Goal: Task Accomplishment & Management: Complete application form

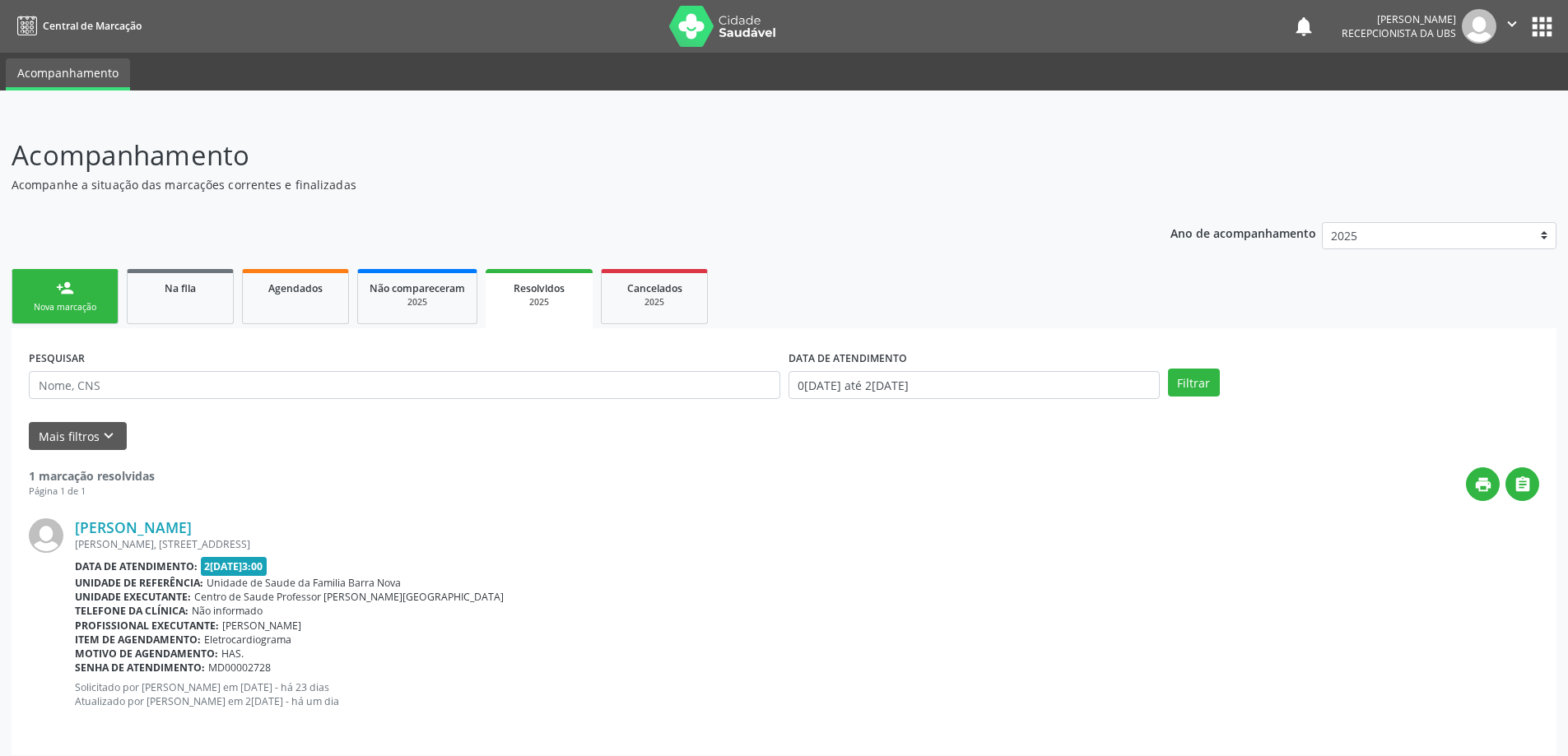
scroll to position [10, 0]
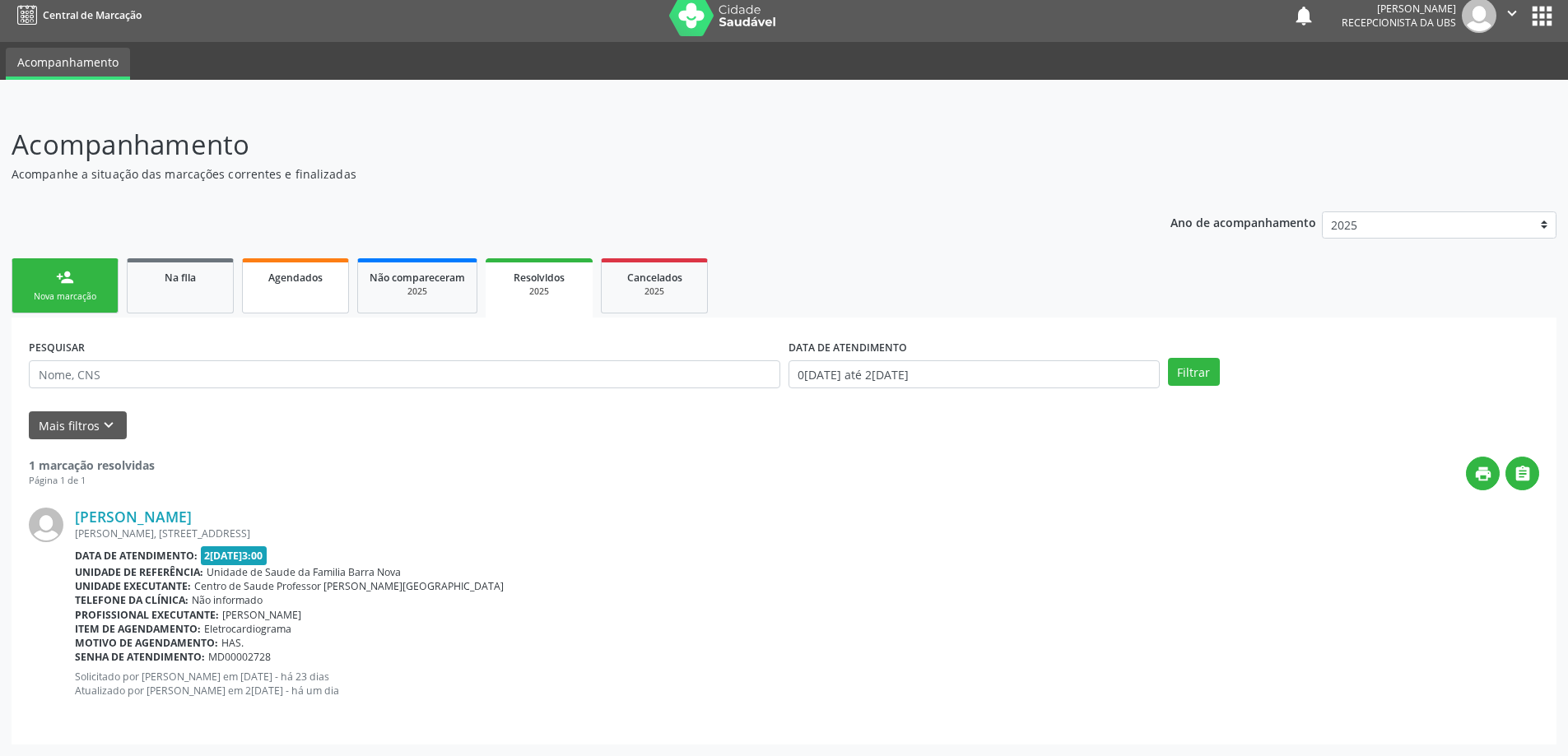
click at [292, 282] on span "Agendados" at bounding box center [295, 278] width 54 height 14
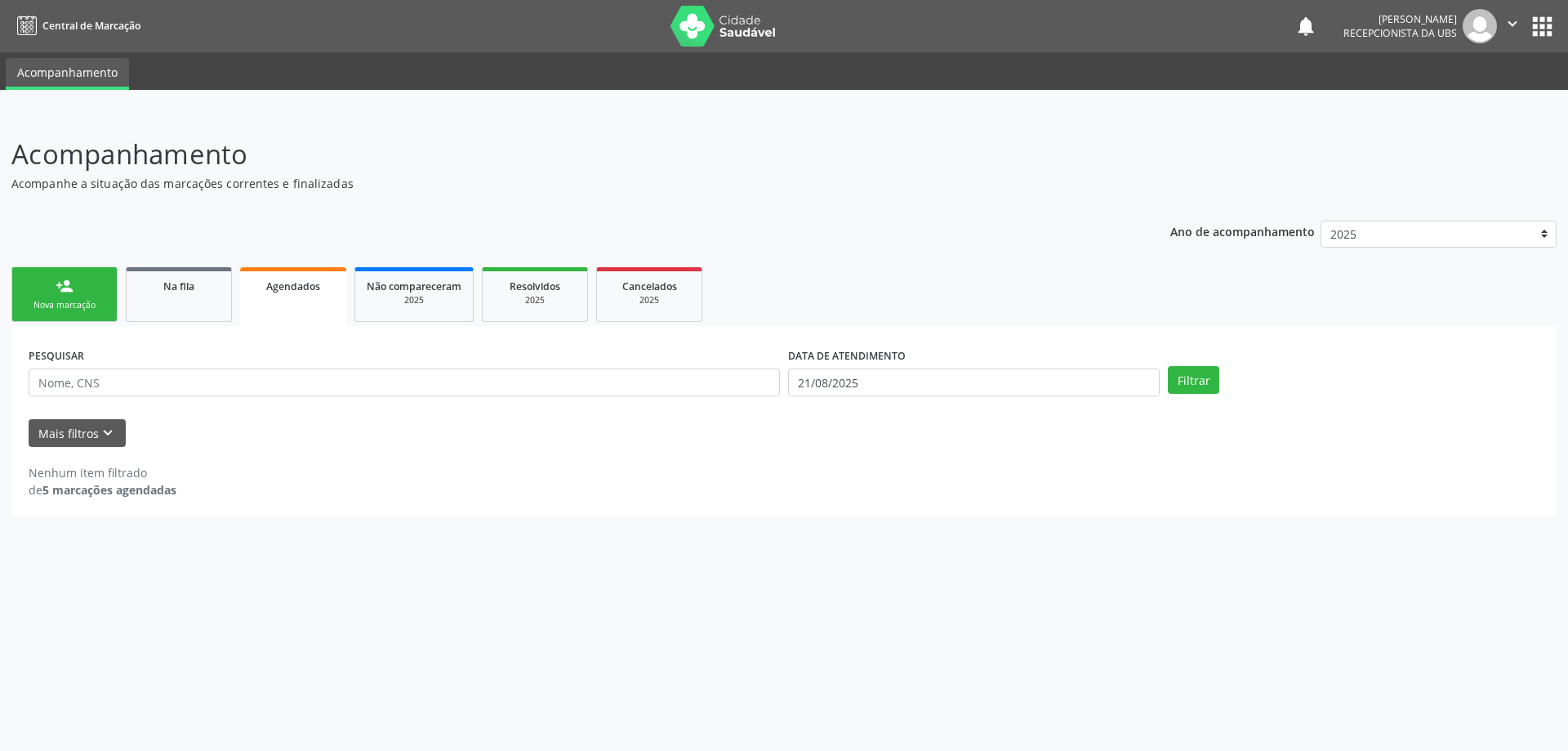
click at [58, 286] on div "person_add" at bounding box center [64, 285] width 18 height 18
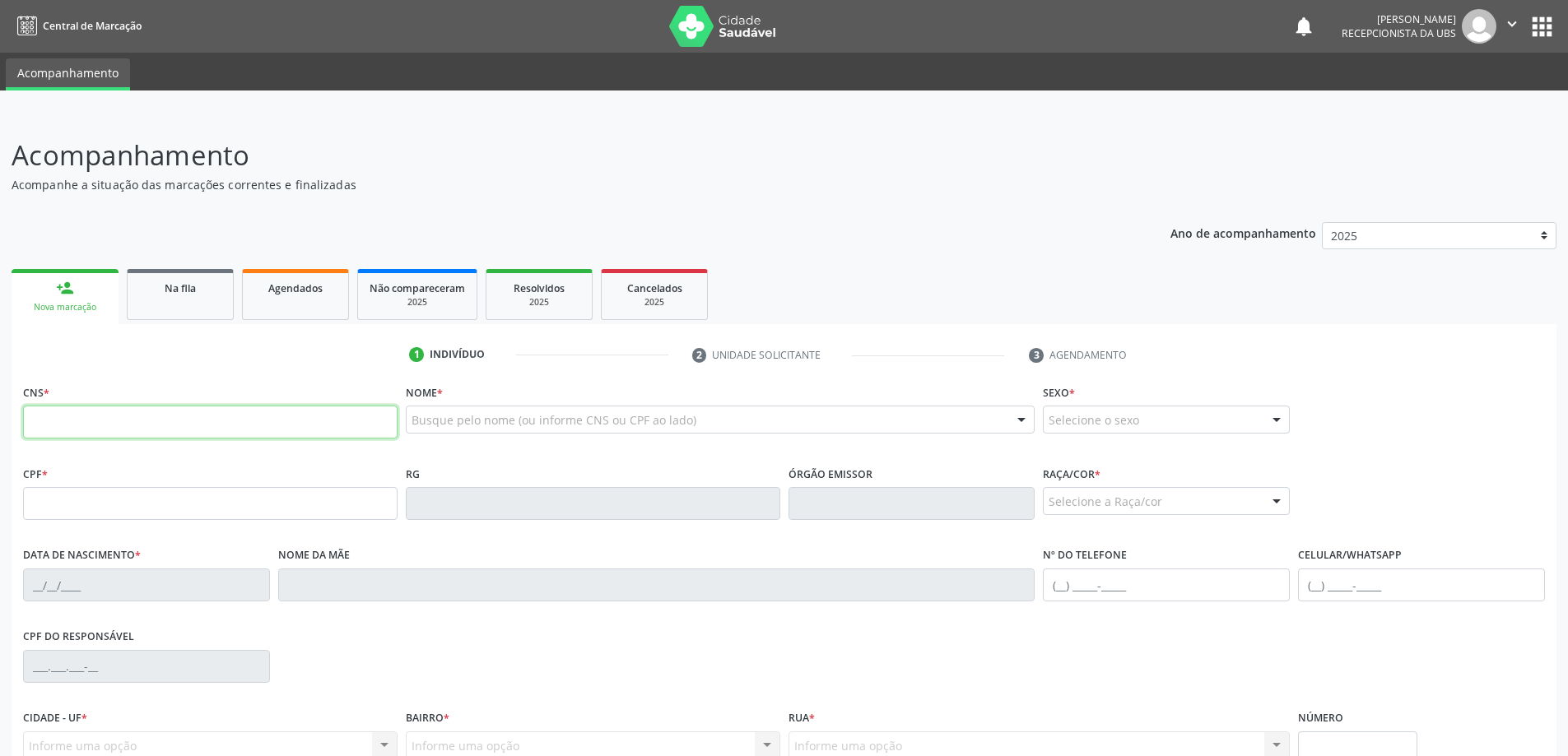
click at [160, 428] on input "text" at bounding box center [210, 421] width 374 height 33
type input "709 0048 3135 2215"
type input "072.632.294-63"
type input "24/10/1986"
type input "Marilu Pedrosa dos Santos"
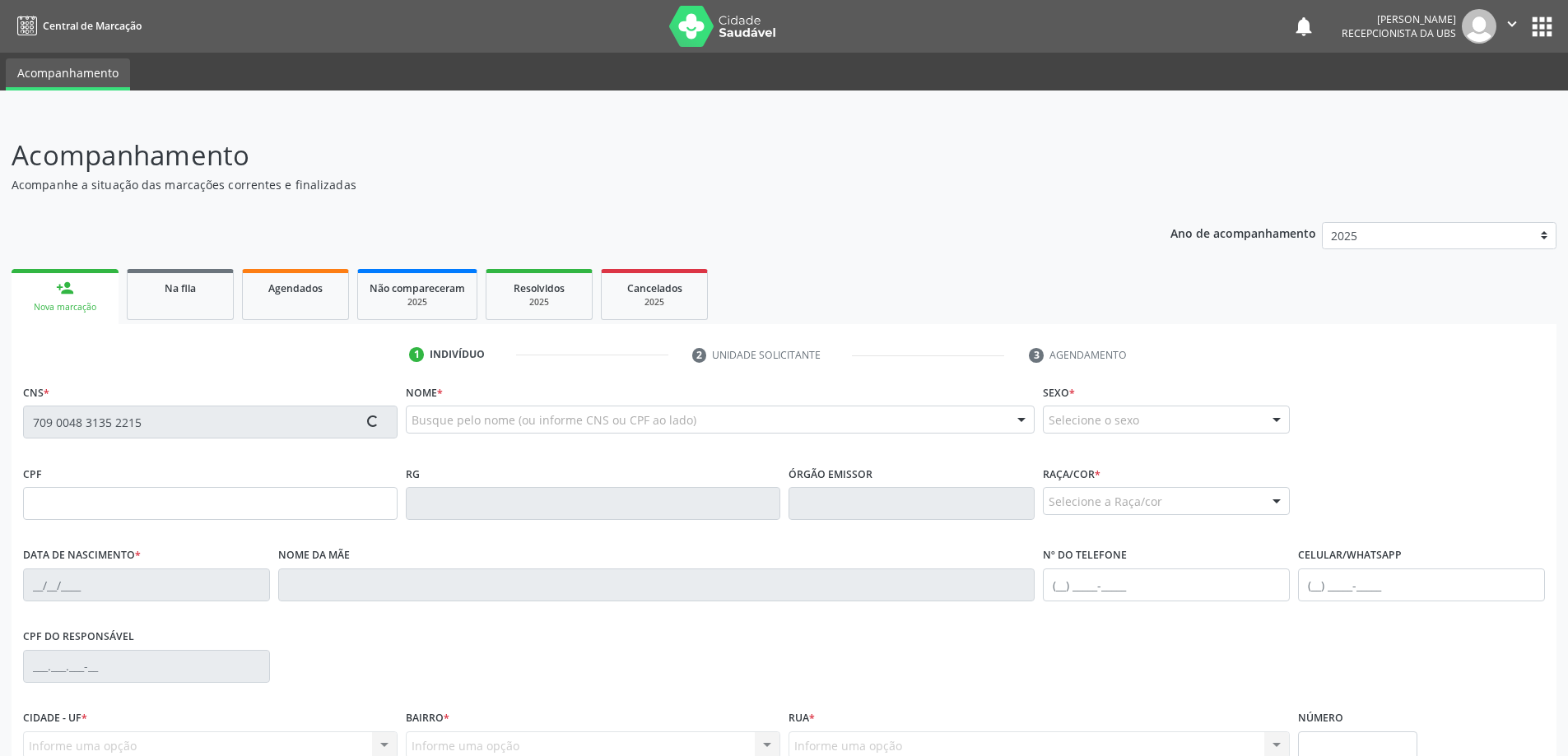
type input "(82) 99937-1242"
type input "(82) 98761-0006"
type input "280"
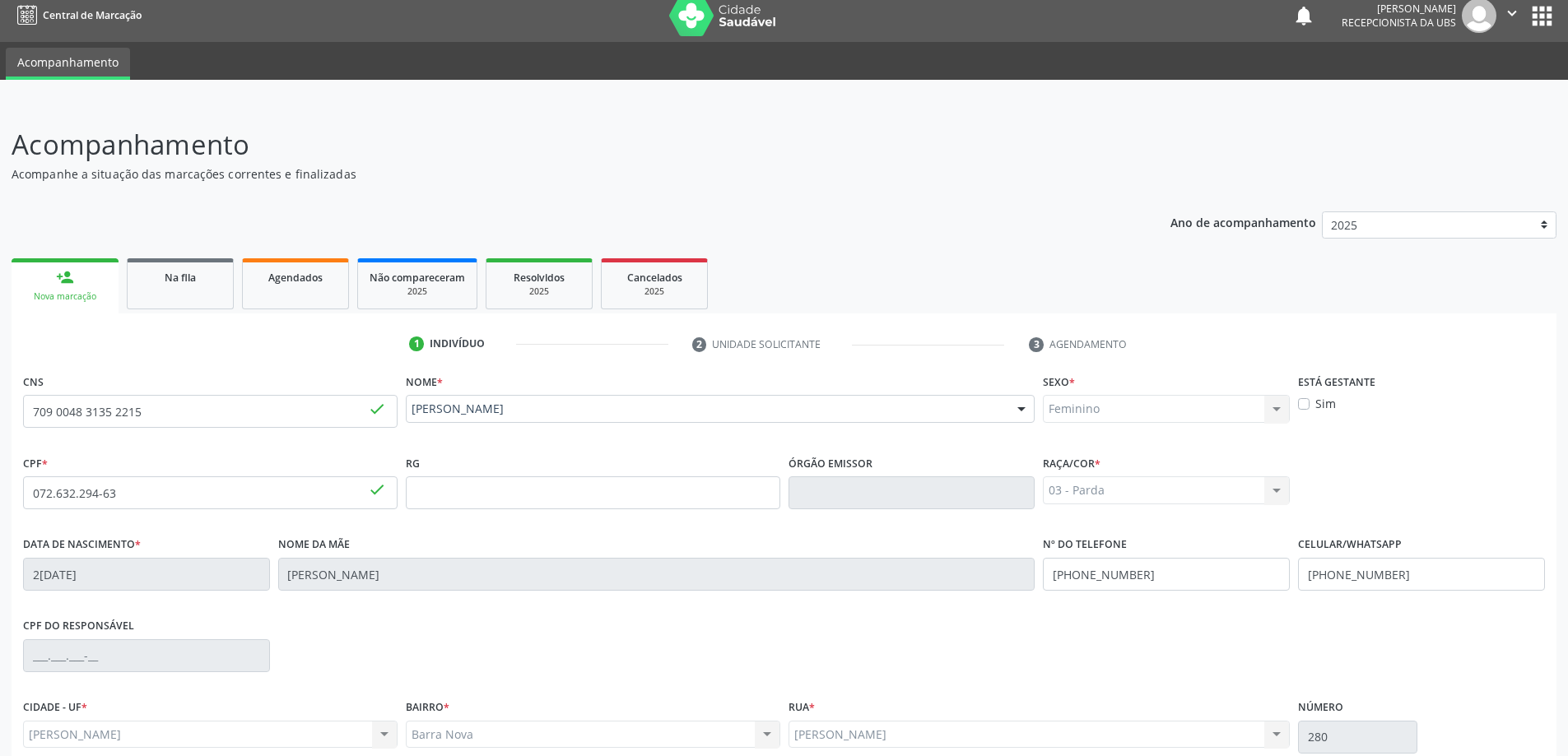
scroll to position [159, 0]
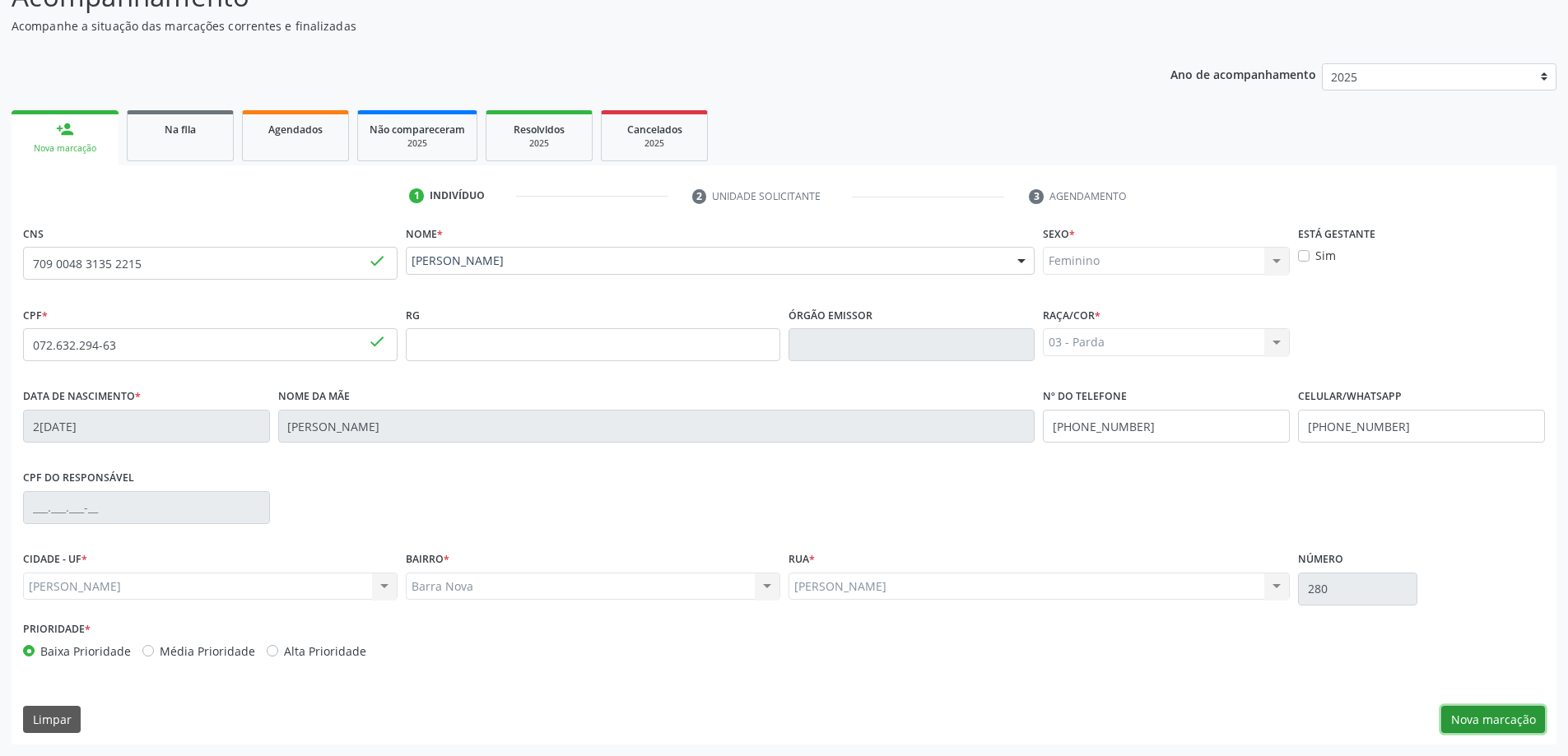
click at [1511, 720] on button "Nova marcação" at bounding box center [1492, 720] width 104 height 28
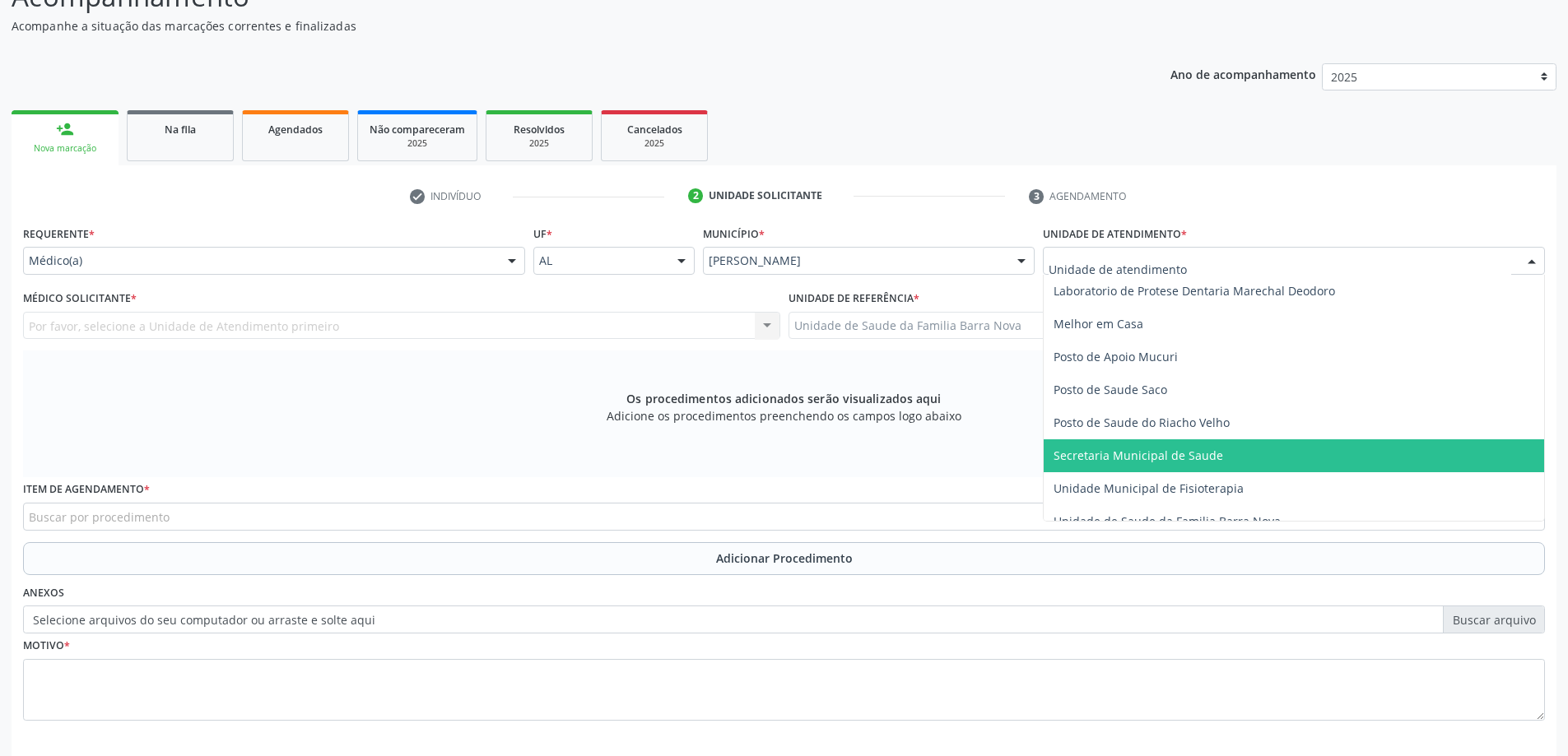
scroll to position [740, 0]
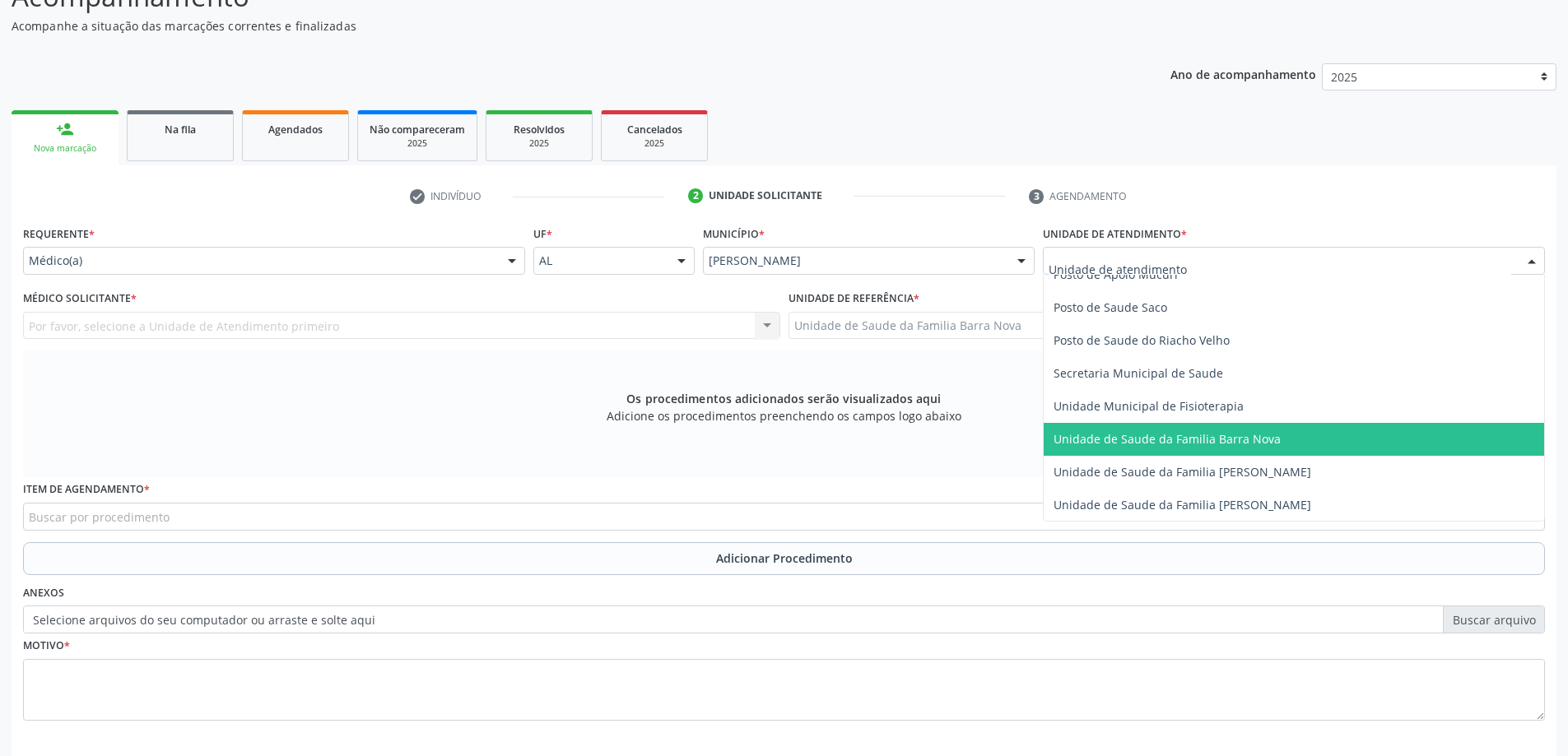
click at [1214, 450] on span "Unidade de Saude da Familia Barra Nova" at bounding box center [1293, 438] width 500 height 33
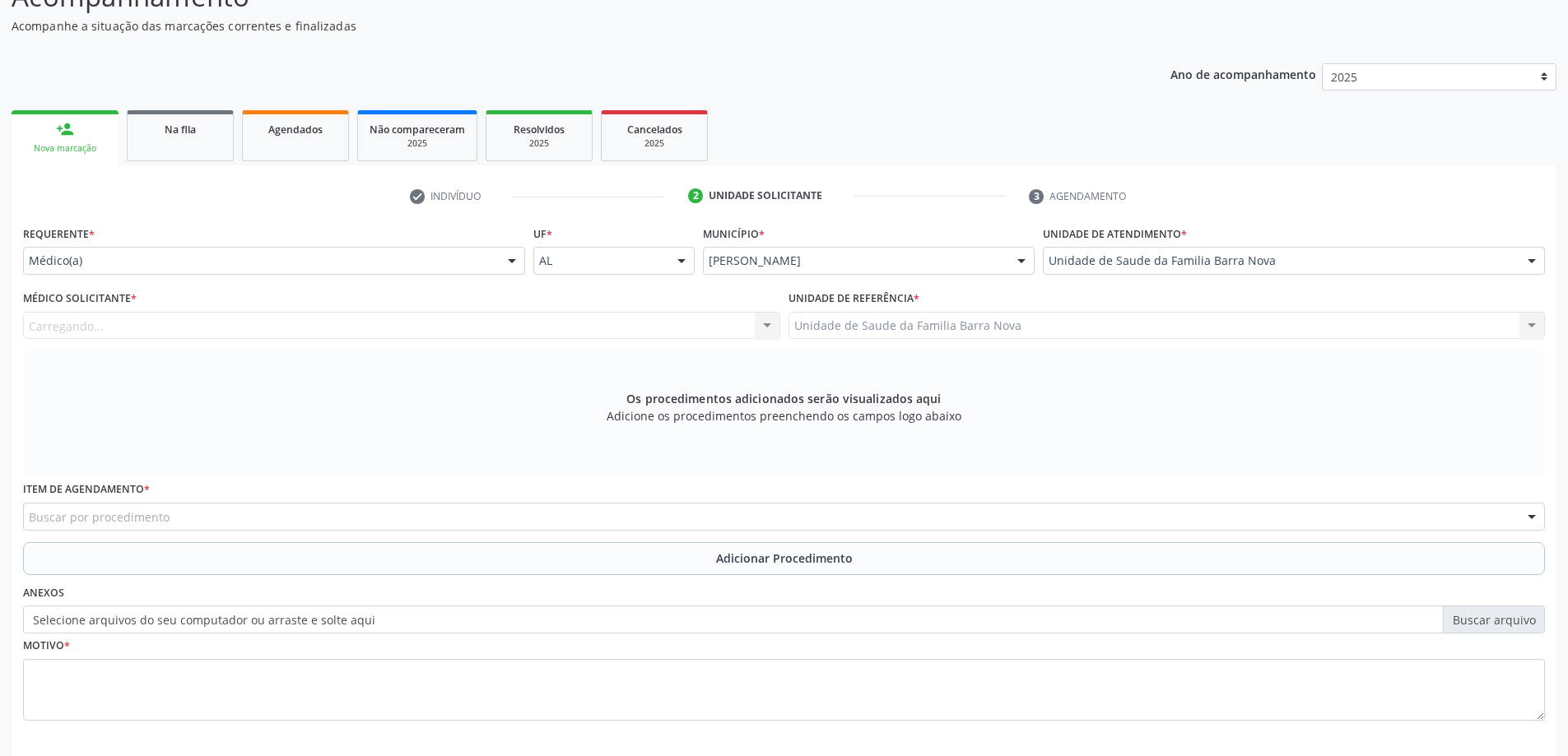
click at [666, 331] on div "Carregando... Nenhum resultado encontrado para: " " Não há nenhuma opção para s…" at bounding box center [402, 326] width 757 height 28
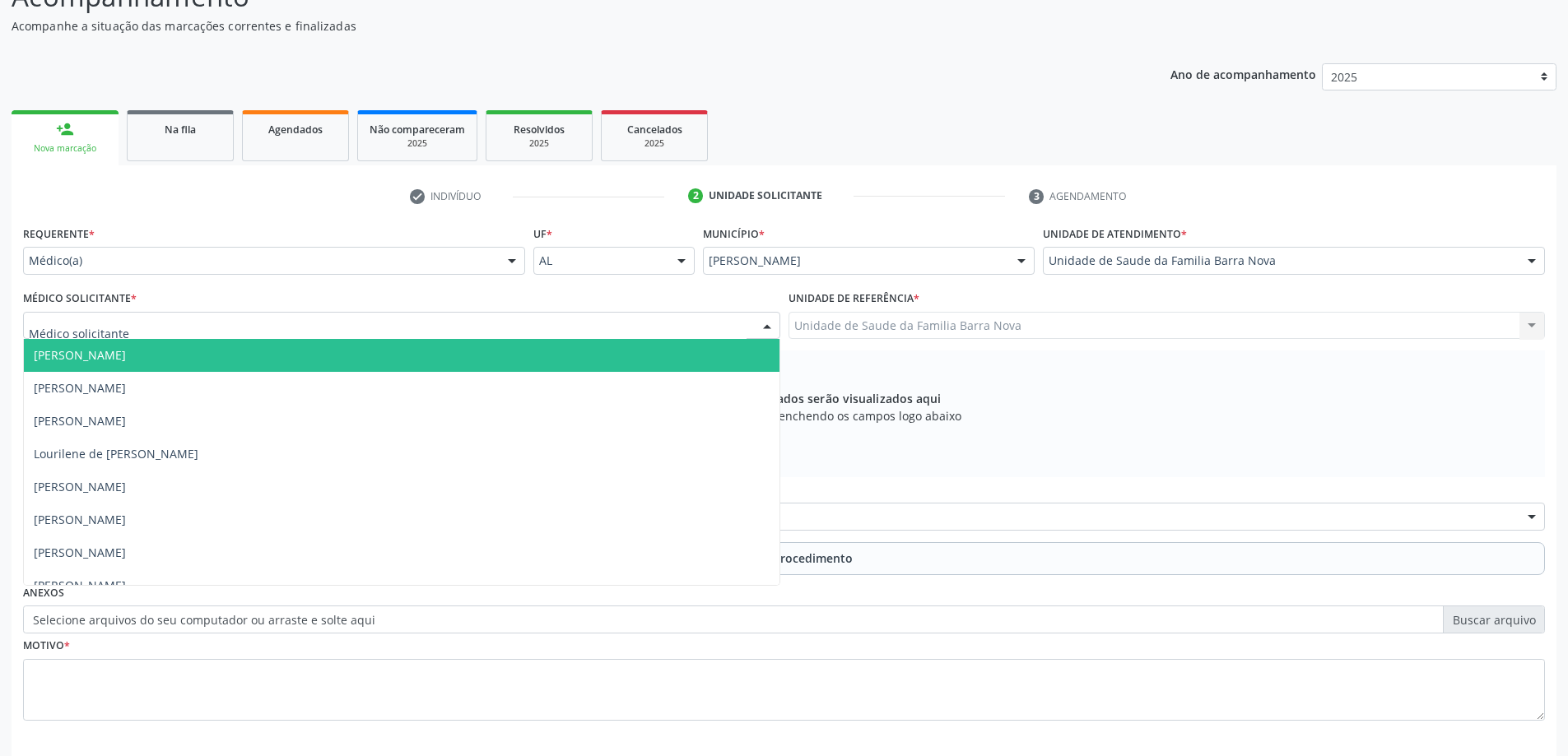
click at [666, 331] on div at bounding box center [402, 326] width 757 height 28
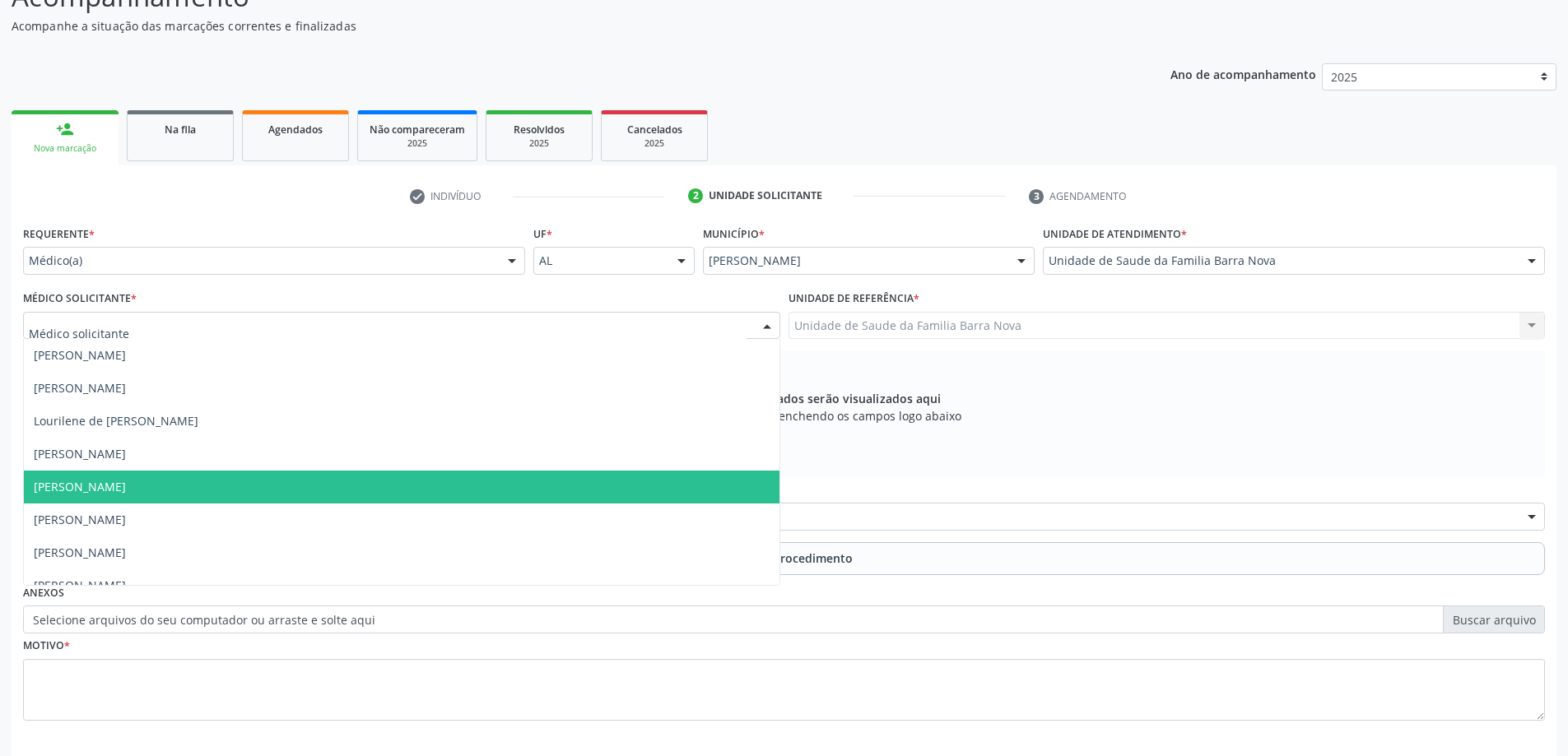
scroll to position [50, 0]
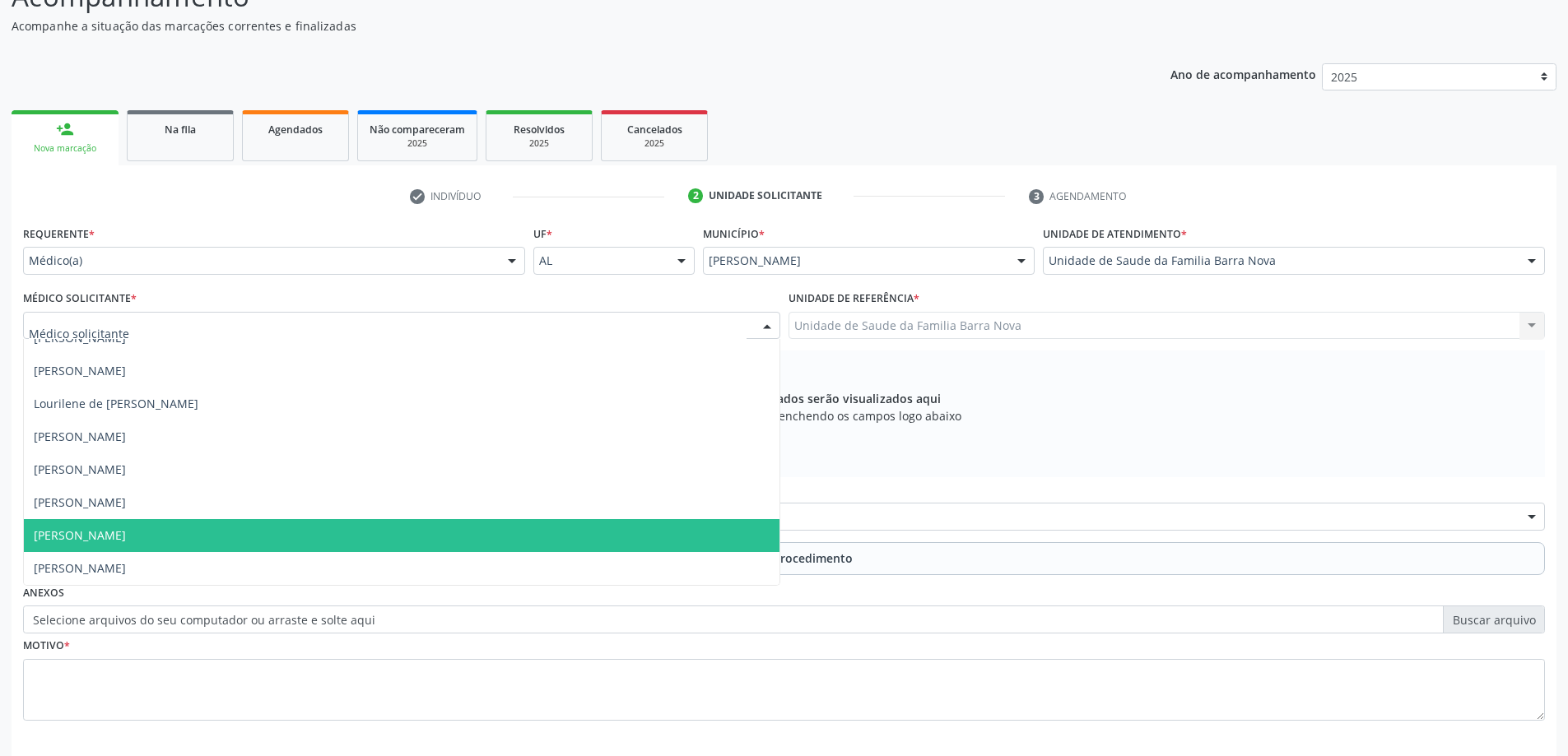
click at [512, 544] on span "Natalia Alencar Leal" at bounding box center [402, 535] width 755 height 33
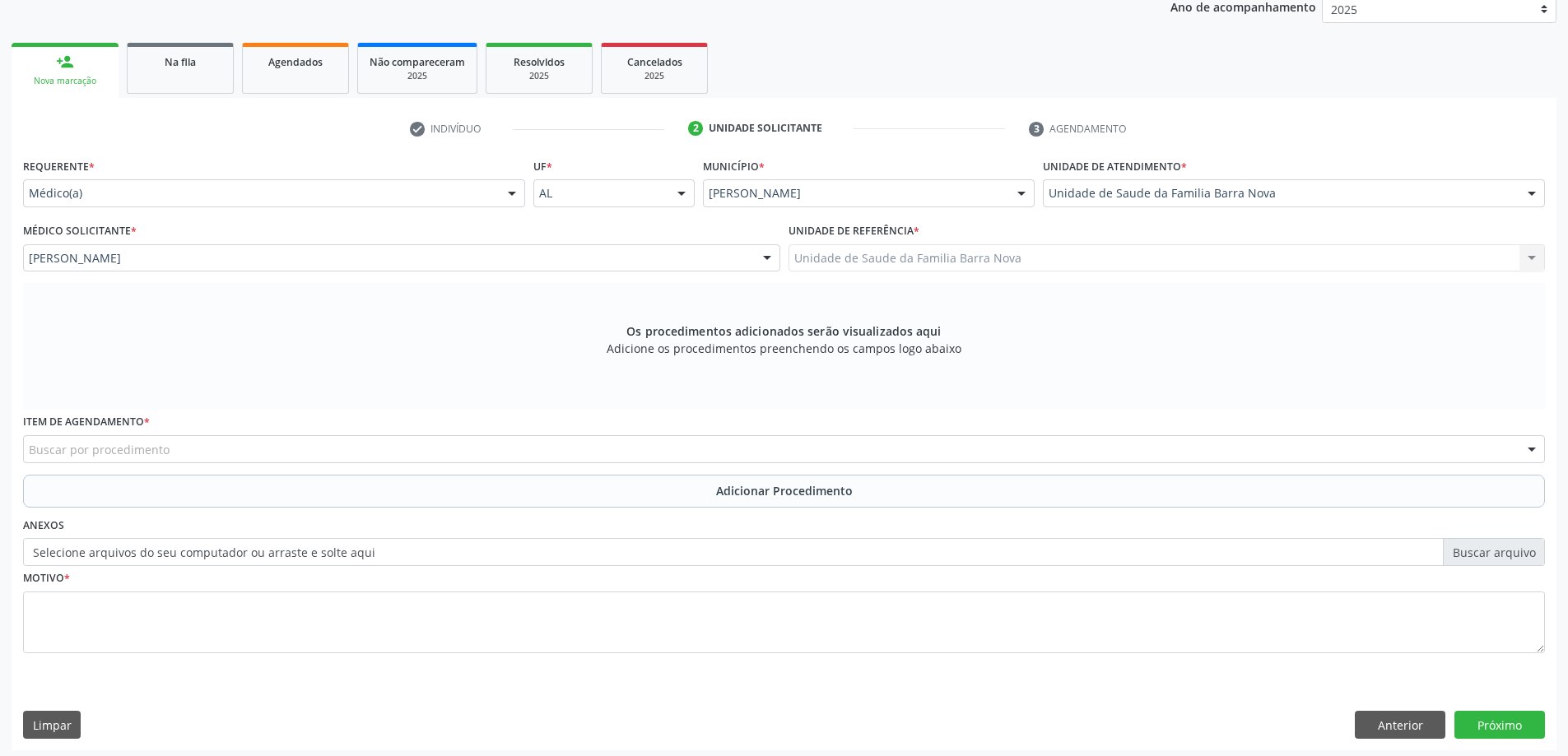
scroll to position [232, 0]
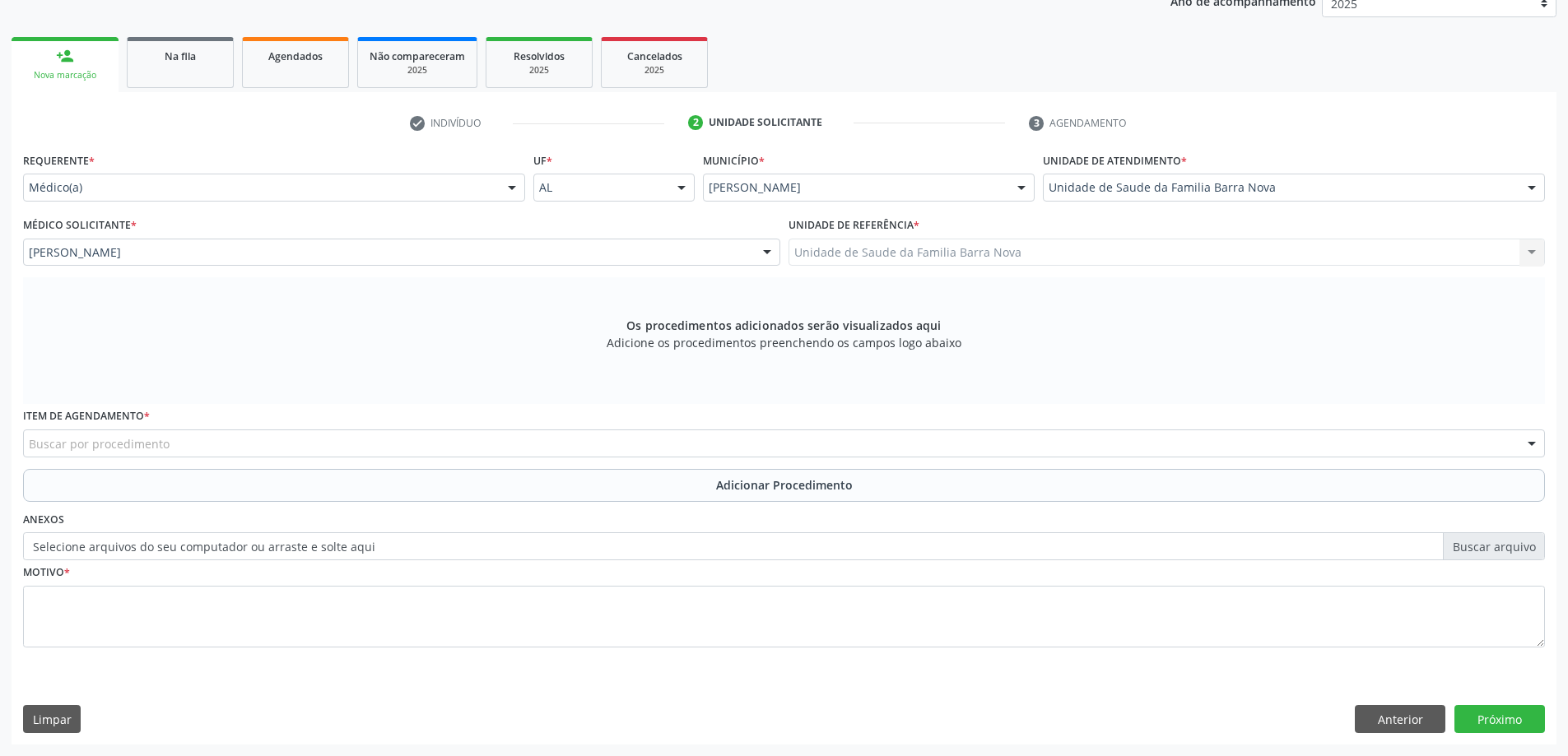
click at [439, 442] on div "Buscar por procedimento" at bounding box center [784, 443] width 1522 height 28
click at [1388, 723] on button "Anterior" at bounding box center [1400, 719] width 91 height 28
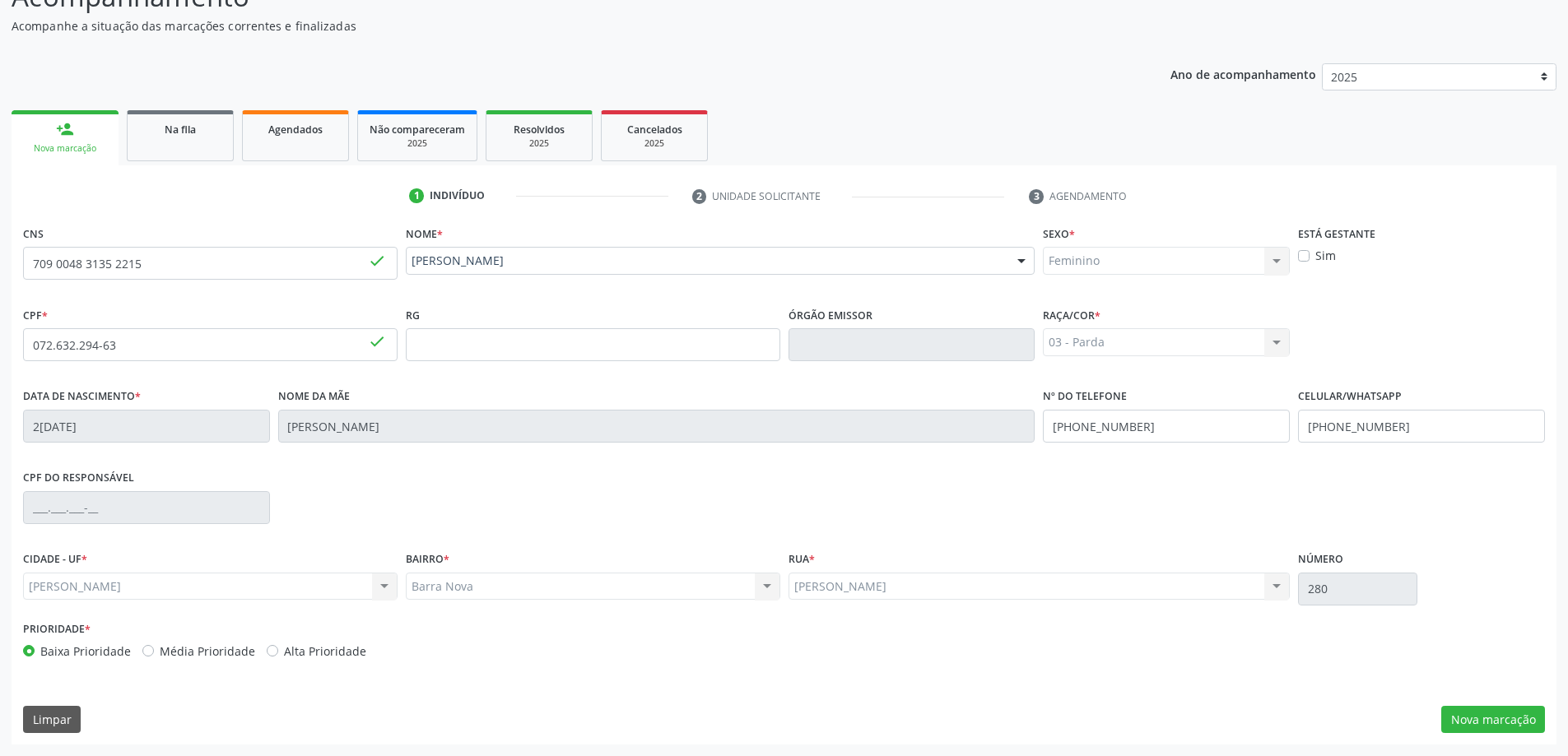
scroll to position [159, 0]
click at [1491, 717] on button "Nova marcação" at bounding box center [1492, 720] width 104 height 28
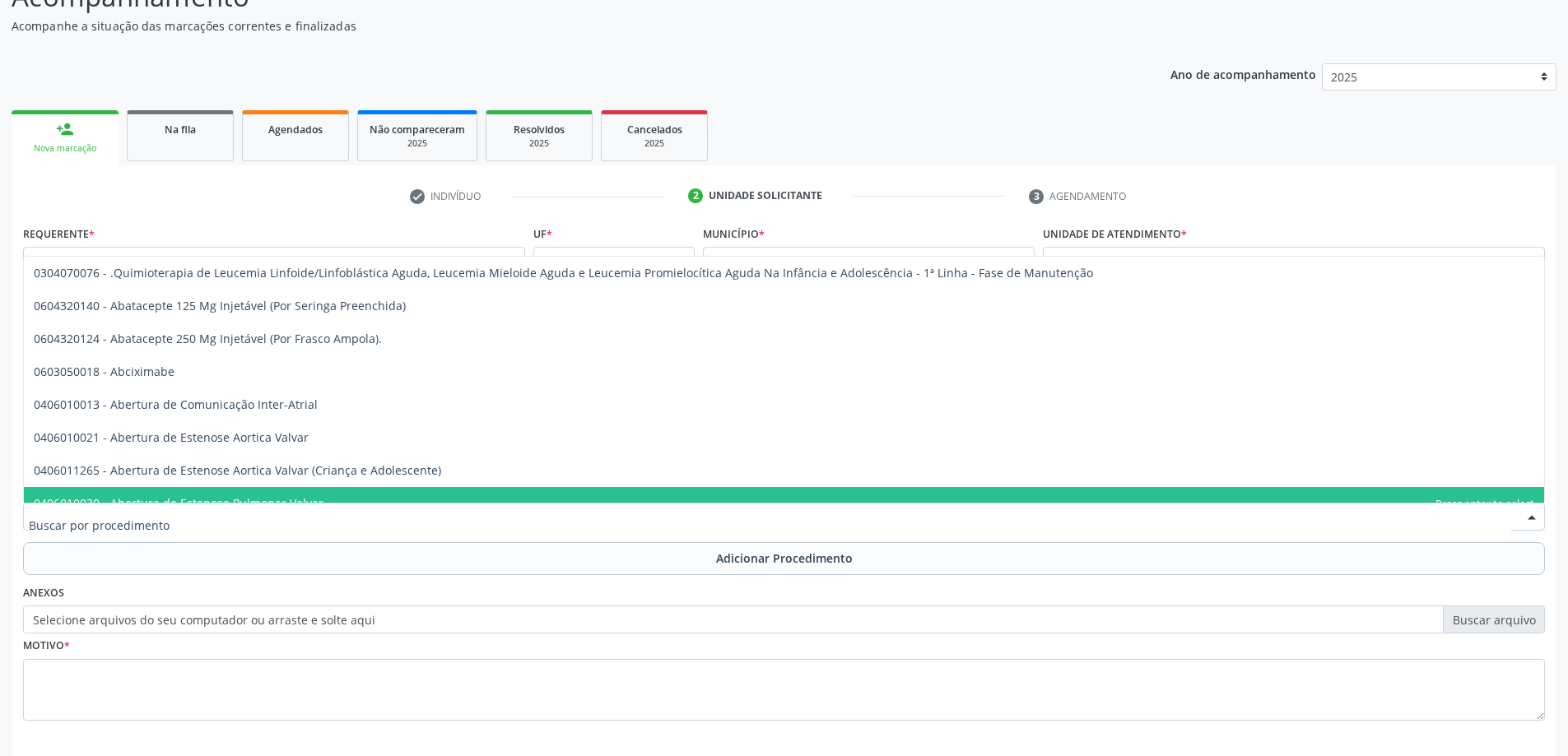
click at [380, 515] on div at bounding box center [784, 517] width 1522 height 28
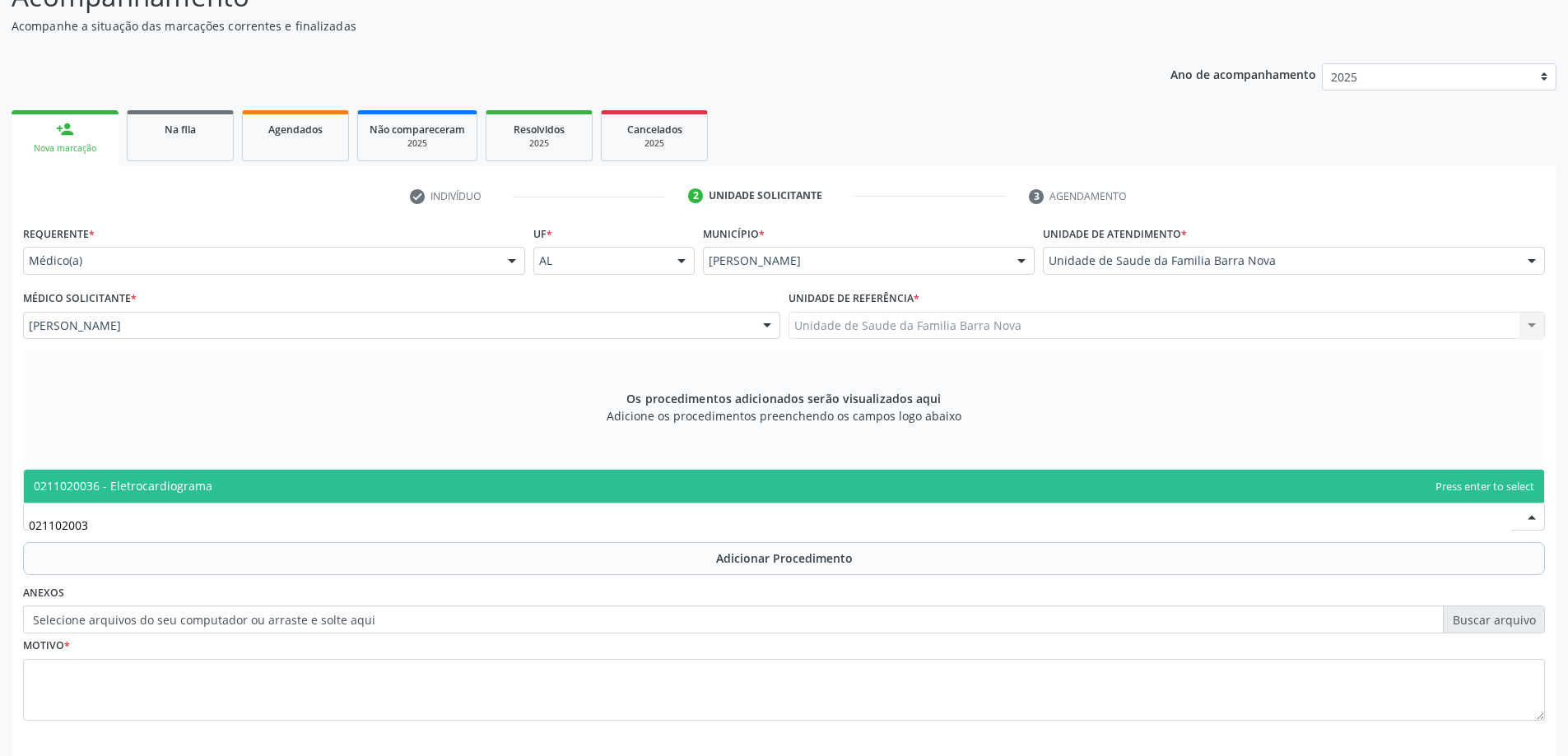
type input "0211020036"
click at [555, 492] on span "0211020036 - Eletrocardiograma" at bounding box center [784, 486] width 1520 height 33
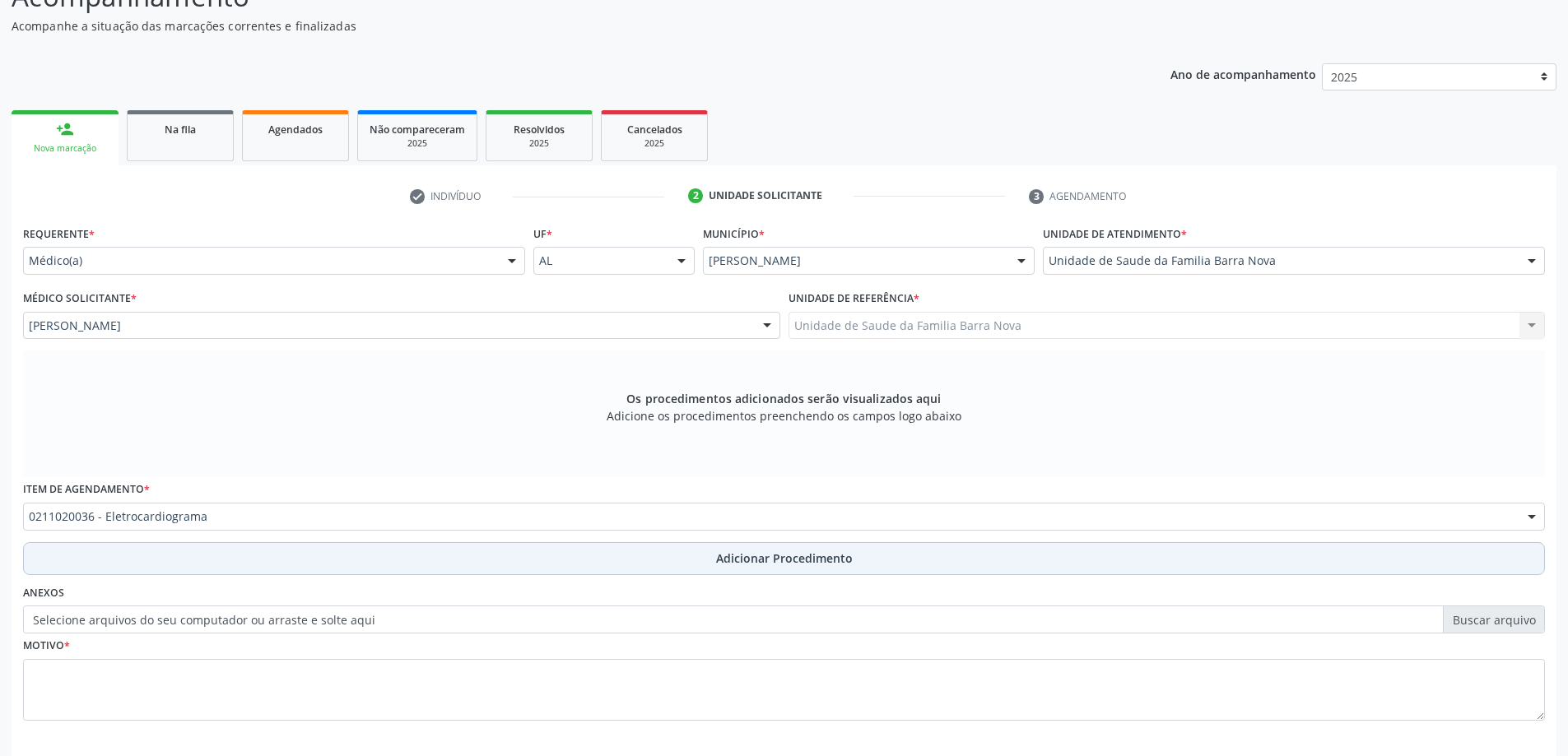
click at [704, 552] on button "Adicionar Procedimento" at bounding box center [784, 558] width 1522 height 33
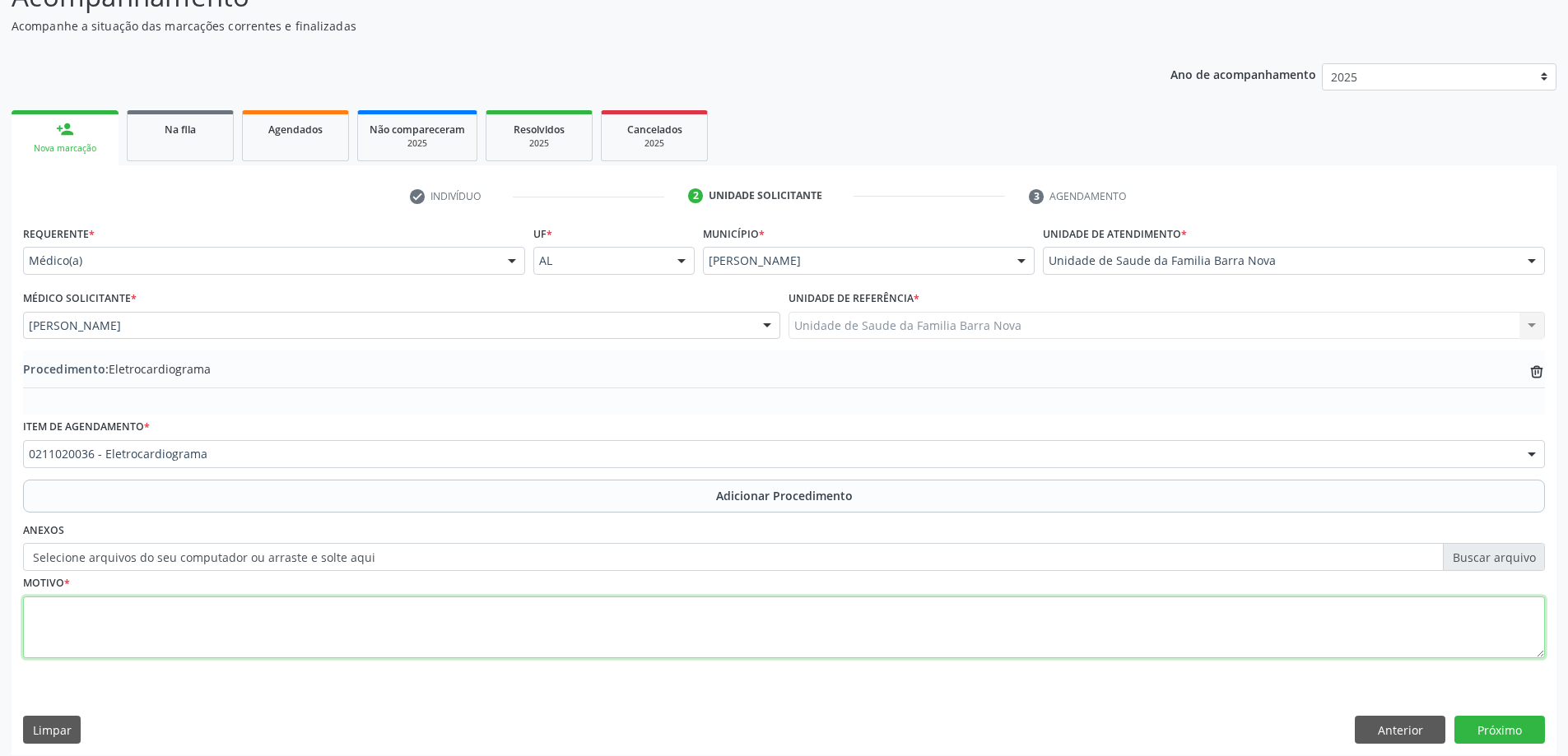
click at [646, 625] on textarea at bounding box center [784, 627] width 1522 height 63
type textarea "Palpitações, efeito colateral de medicação."
click at [1401, 736] on button "Anterior" at bounding box center [1400, 730] width 91 height 28
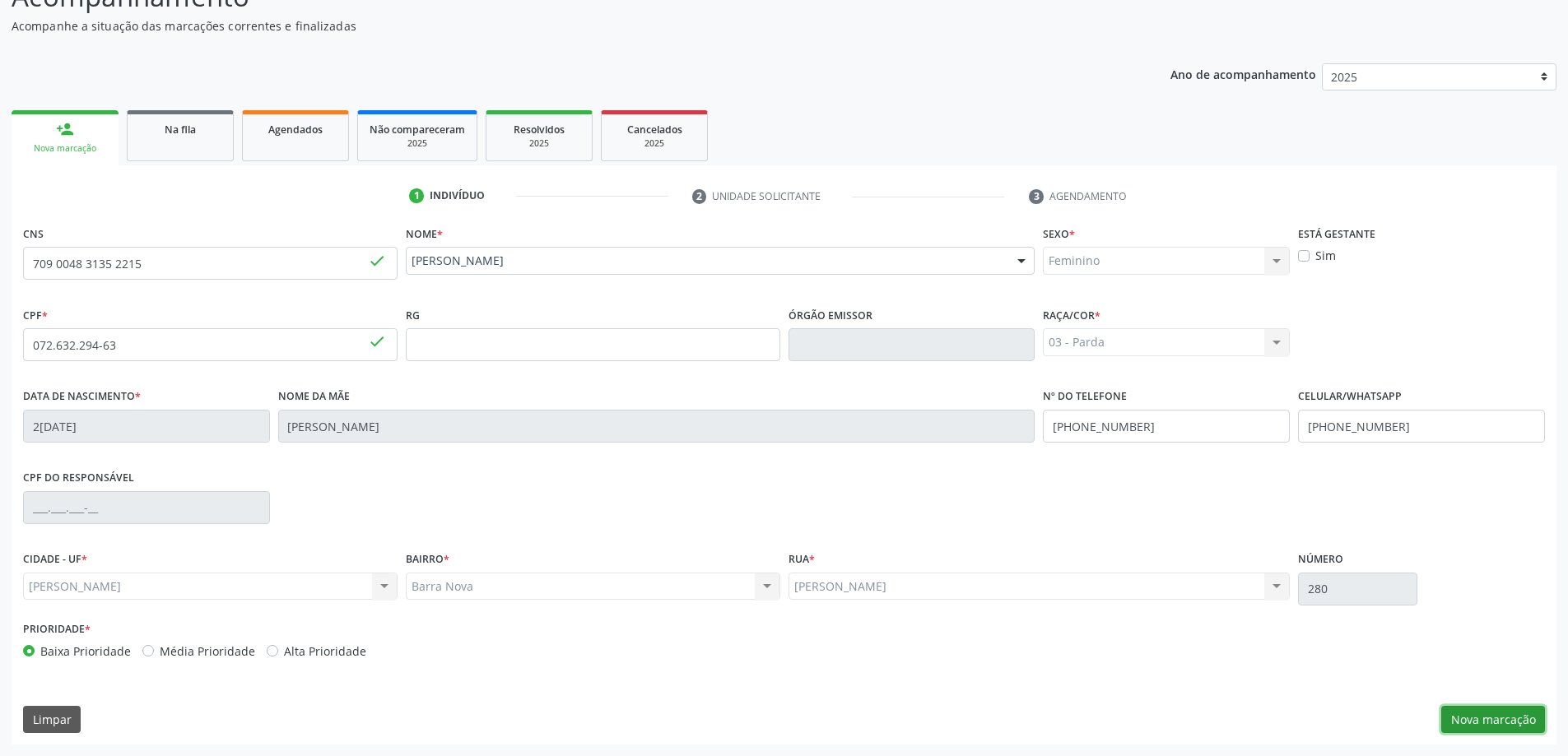
click at [1487, 718] on button "Nova marcação" at bounding box center [1492, 720] width 104 height 28
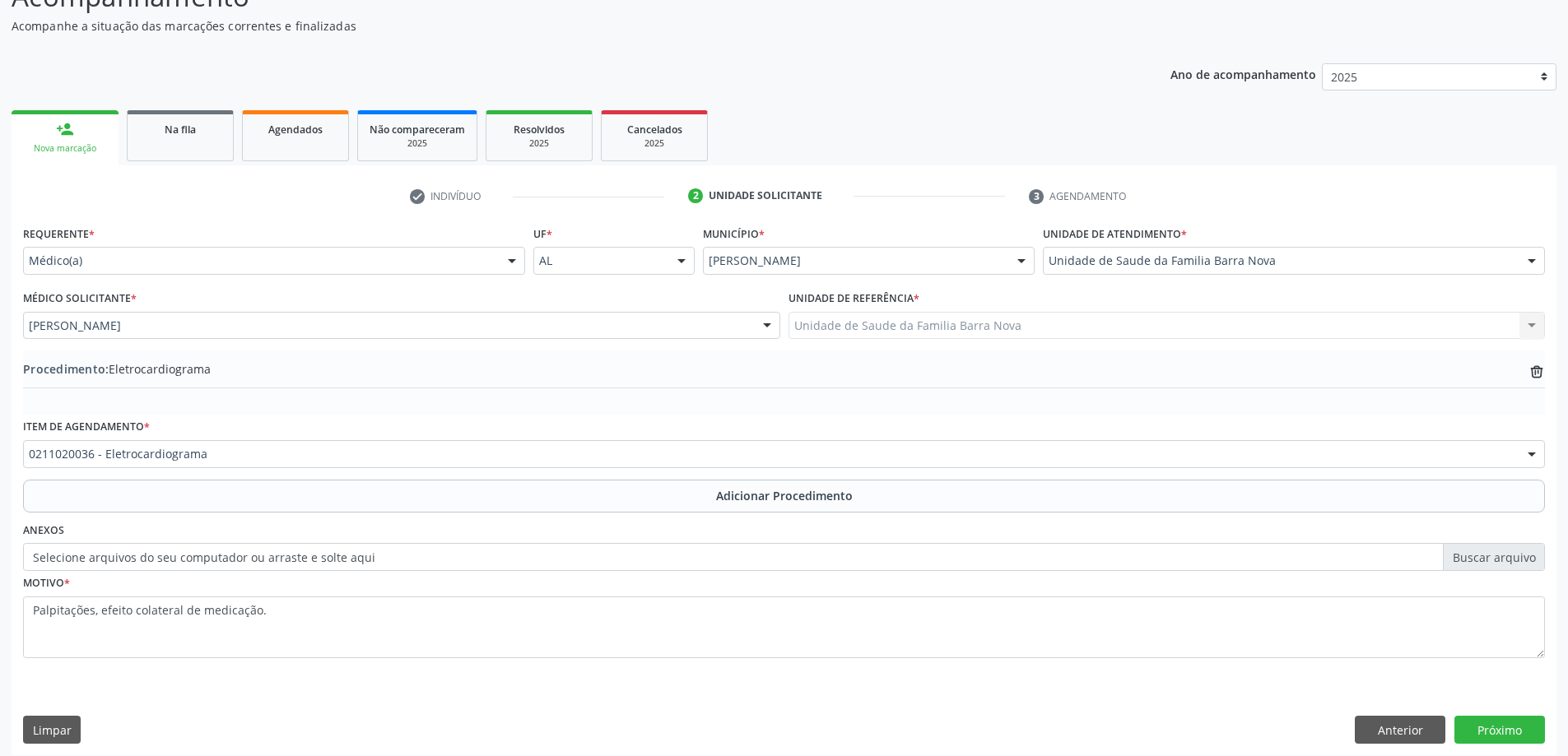
scroll to position [169, 0]
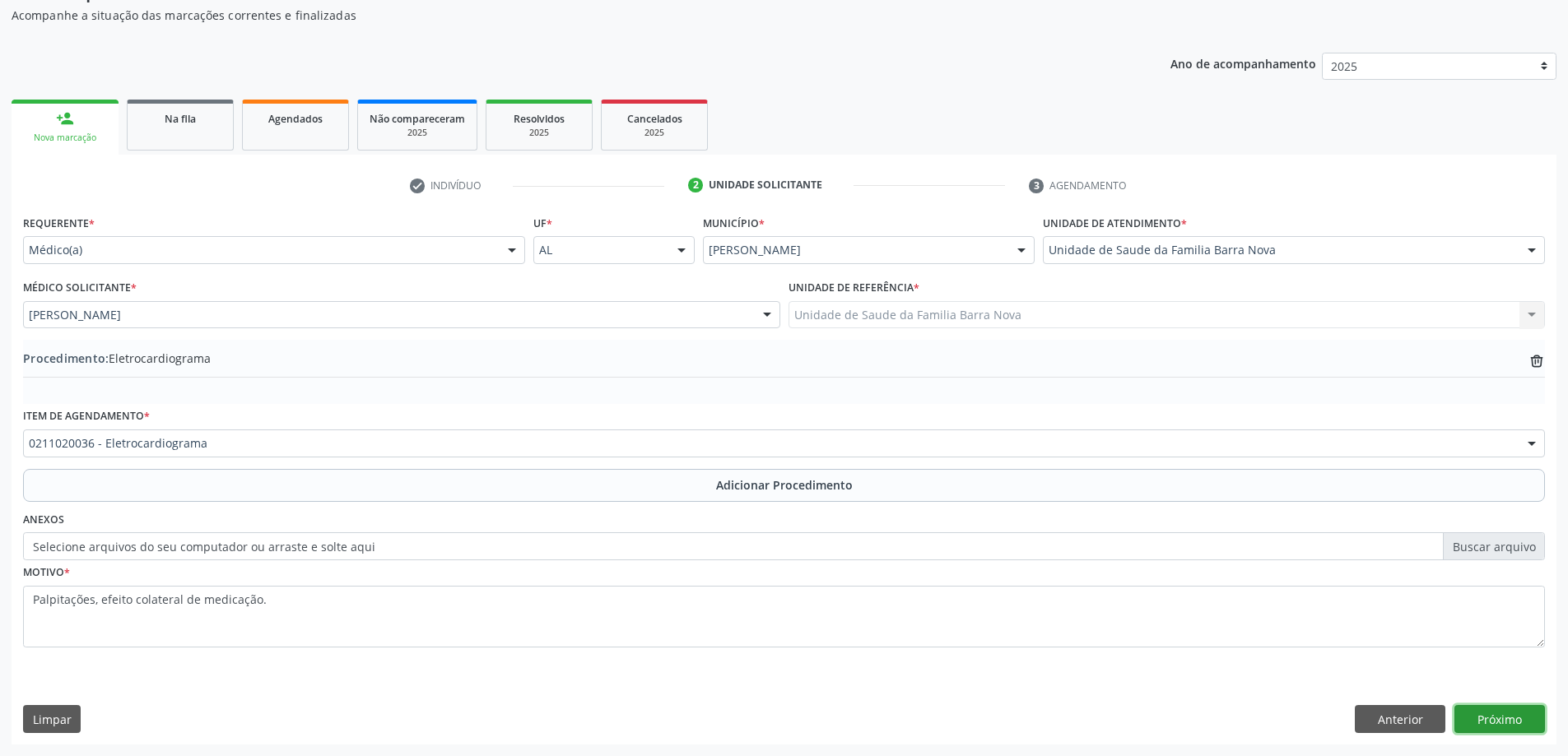
click at [1515, 720] on button "Próximo" at bounding box center [1499, 719] width 91 height 28
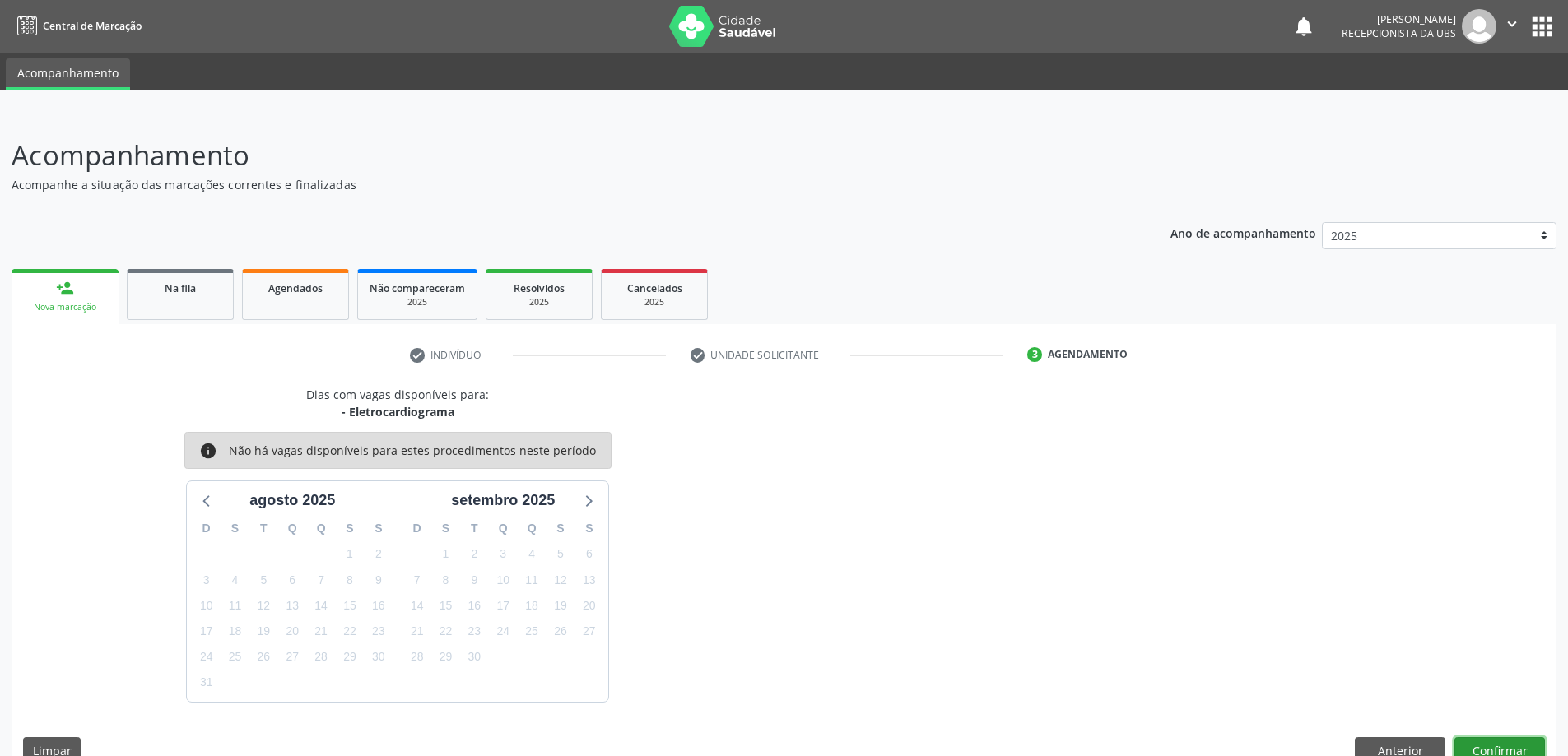
click at [1503, 739] on button "Confirmar" at bounding box center [1499, 751] width 91 height 28
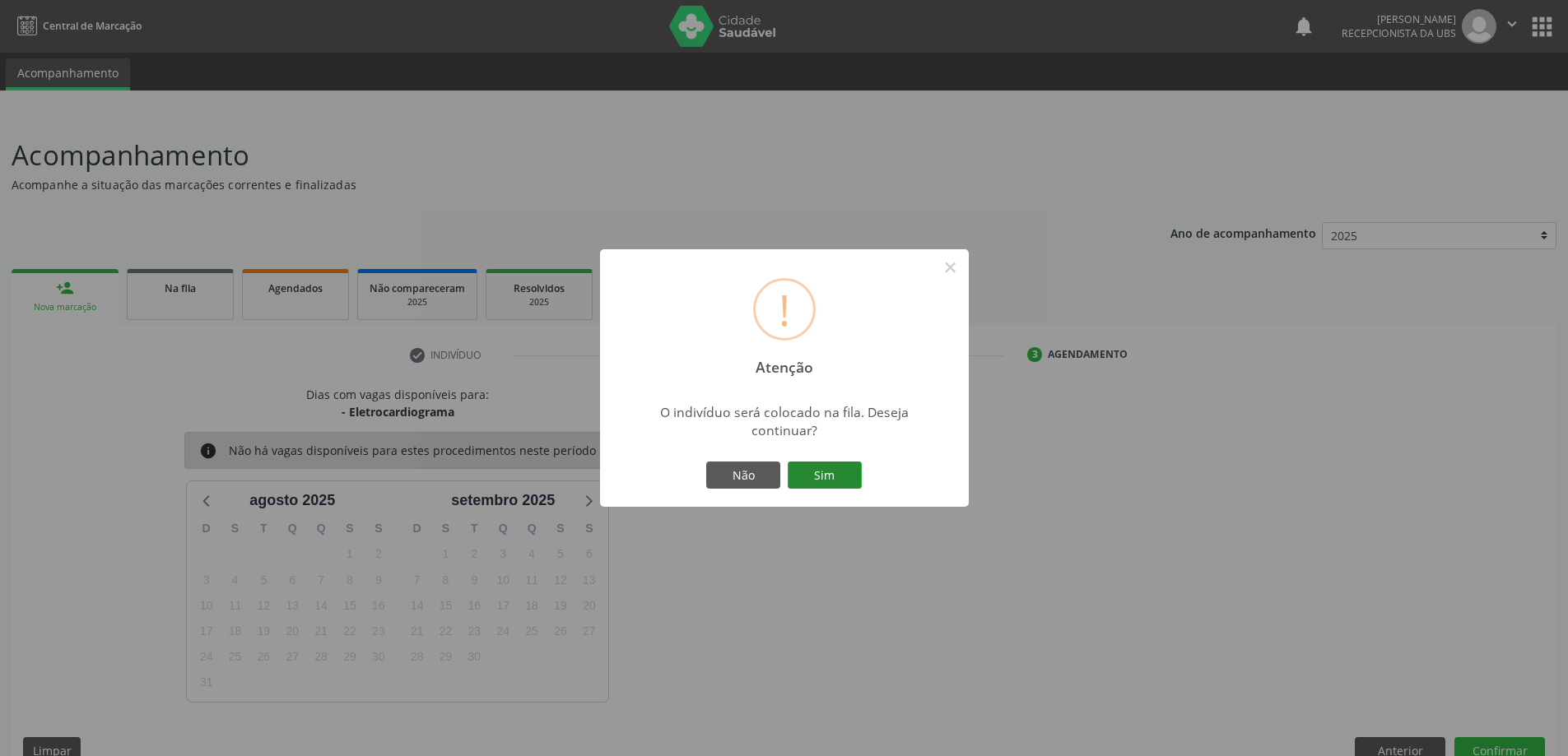
click at [830, 473] on button "Sim" at bounding box center [824, 476] width 74 height 28
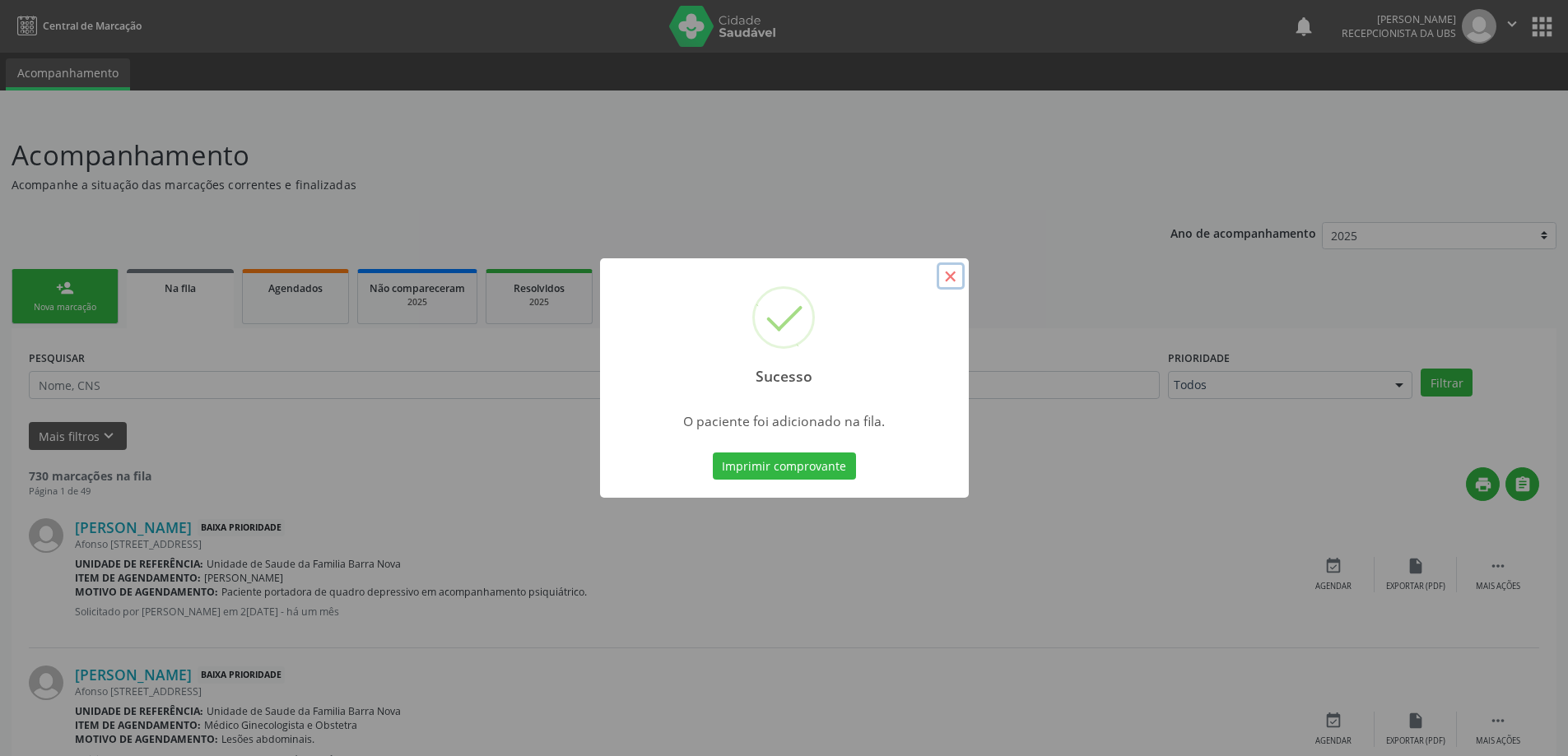
click at [954, 278] on button "×" at bounding box center [951, 277] width 28 height 28
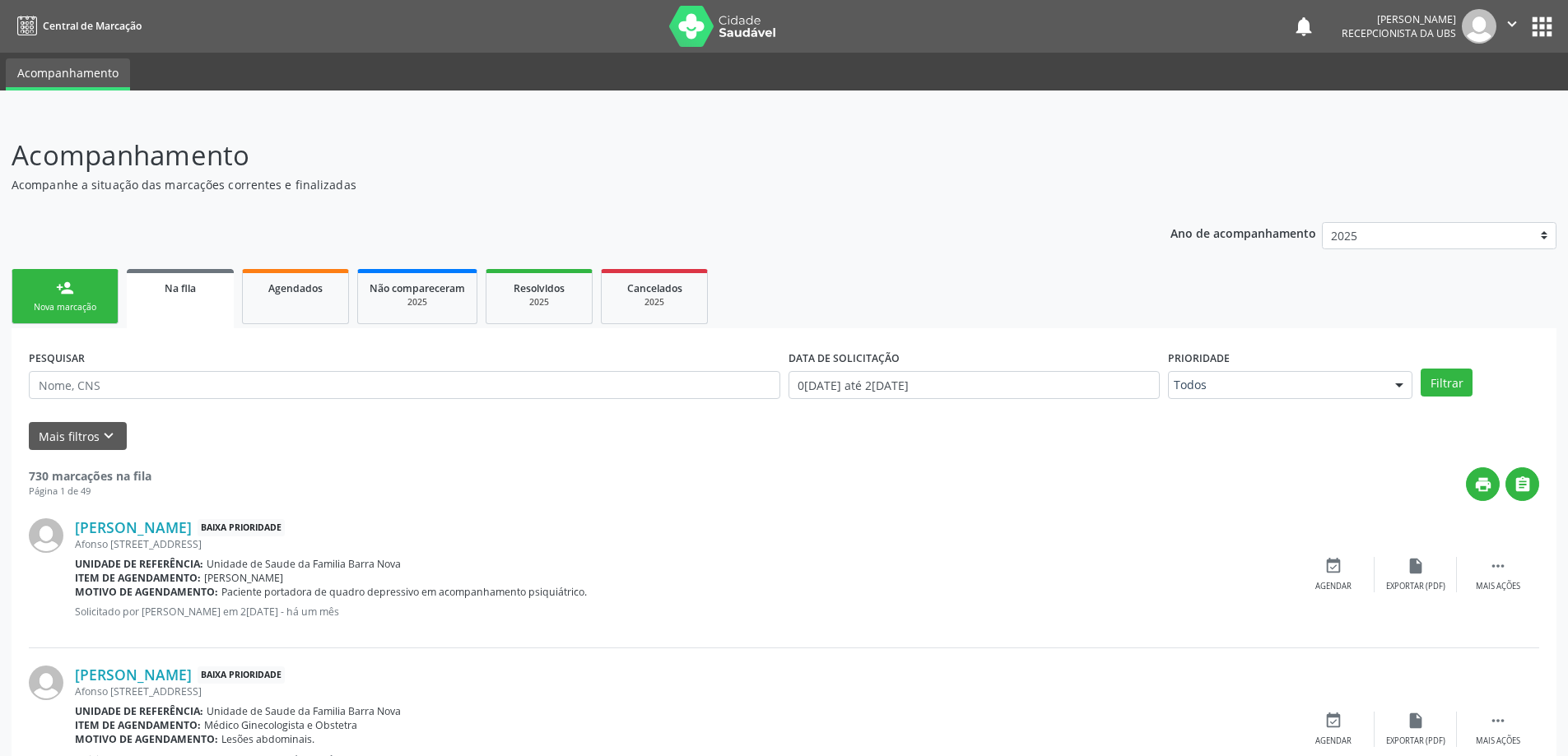
click at [50, 287] on link "person_add Nova marcação" at bounding box center [65, 296] width 107 height 55
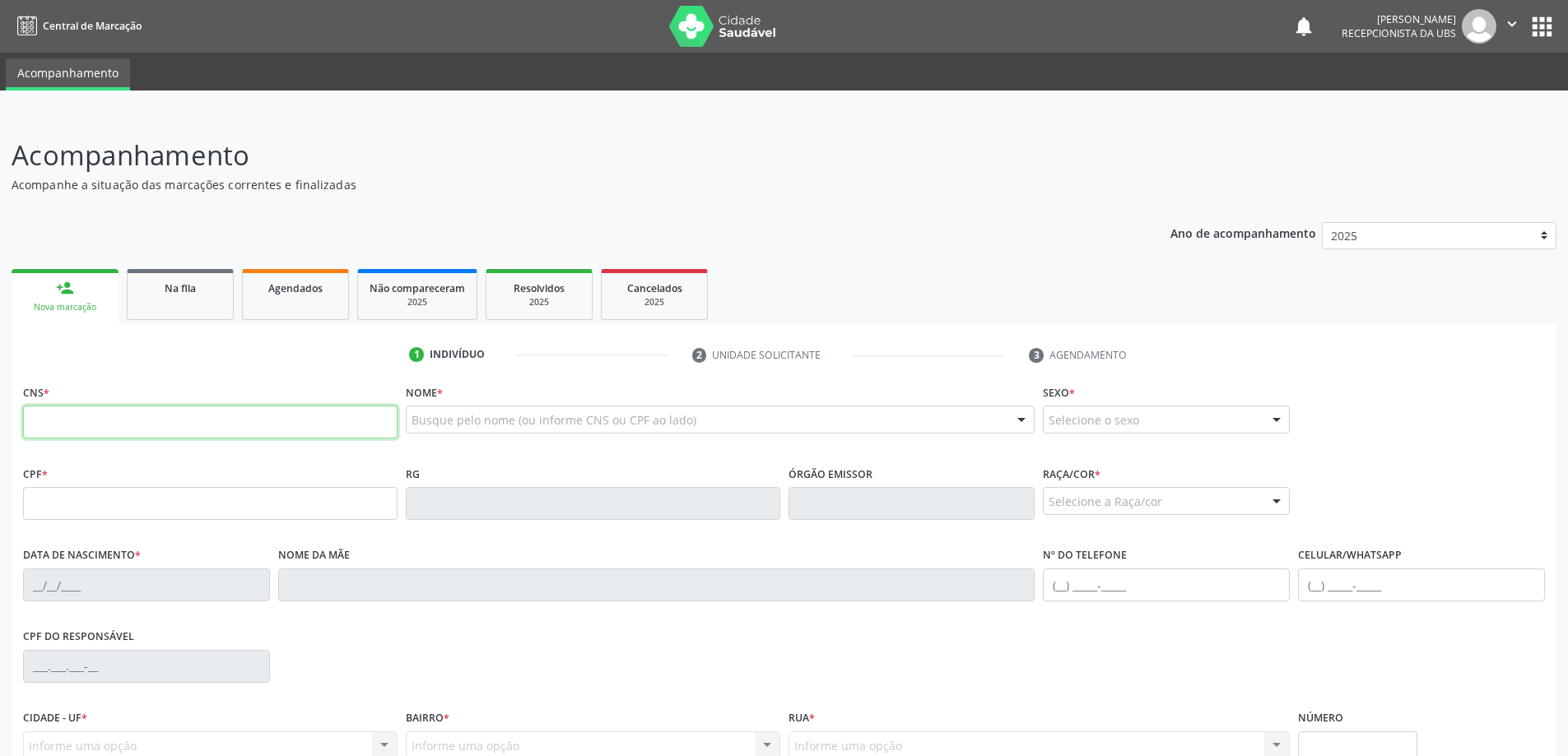
click at [133, 418] on input "text" at bounding box center [210, 421] width 374 height 33
type input "700 5053 8355 0151"
type input "786.715.664-04"
type input "18/02/1971"
type input "Benedita Ana dos Santos"
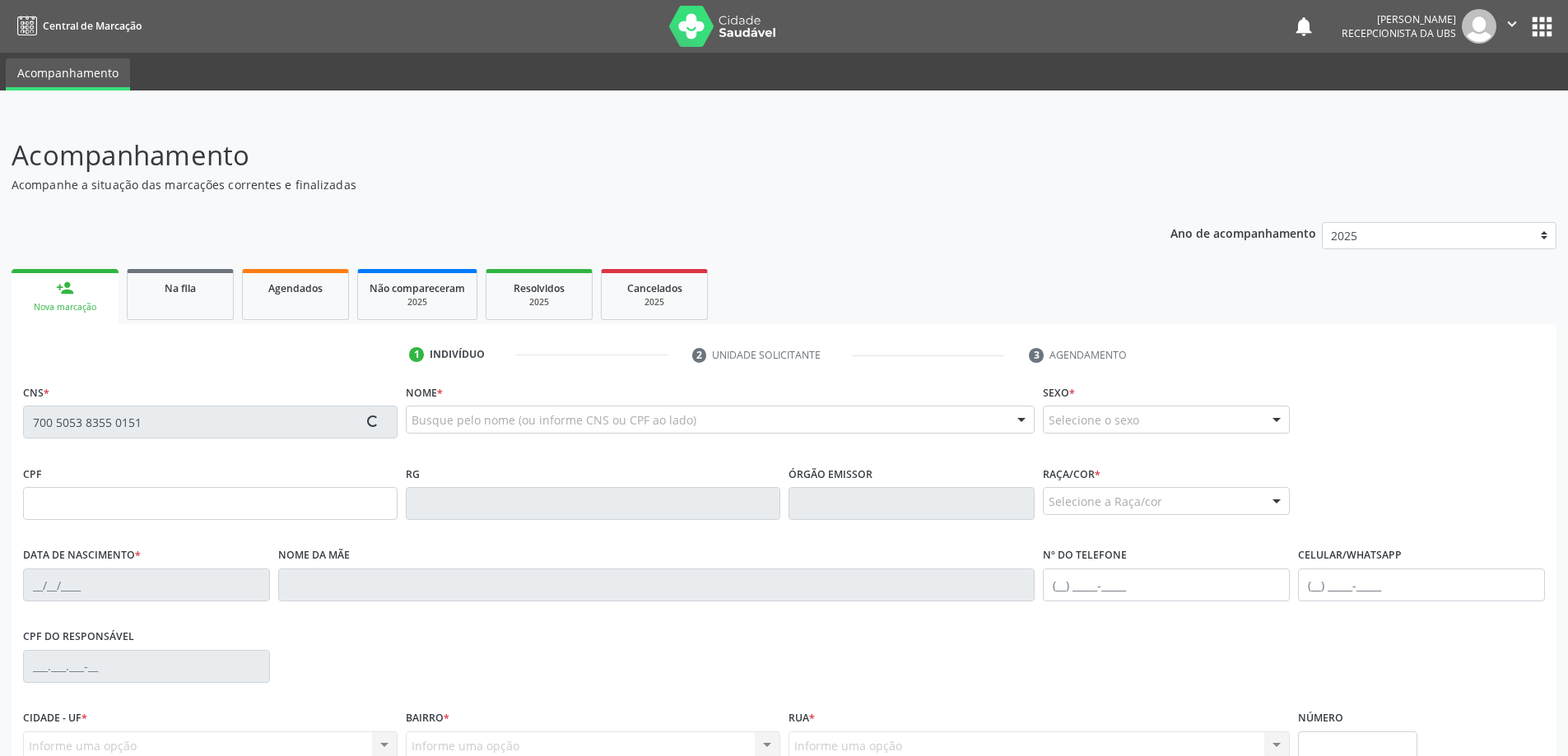
type input "(82) 98732-8760"
type input "27"
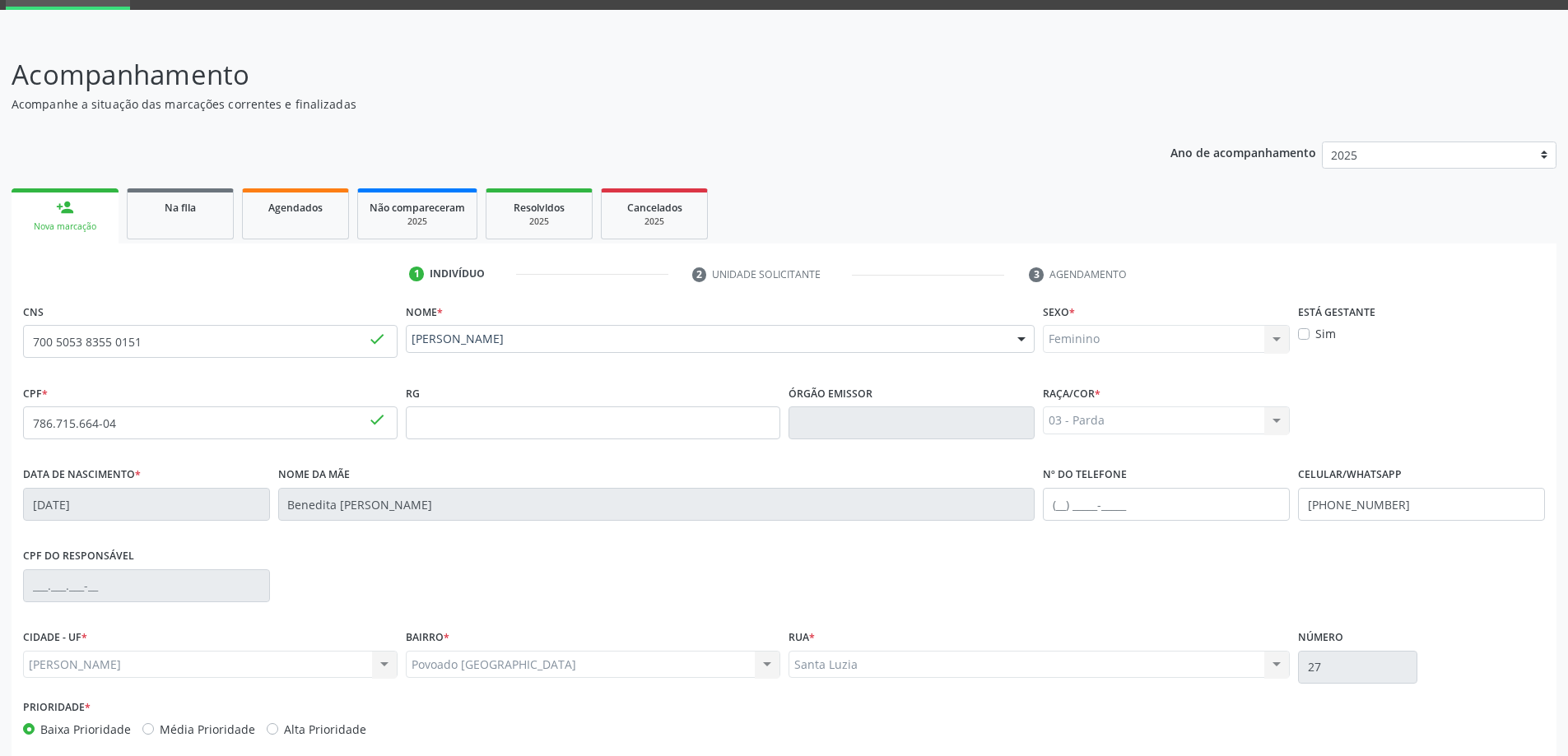
scroll to position [159, 0]
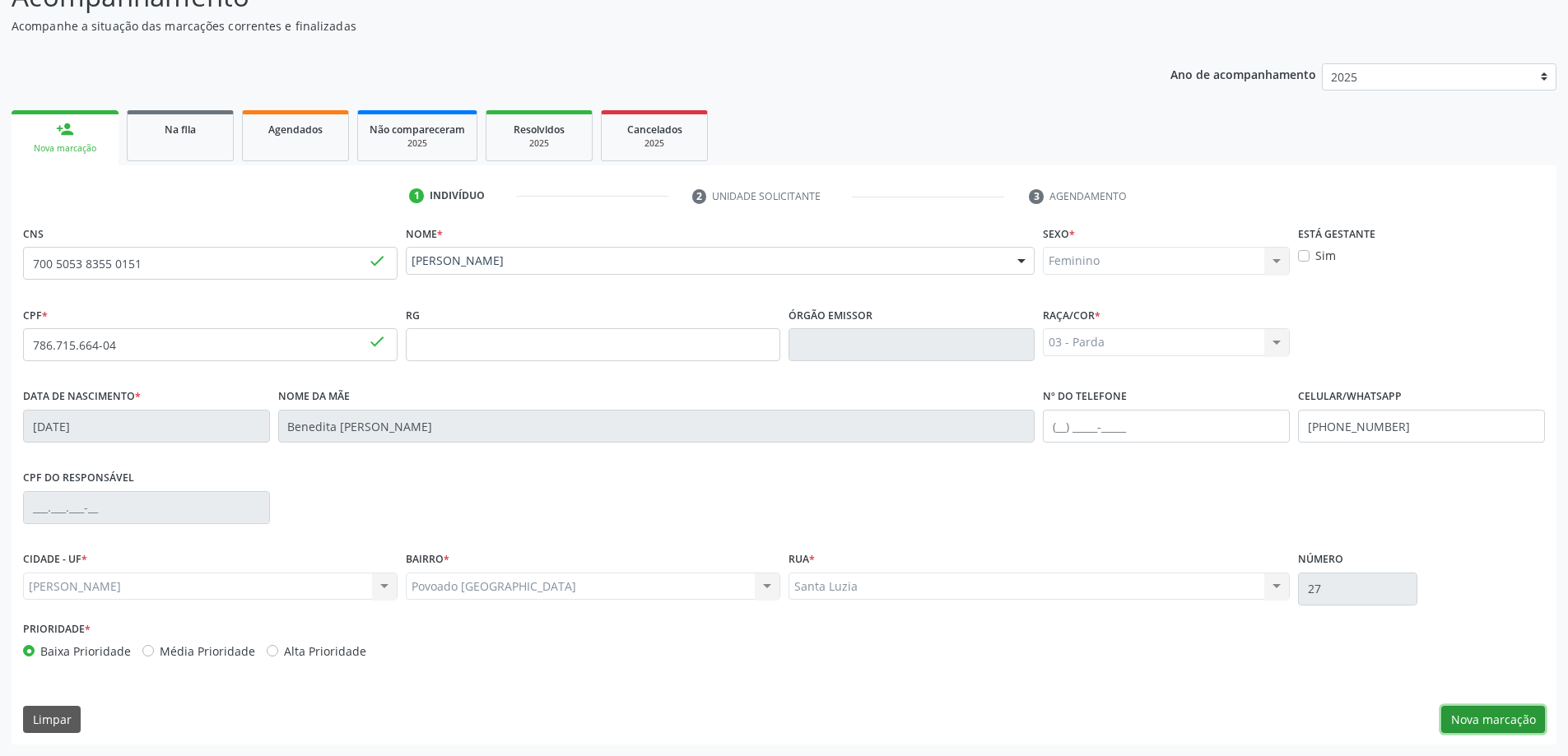
click at [1490, 719] on button "Nova marcação" at bounding box center [1492, 720] width 104 height 28
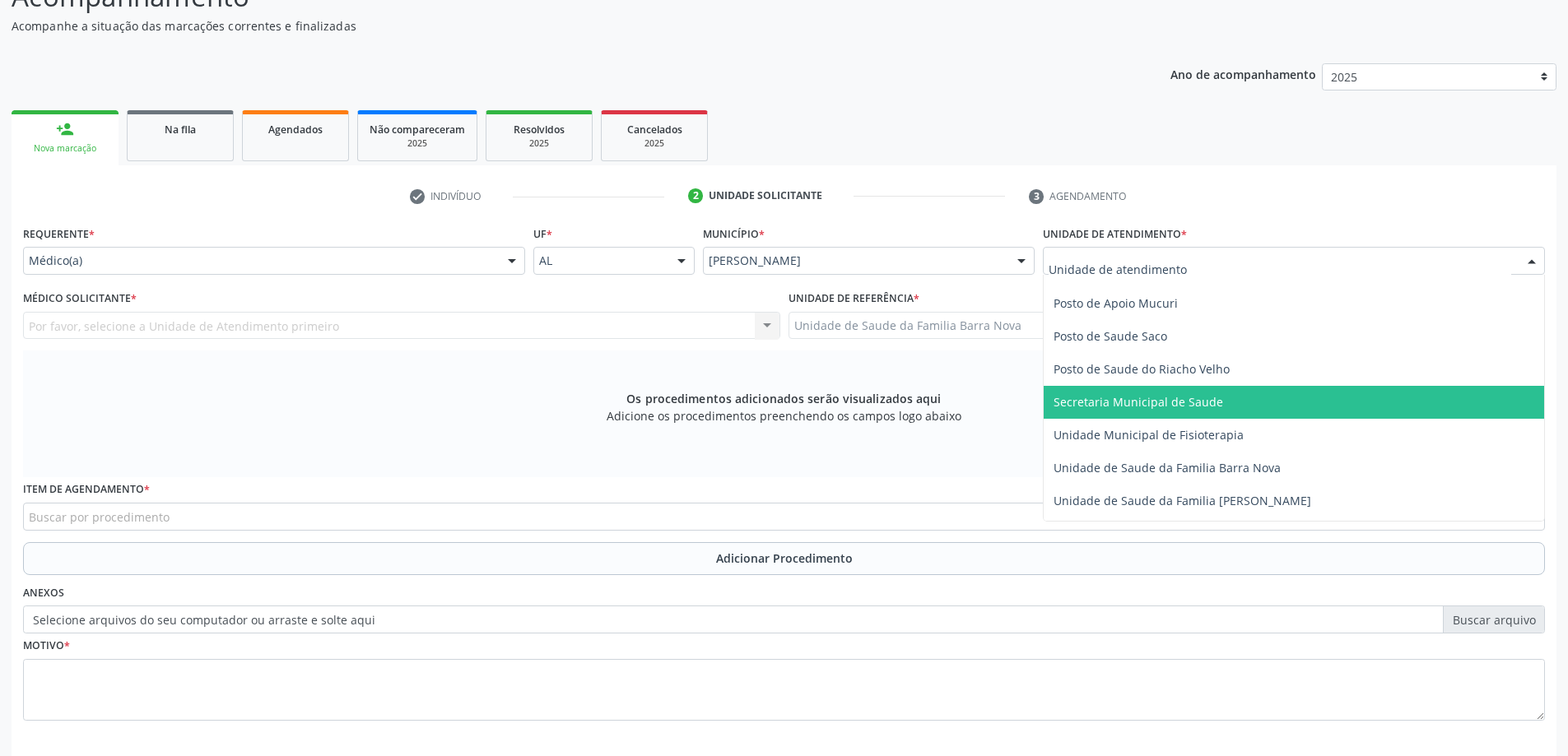
scroll to position [740, 0]
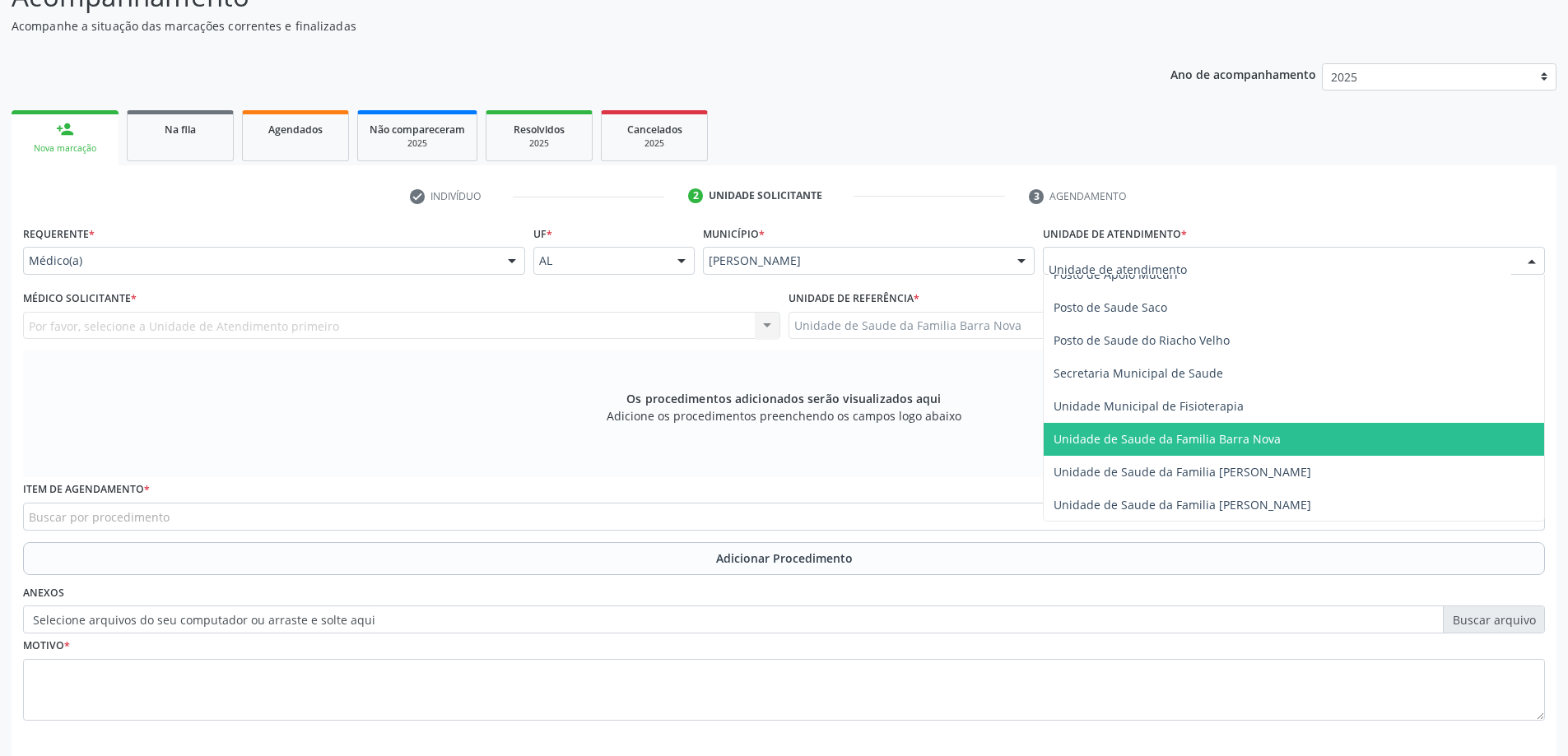
click at [1233, 443] on span "Unidade de Saude da Familia Barra Nova" at bounding box center [1167, 438] width 227 height 16
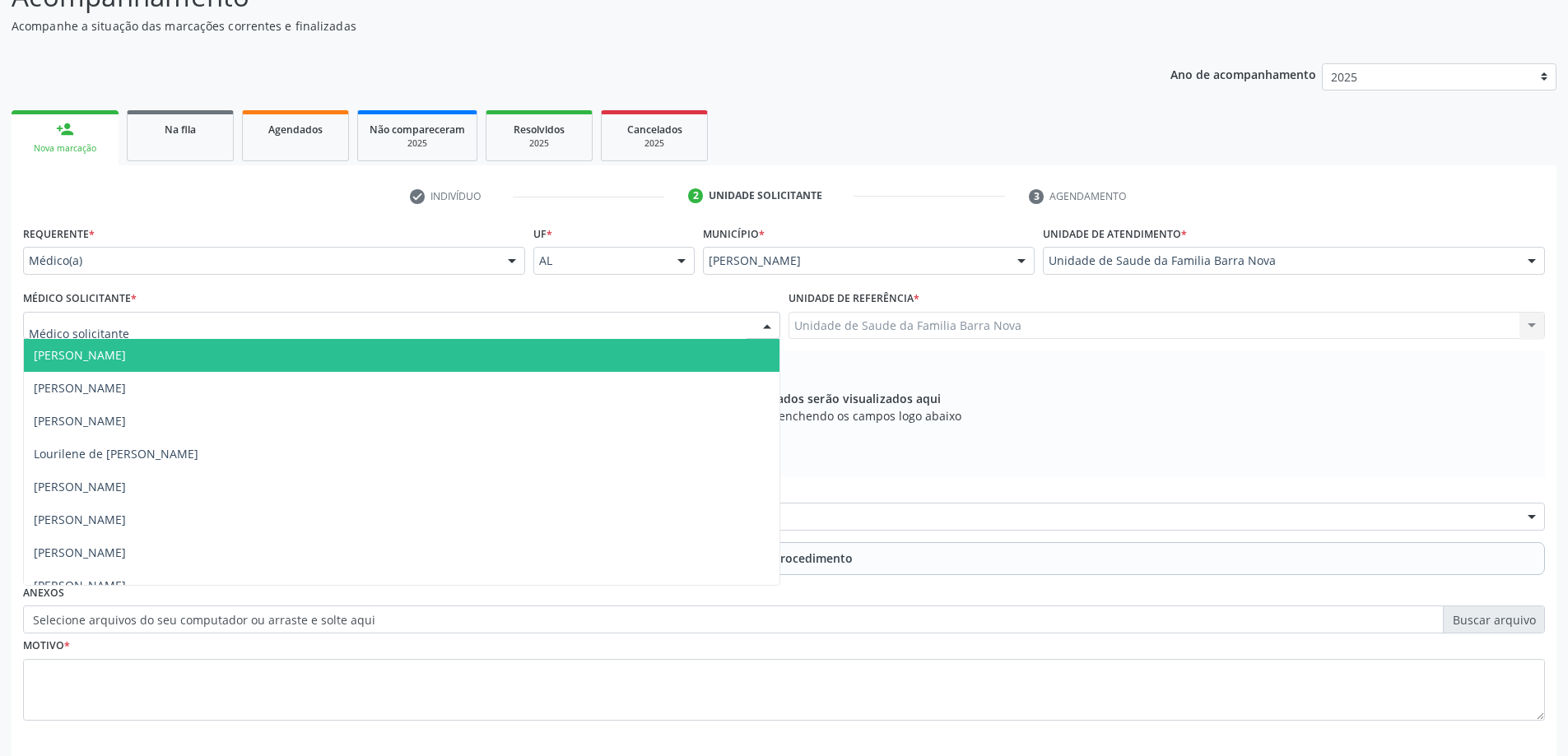
click at [378, 329] on div at bounding box center [402, 326] width 757 height 28
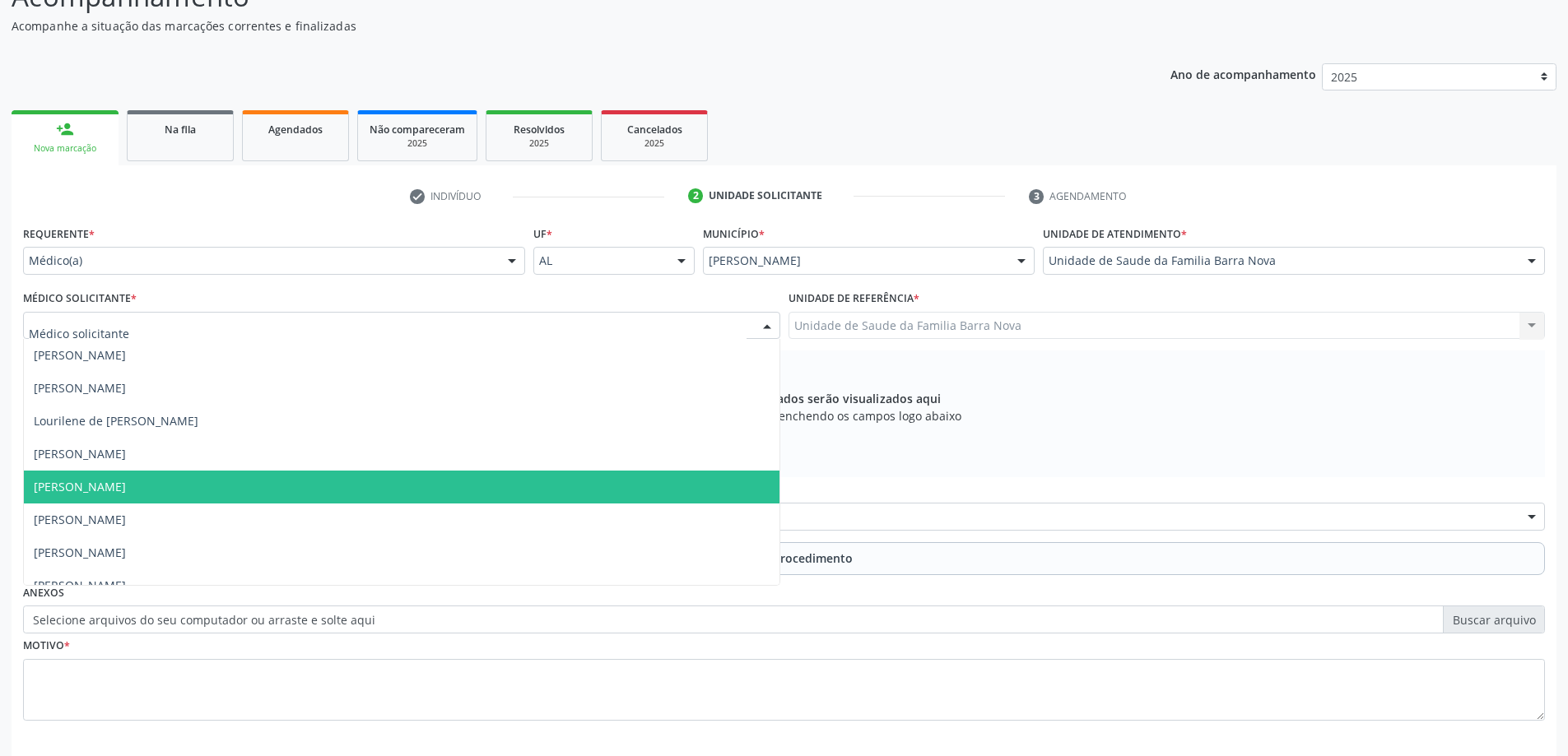
scroll to position [50, 0]
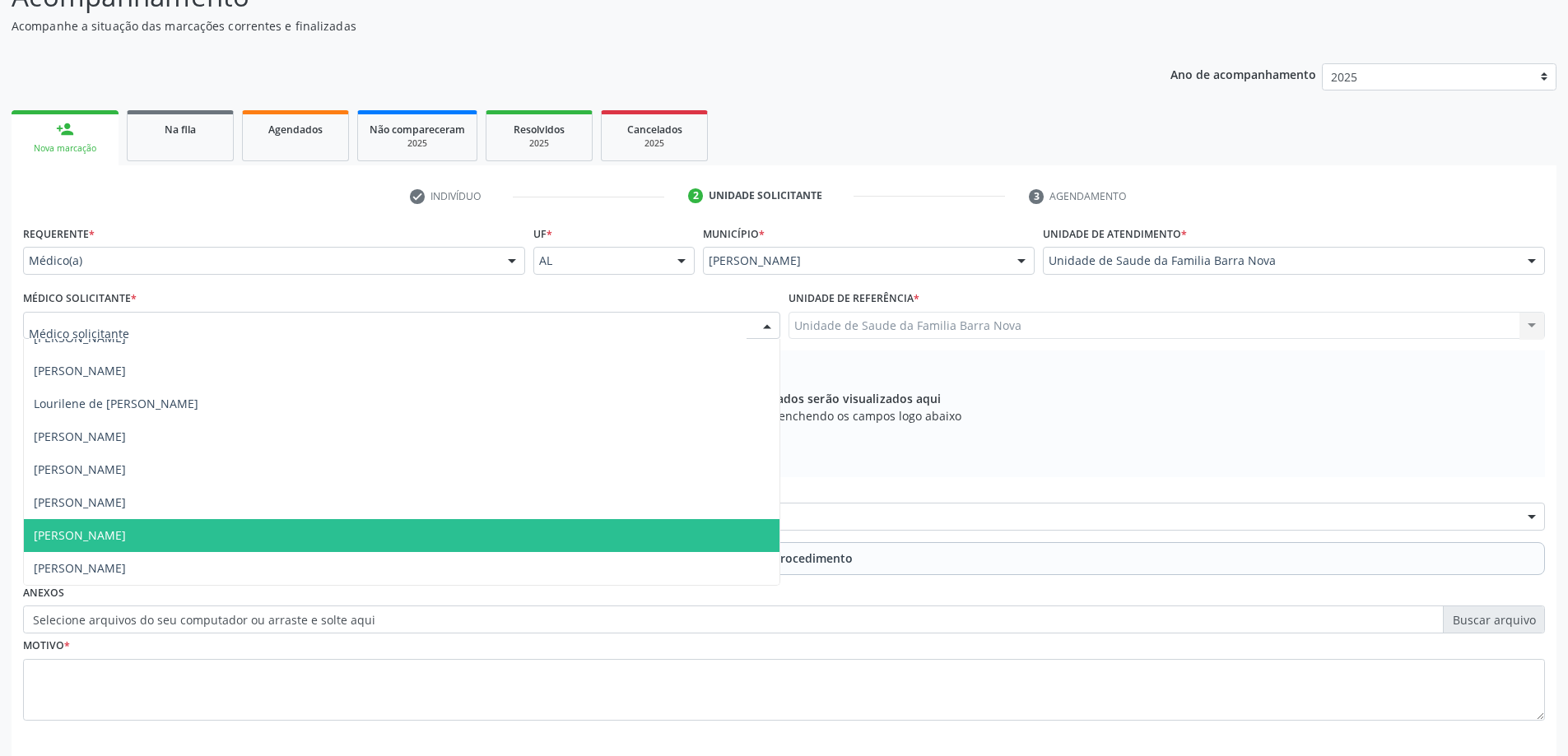
click at [342, 534] on span "Natalia Alencar Leal" at bounding box center [402, 535] width 755 height 33
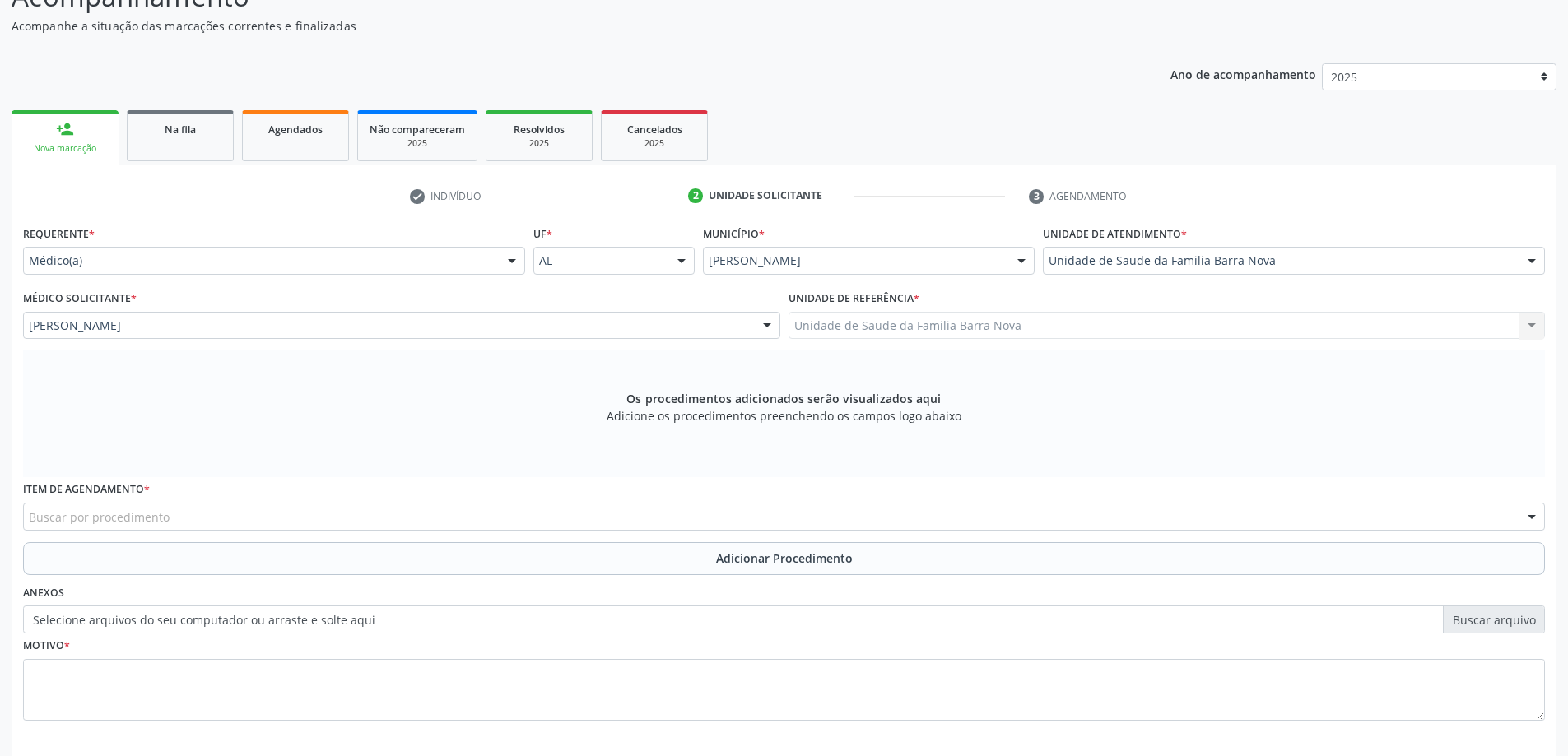
click at [461, 518] on div "Buscar por procedimento" at bounding box center [784, 517] width 1522 height 28
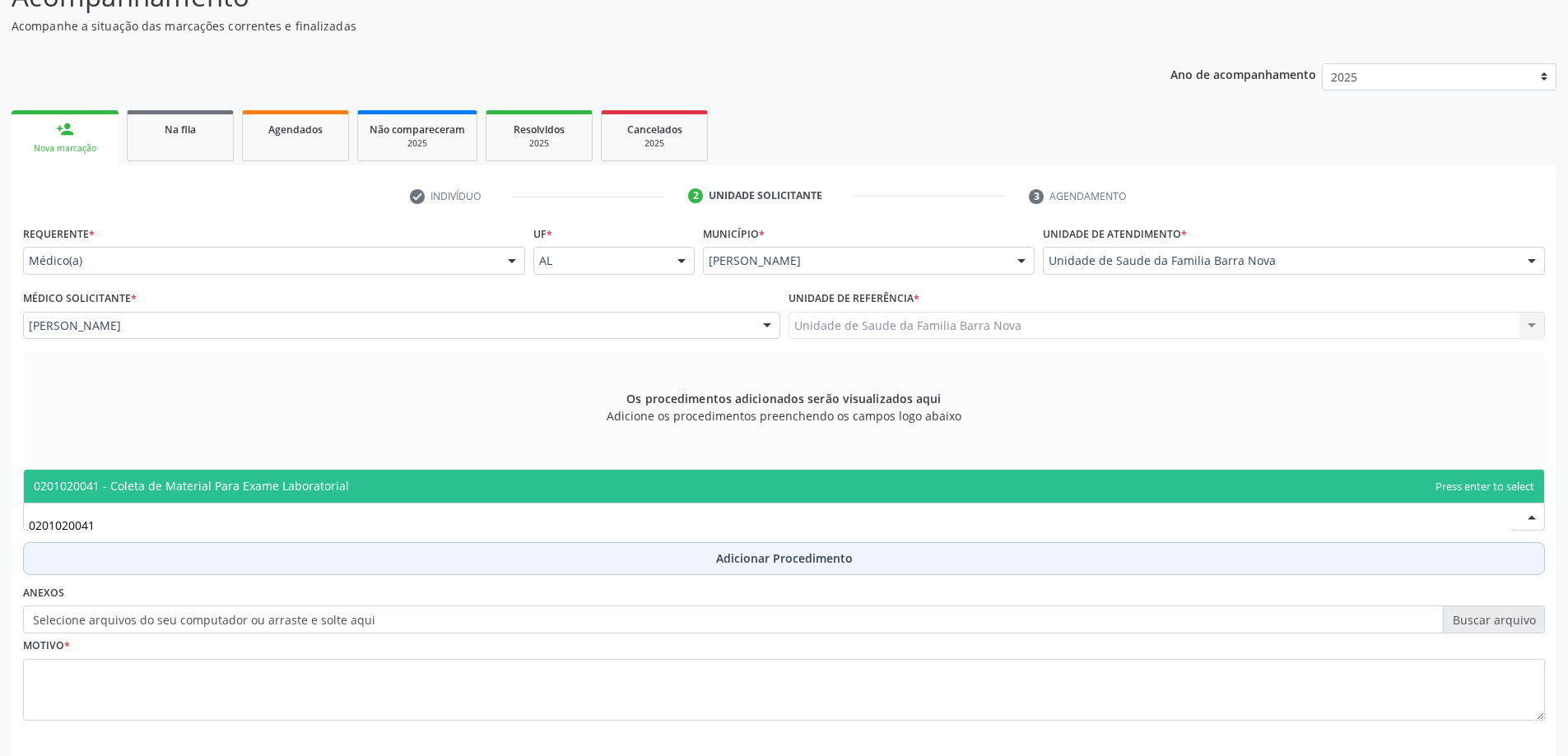
type input "0201020041"
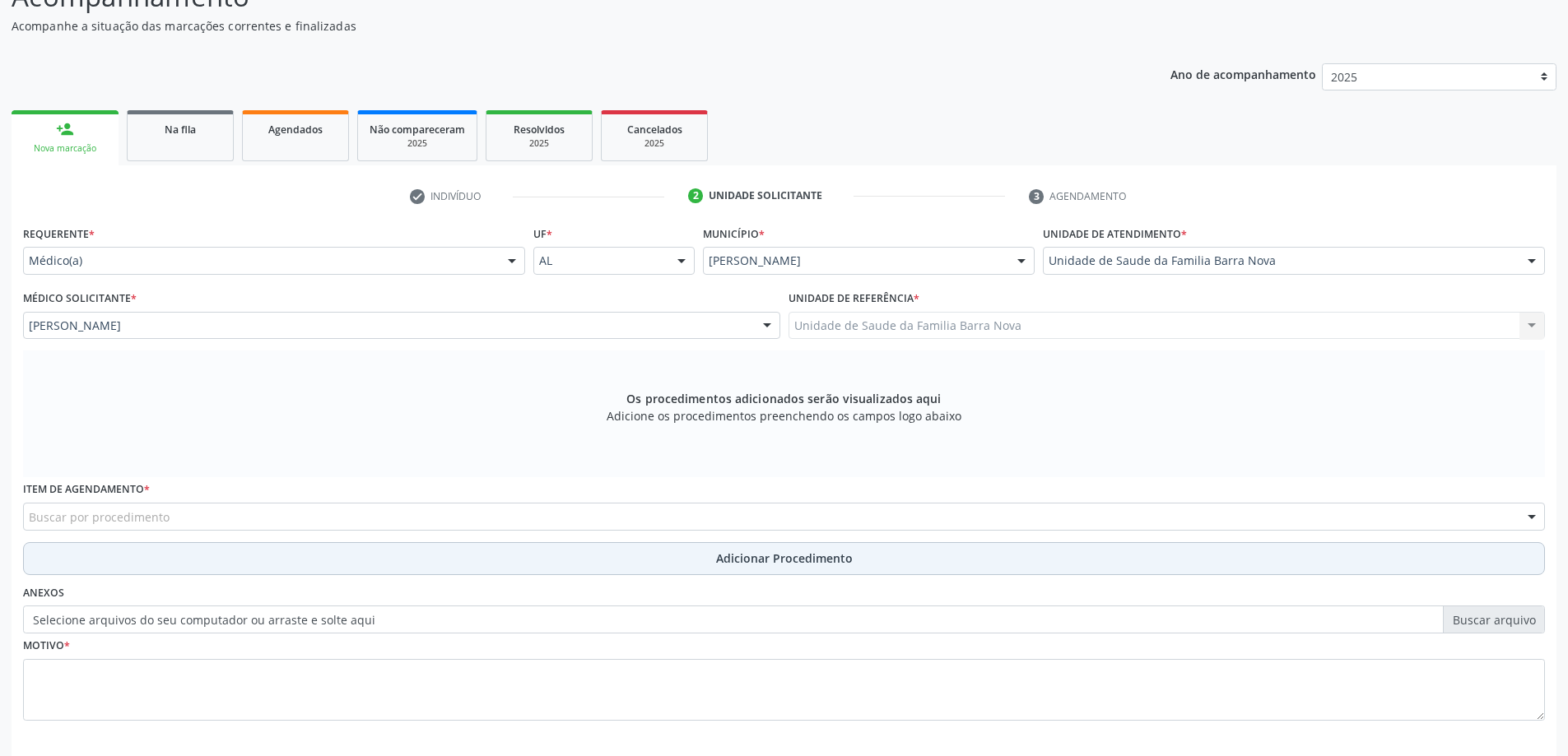
click at [783, 560] on span "Adicionar Procedimento" at bounding box center [784, 558] width 137 height 17
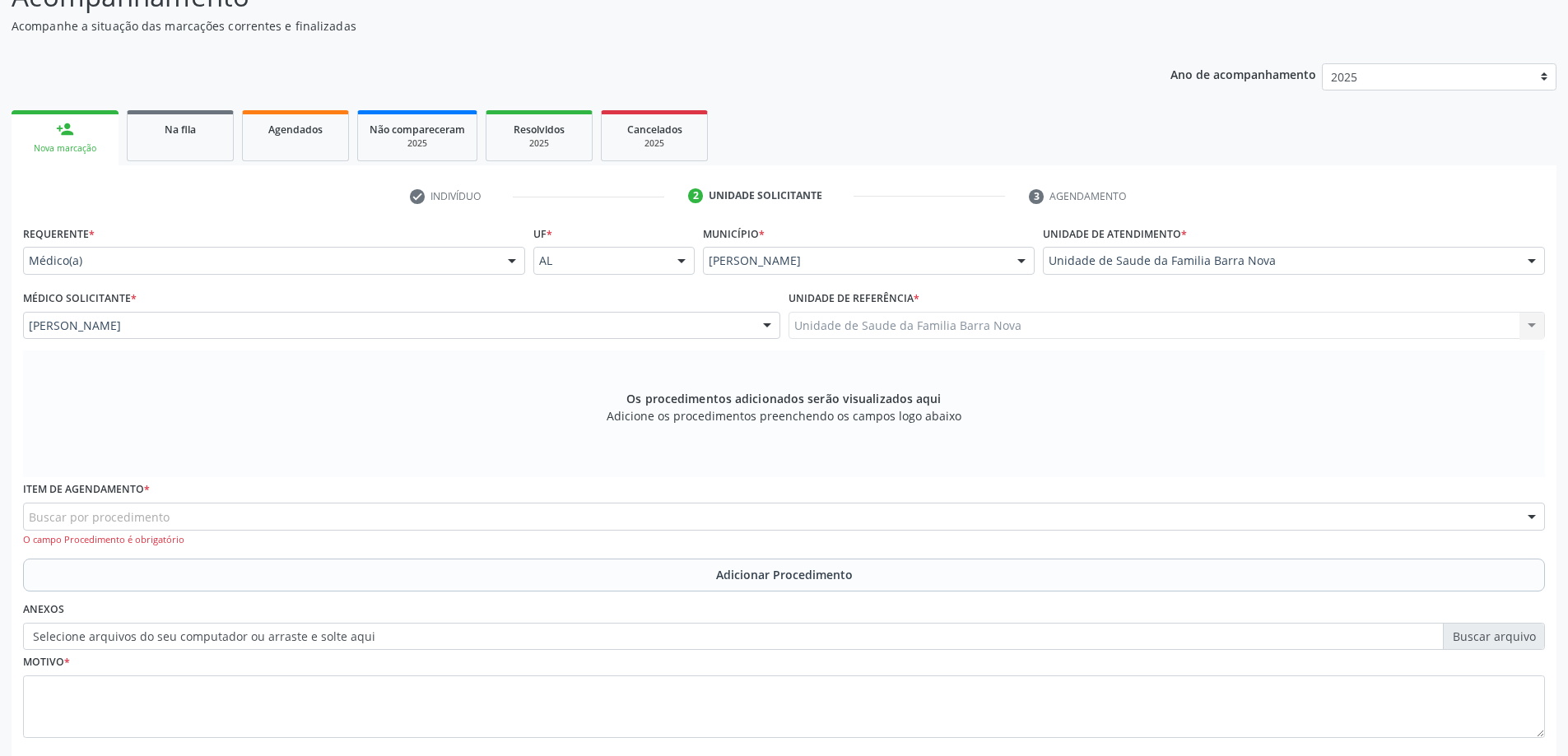
click at [589, 516] on div "Buscar por procedimento" at bounding box center [784, 517] width 1522 height 28
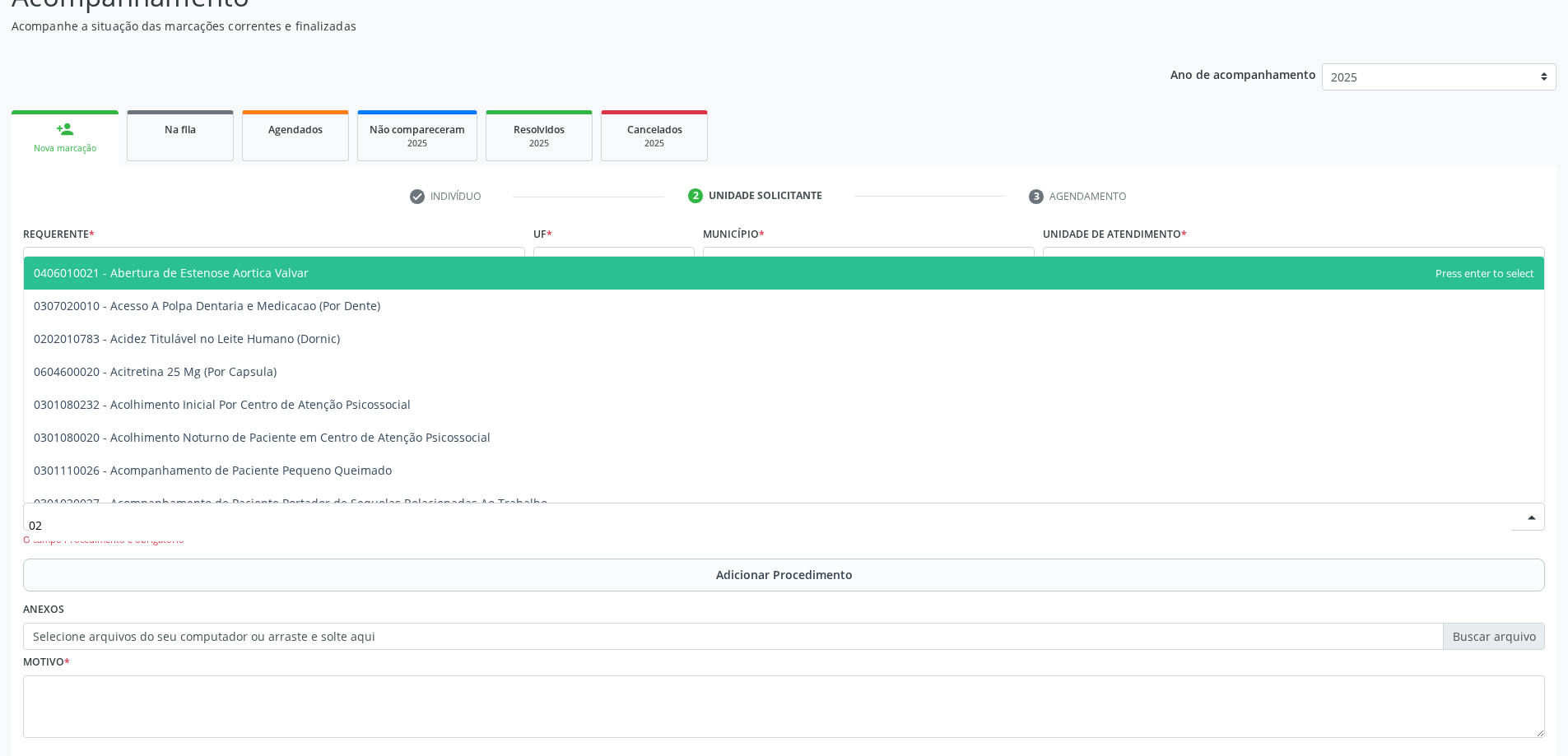
type input "0"
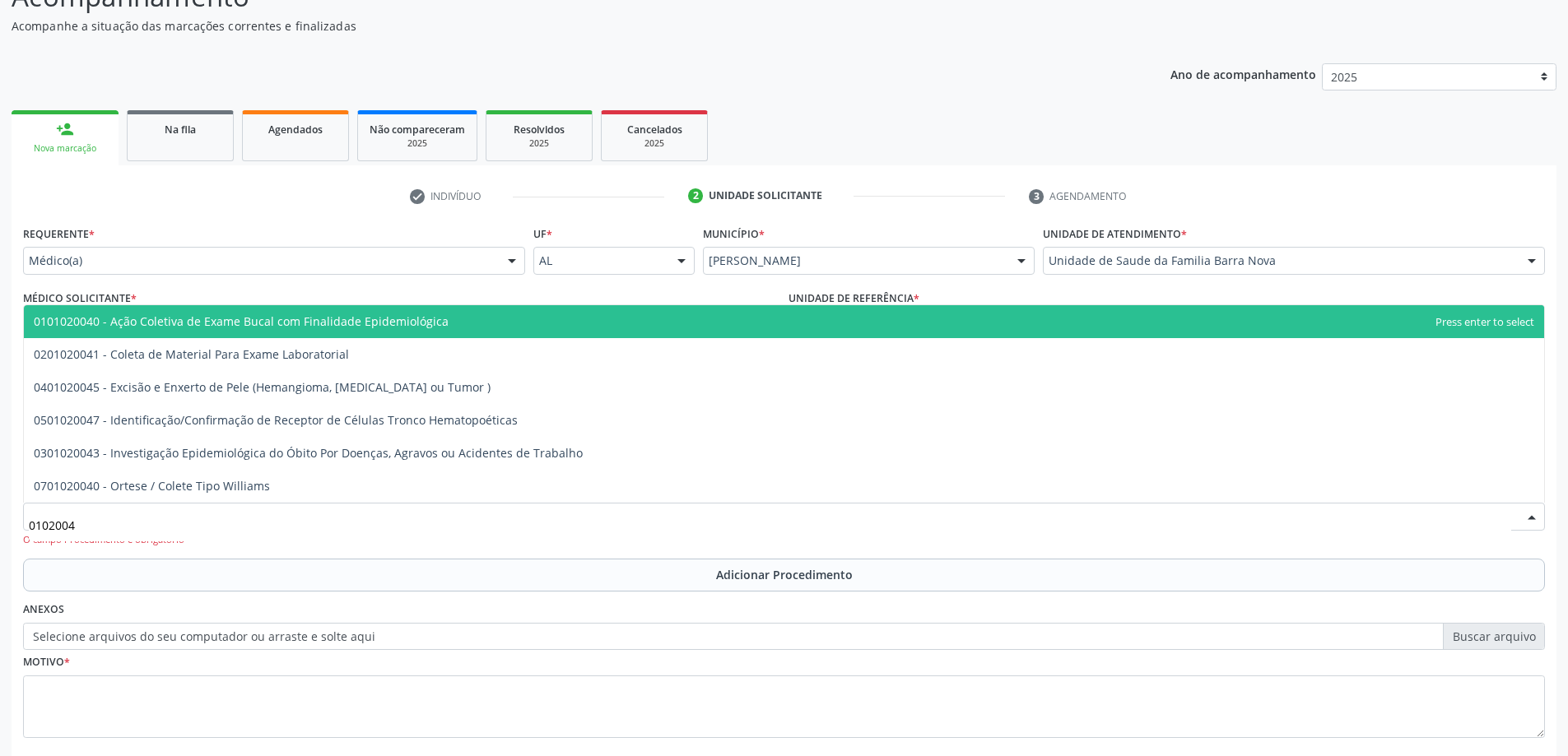
type input "01020041"
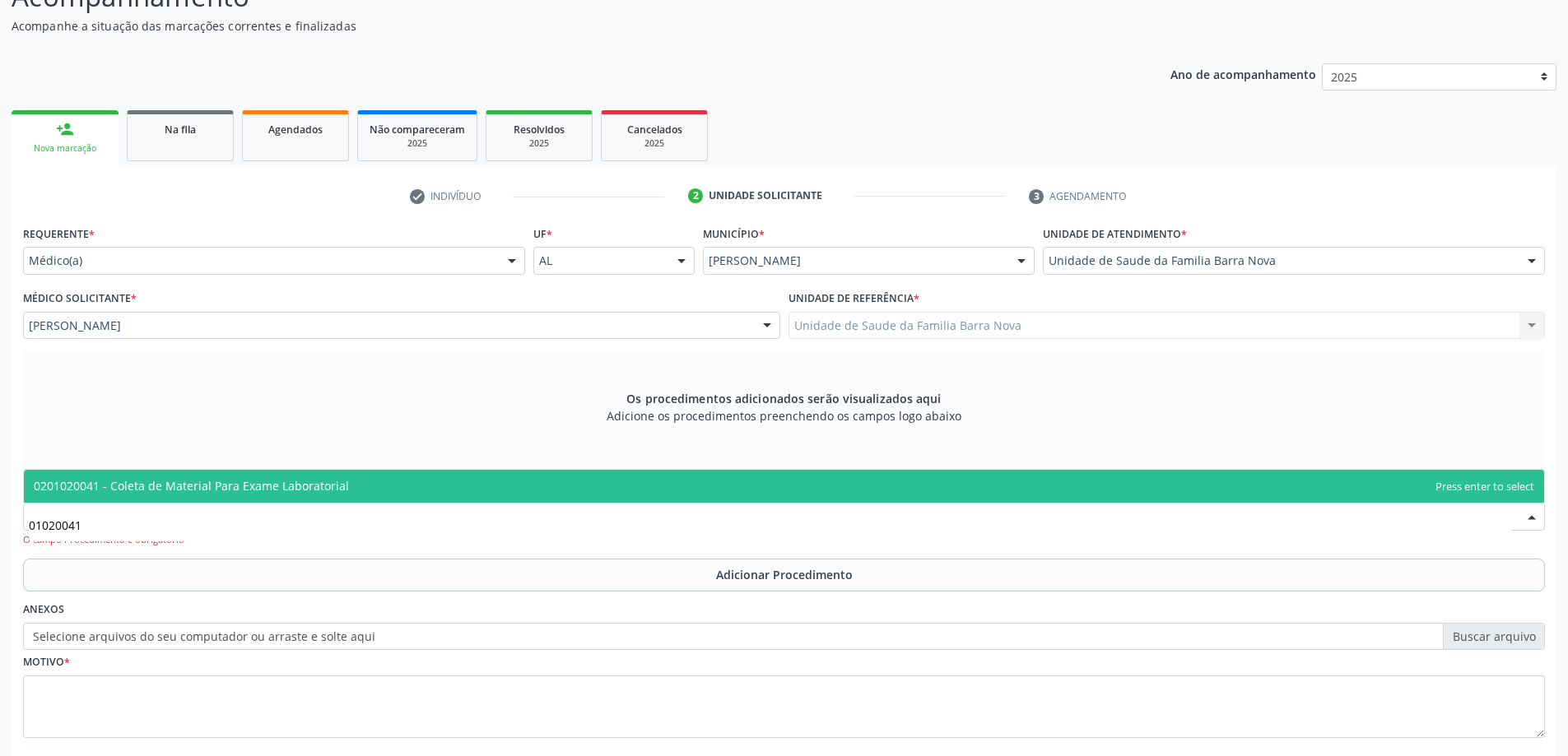
click at [555, 476] on span "0201020041 - Coleta de Material Para Exame Laboratorial" at bounding box center [784, 486] width 1520 height 33
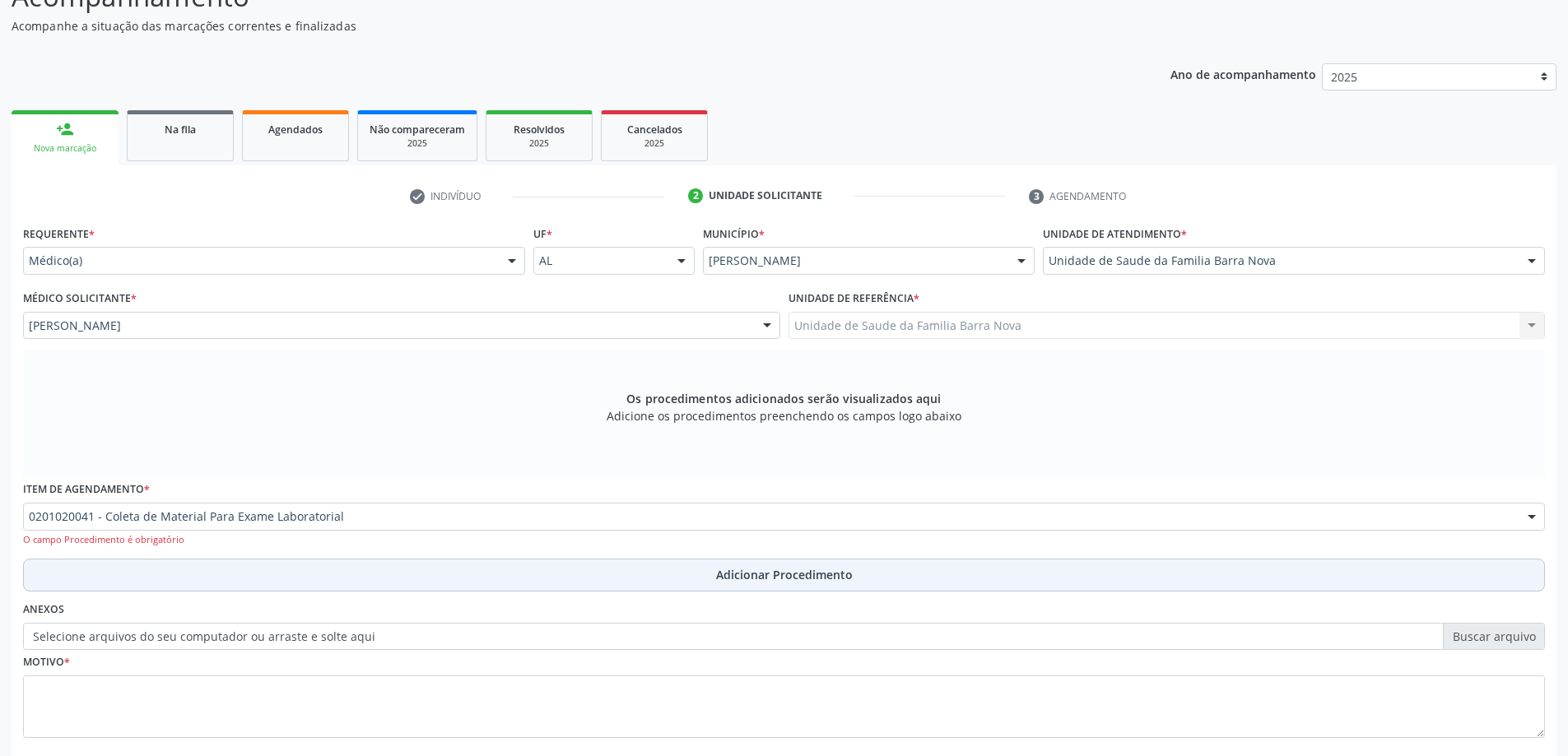
click at [751, 570] on span "Adicionar Procedimento" at bounding box center [784, 575] width 137 height 17
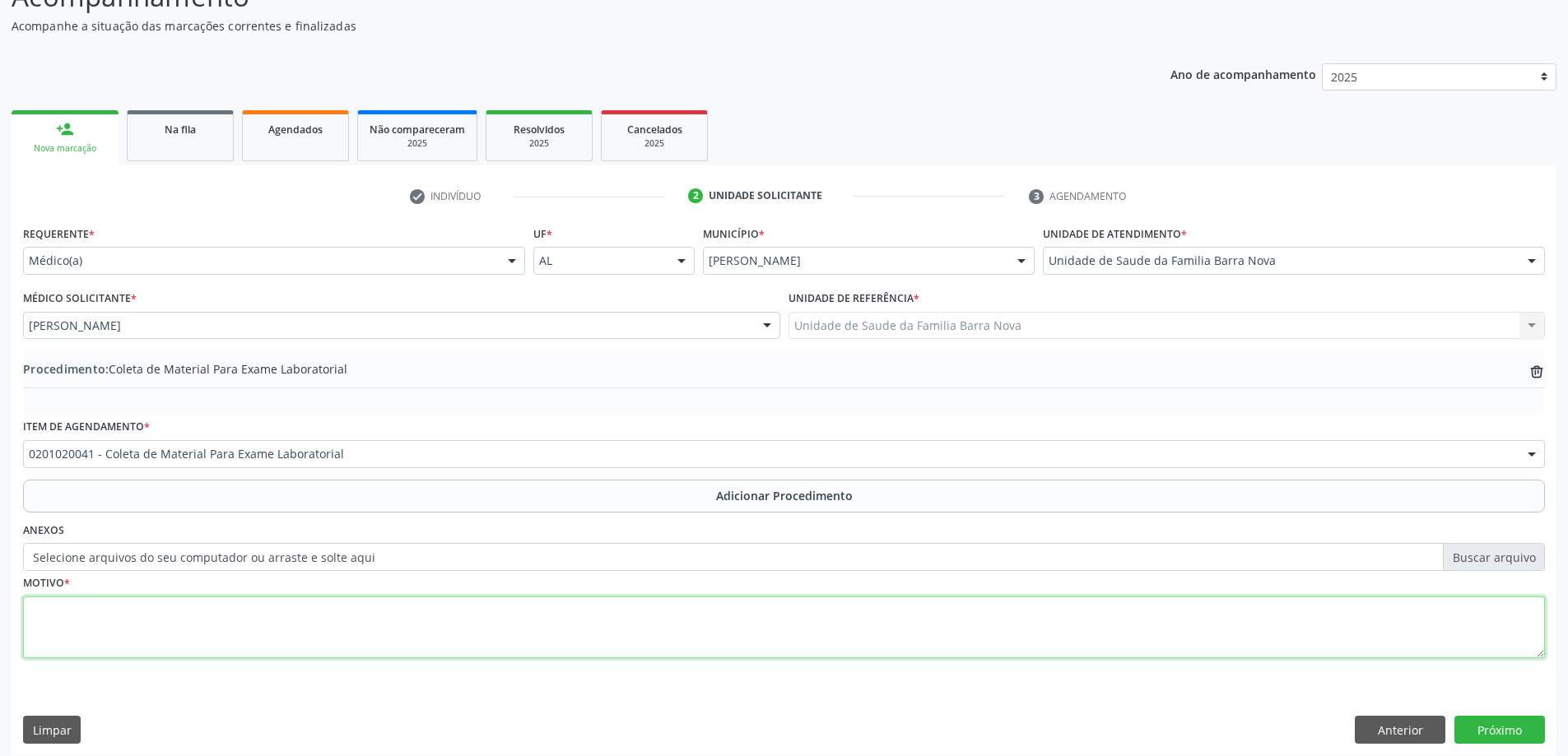
click at [354, 619] on textarea at bounding box center [784, 627] width 1522 height 63
click at [37, 609] on textarea "obesidade, disglicemia, HAS" at bounding box center [784, 627] width 1522 height 63
click at [191, 619] on textarea "Obesidade, disglicemia, HAS" at bounding box center [784, 627] width 1522 height 63
click at [191, 617] on textarea "Obesidade, disglicemia, HAS" at bounding box center [784, 627] width 1522 height 63
type textarea "Obesidade, disglicemia, HAS."
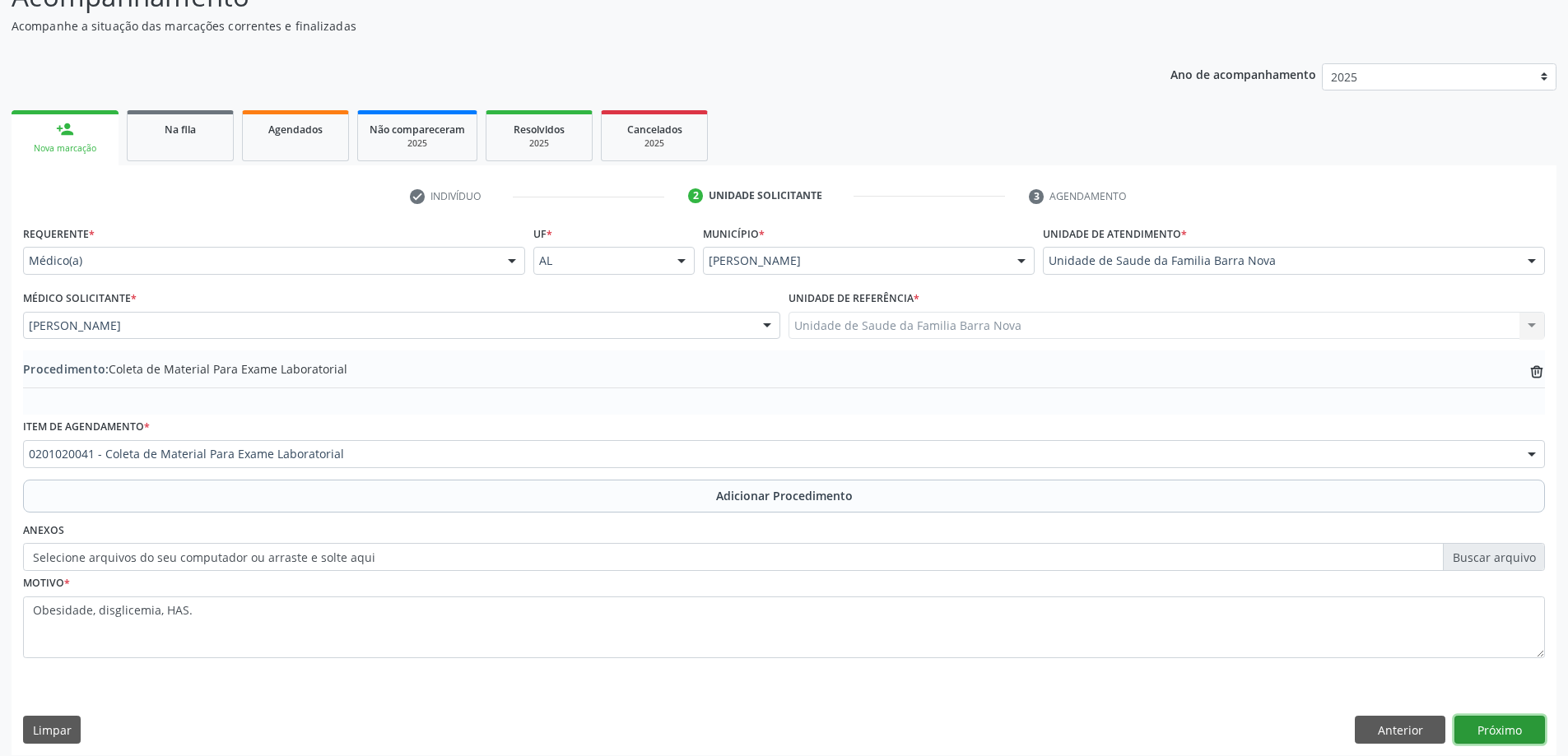
click at [1495, 728] on button "Próximo" at bounding box center [1499, 730] width 91 height 28
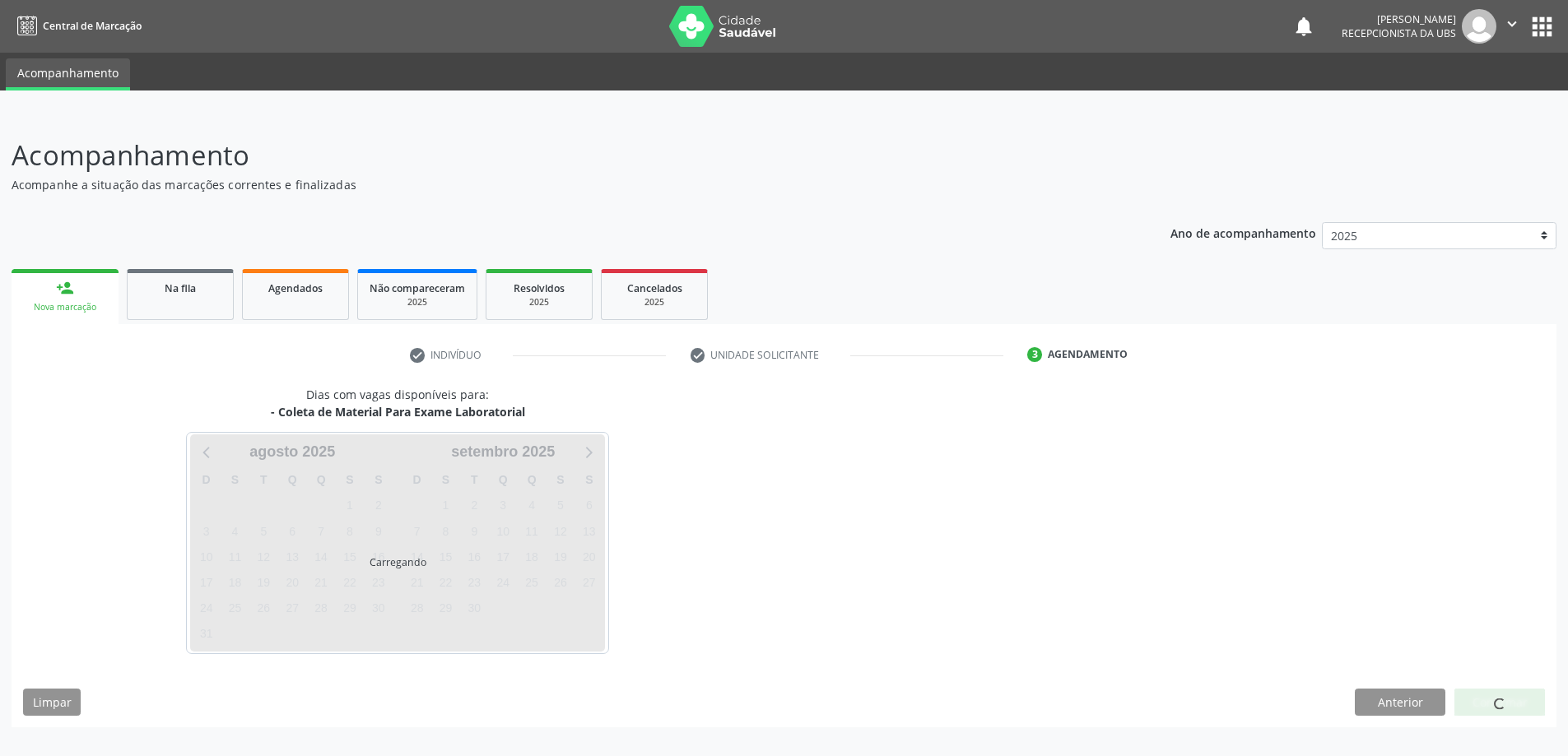
scroll to position [0, 0]
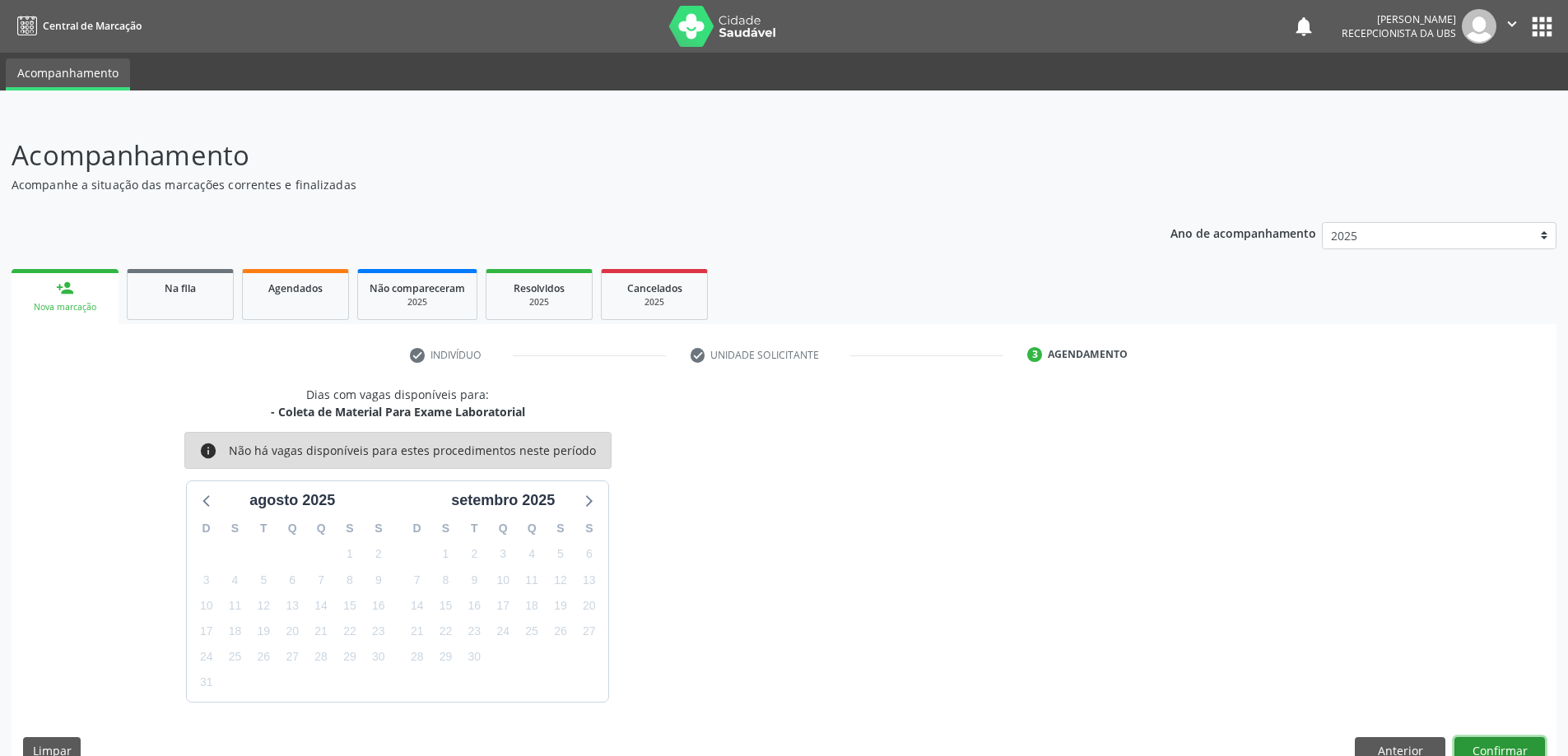
click at [1500, 745] on button "Confirmar" at bounding box center [1499, 751] width 91 height 28
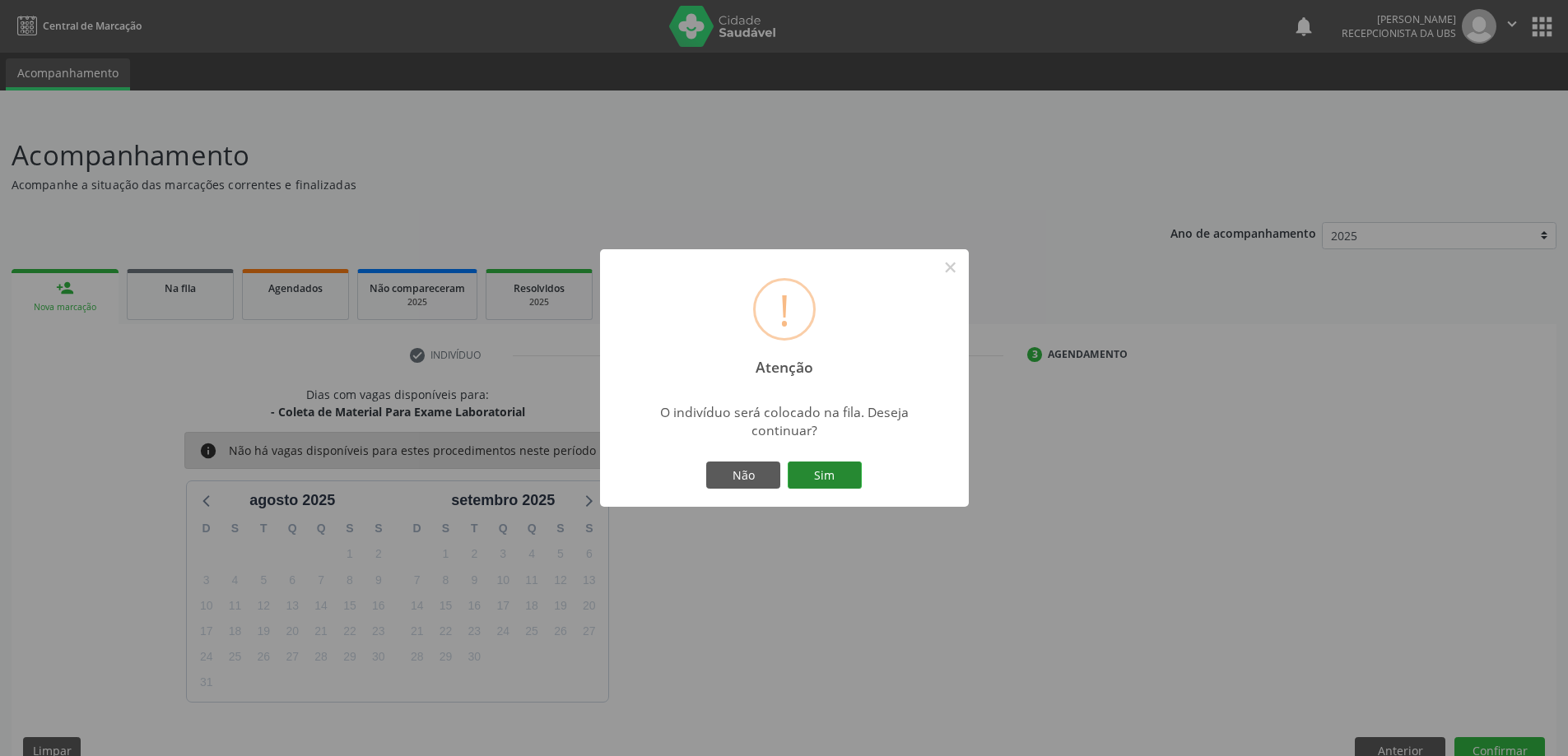
click at [844, 480] on button "Sim" at bounding box center [824, 476] width 74 height 28
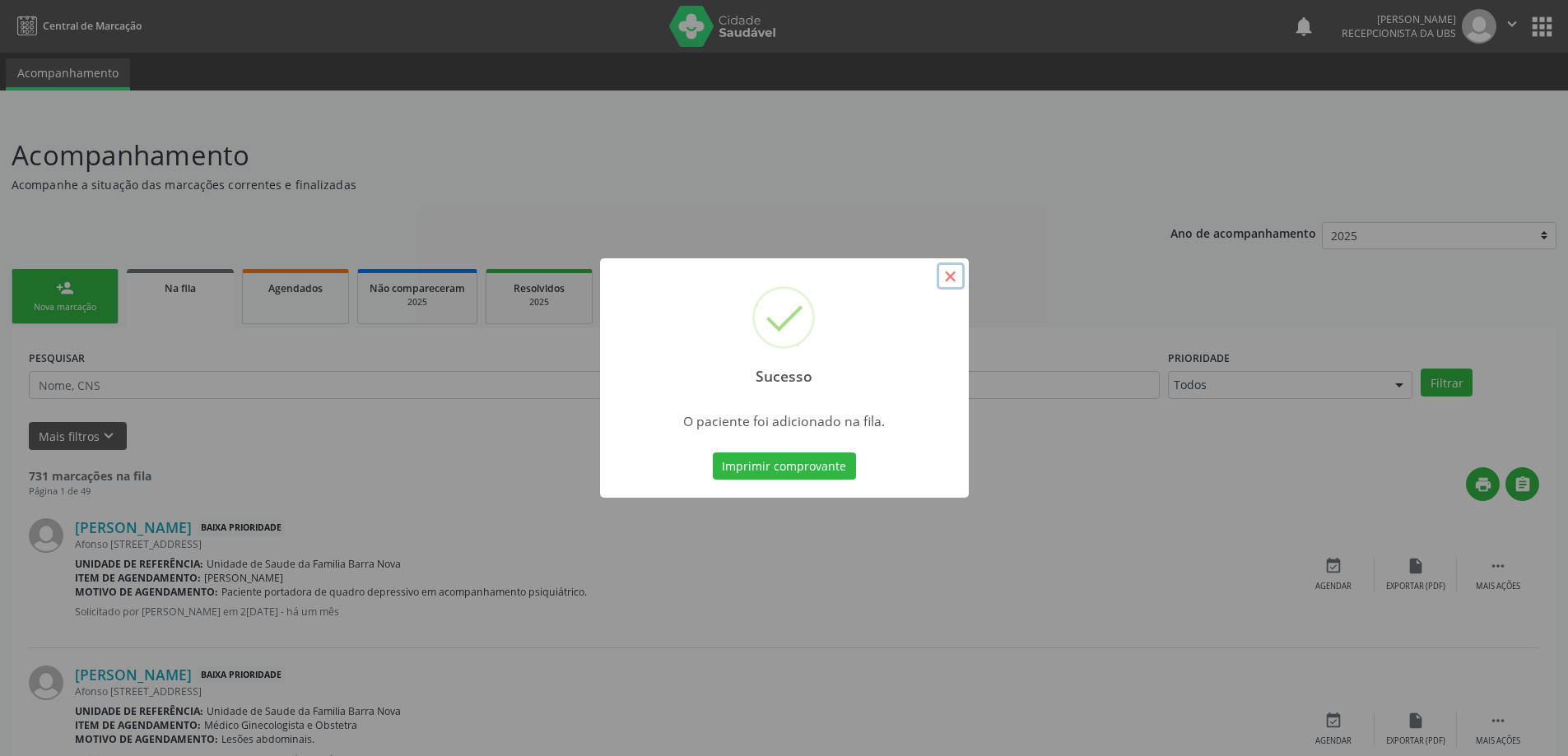
click at [945, 282] on button "×" at bounding box center [951, 277] width 28 height 28
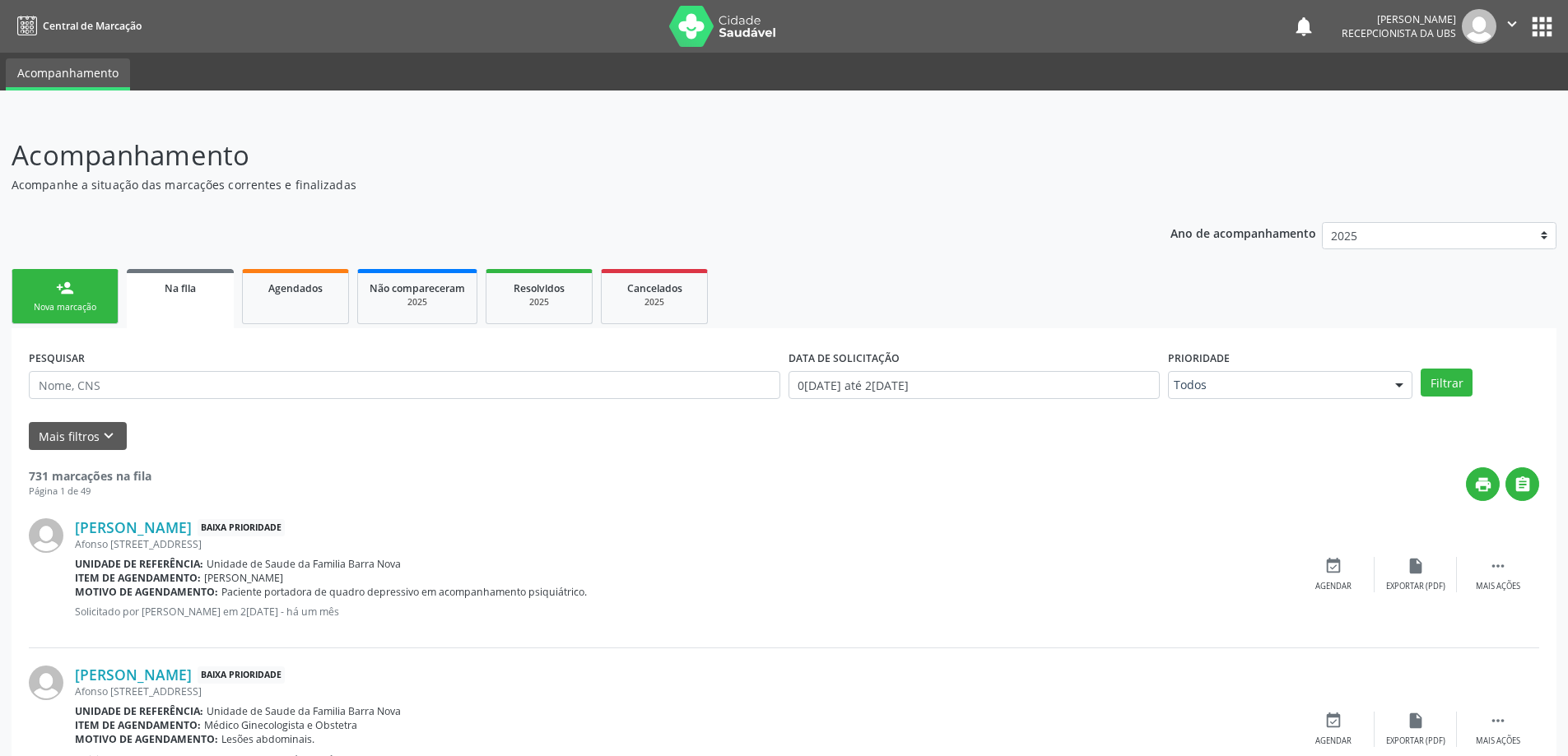
click at [36, 297] on link "person_add Nova marcação" at bounding box center [65, 296] width 107 height 55
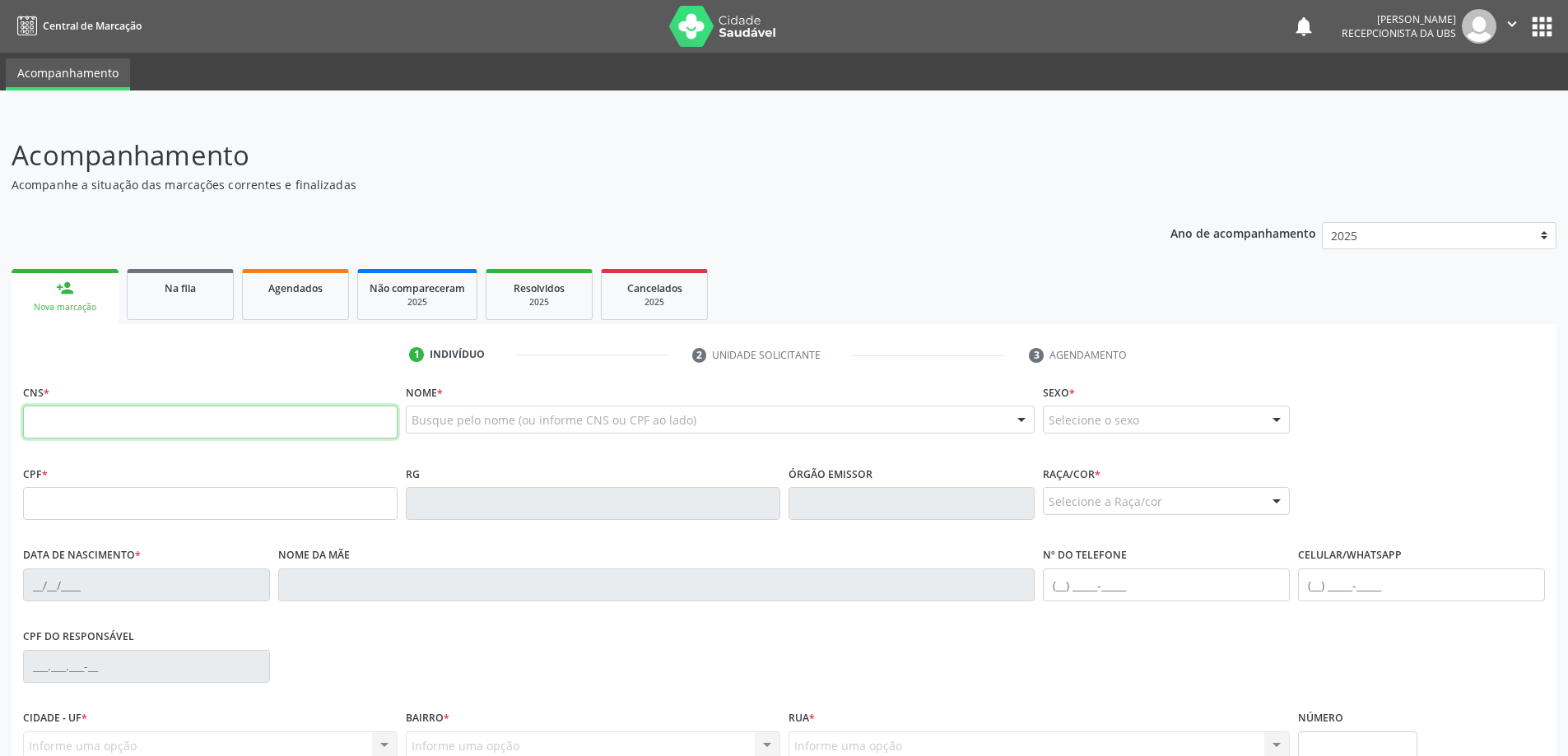
click at [145, 414] on input "text" at bounding box center [210, 421] width 374 height 33
type input "700 5053 8355 0151"
type input "786.715.664-04"
type input "18/02/1971"
type input "Benedita Ana dos Santos"
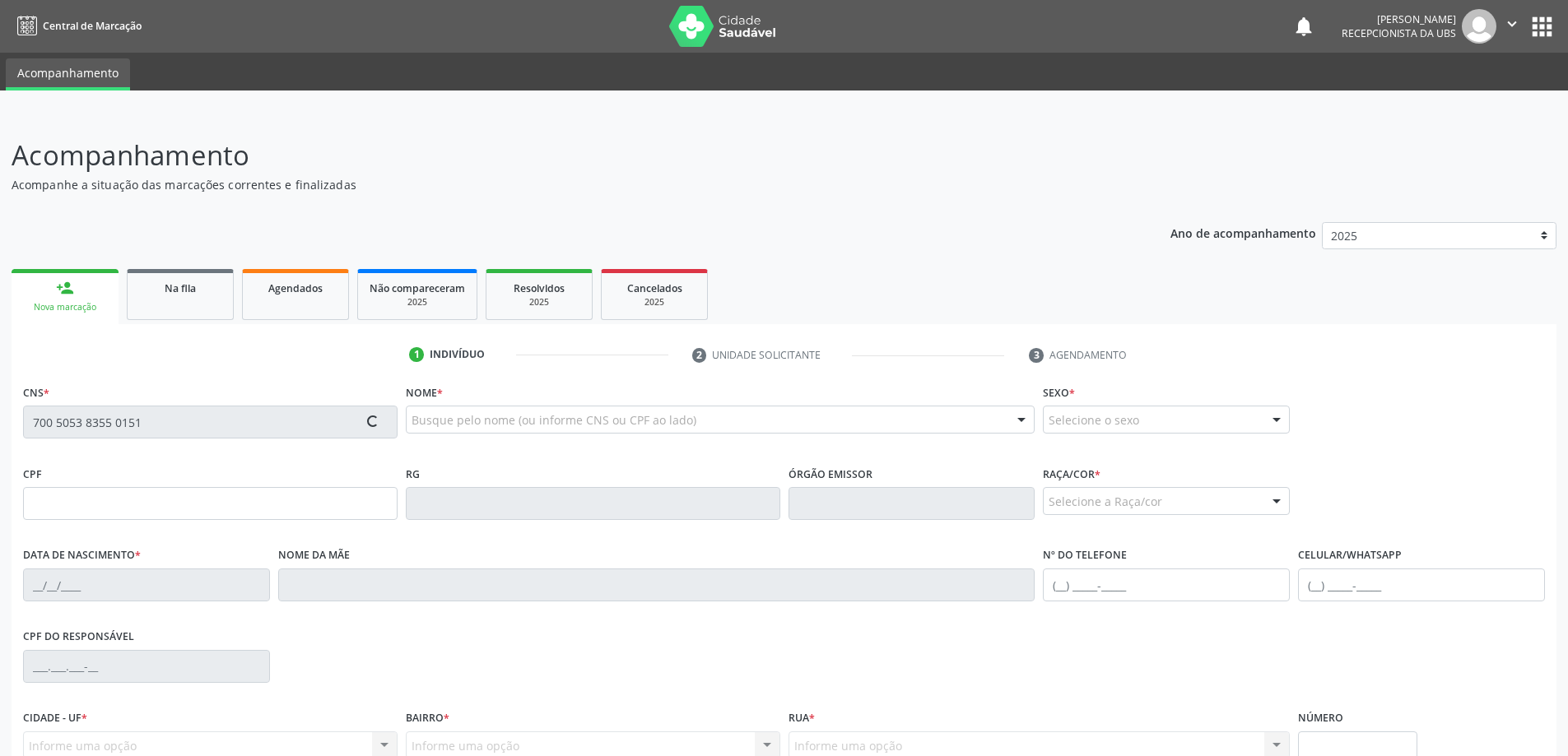
type input "(82) 98732-8760"
type input "27"
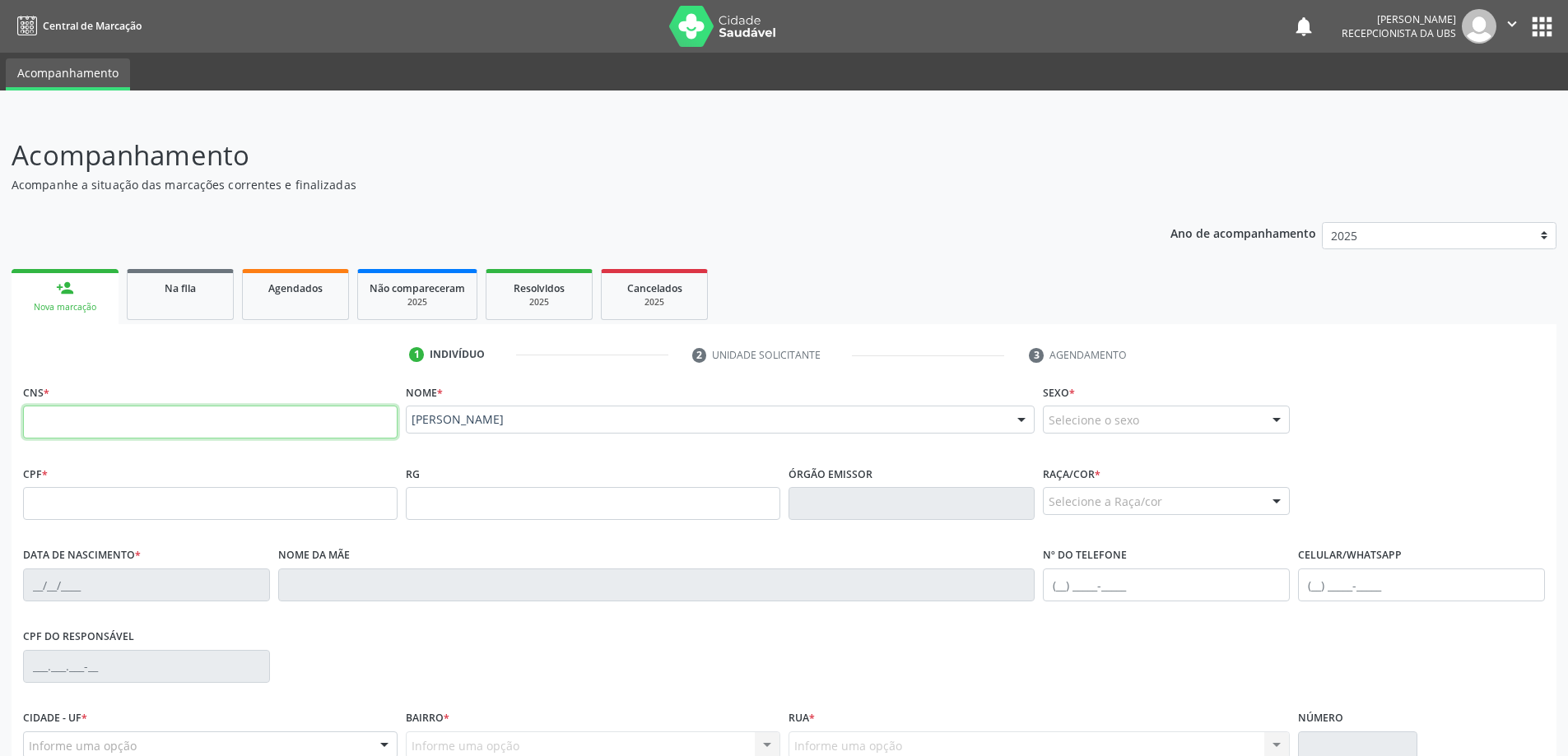
click at [163, 416] on input "text" at bounding box center [210, 421] width 374 height 33
type input "708 7081 1343 4996"
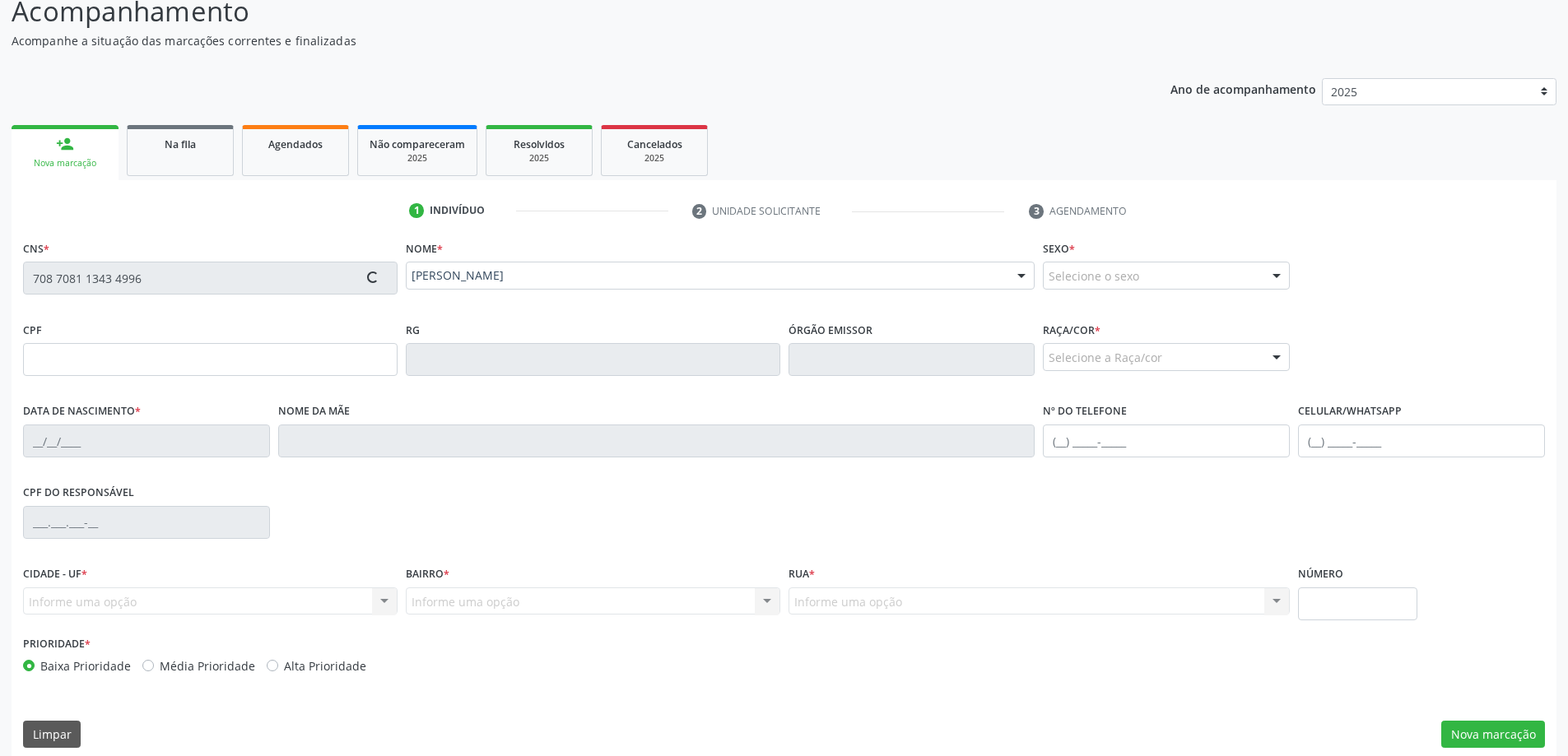
scroll to position [159, 0]
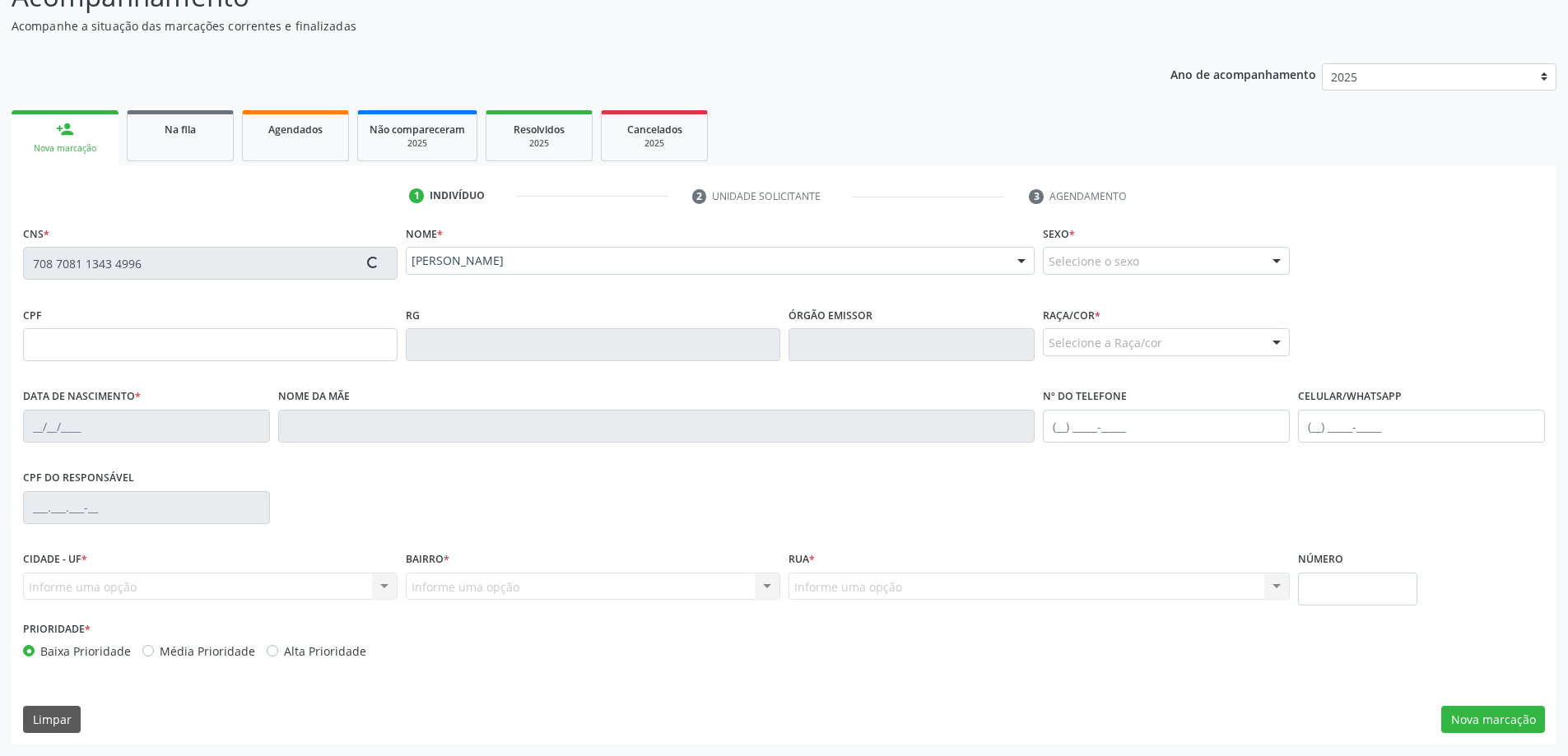
type input "411.140.004-34"
type input "30/05/1933"
type input "Maria Cicera Alves da Cruz"
type input "(82) 99428-1154"
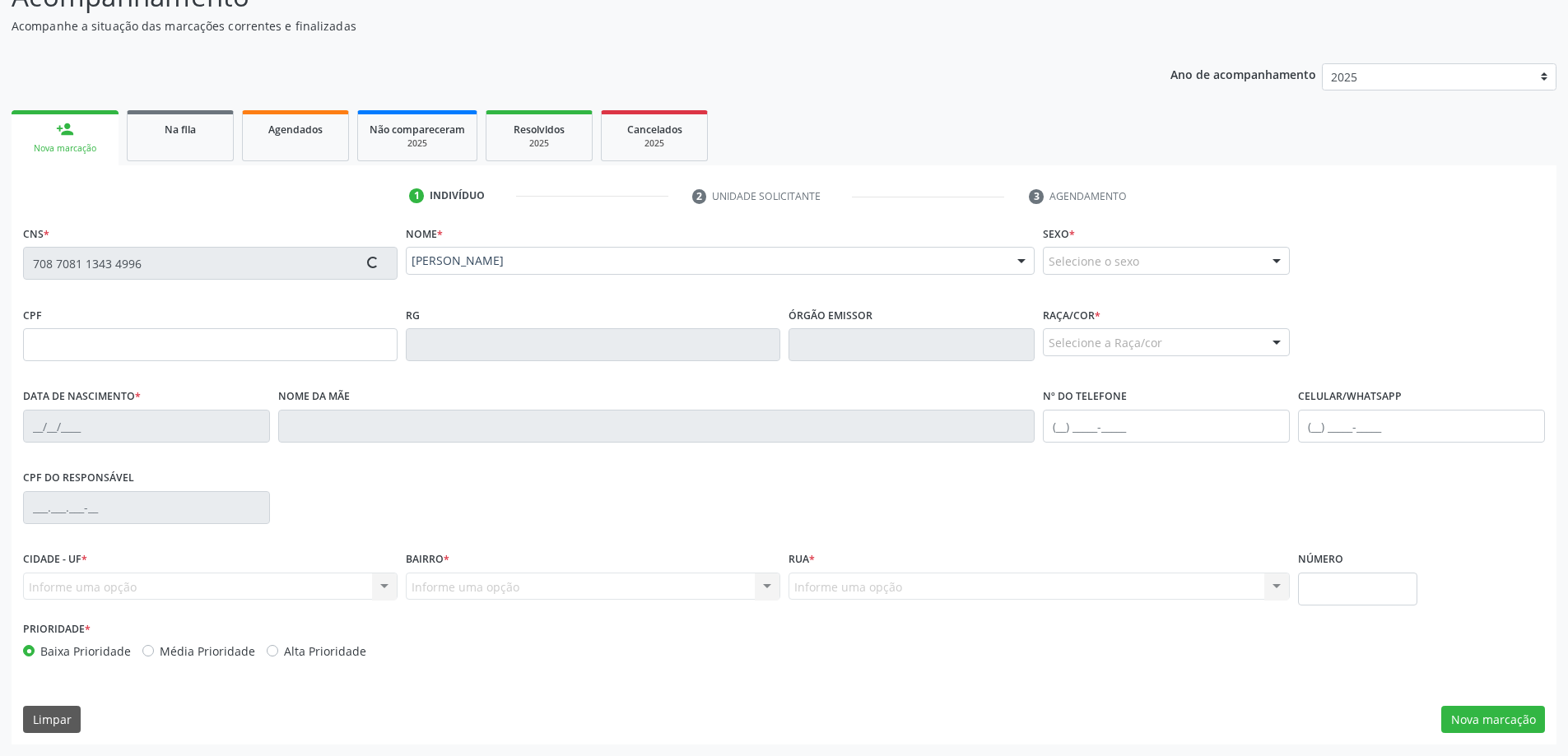
type input "34"
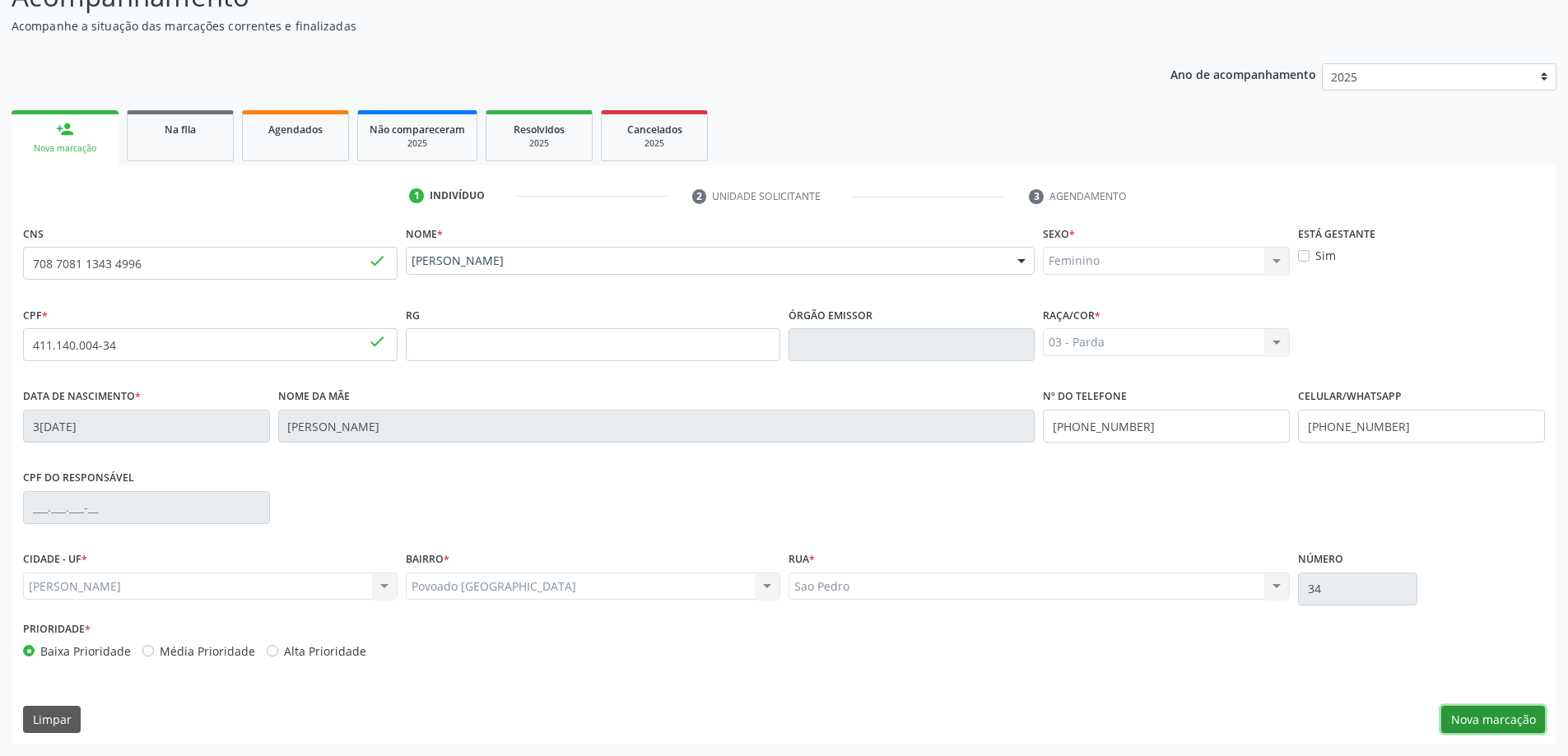
click at [1507, 718] on button "Nova marcação" at bounding box center [1492, 720] width 104 height 28
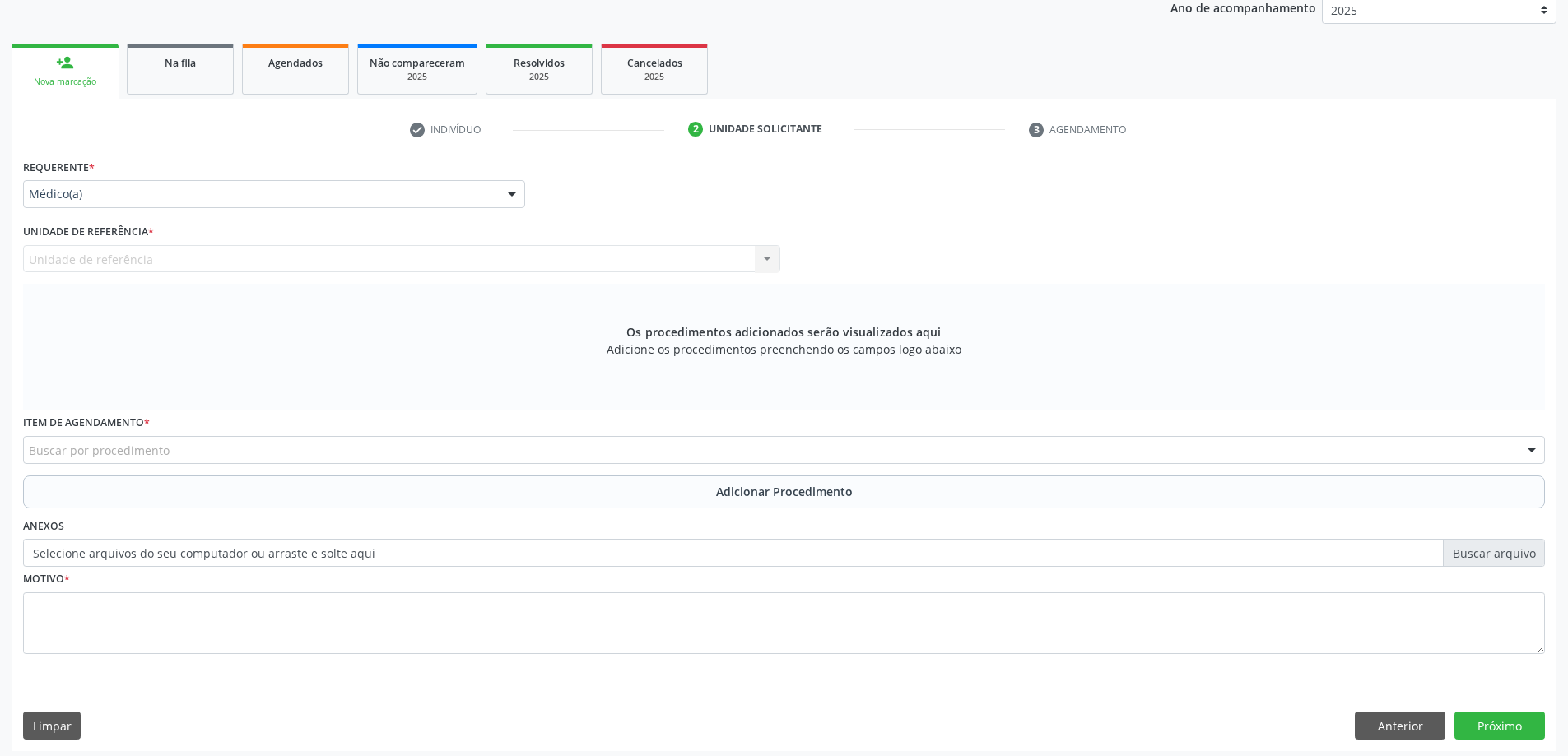
scroll to position [232, 0]
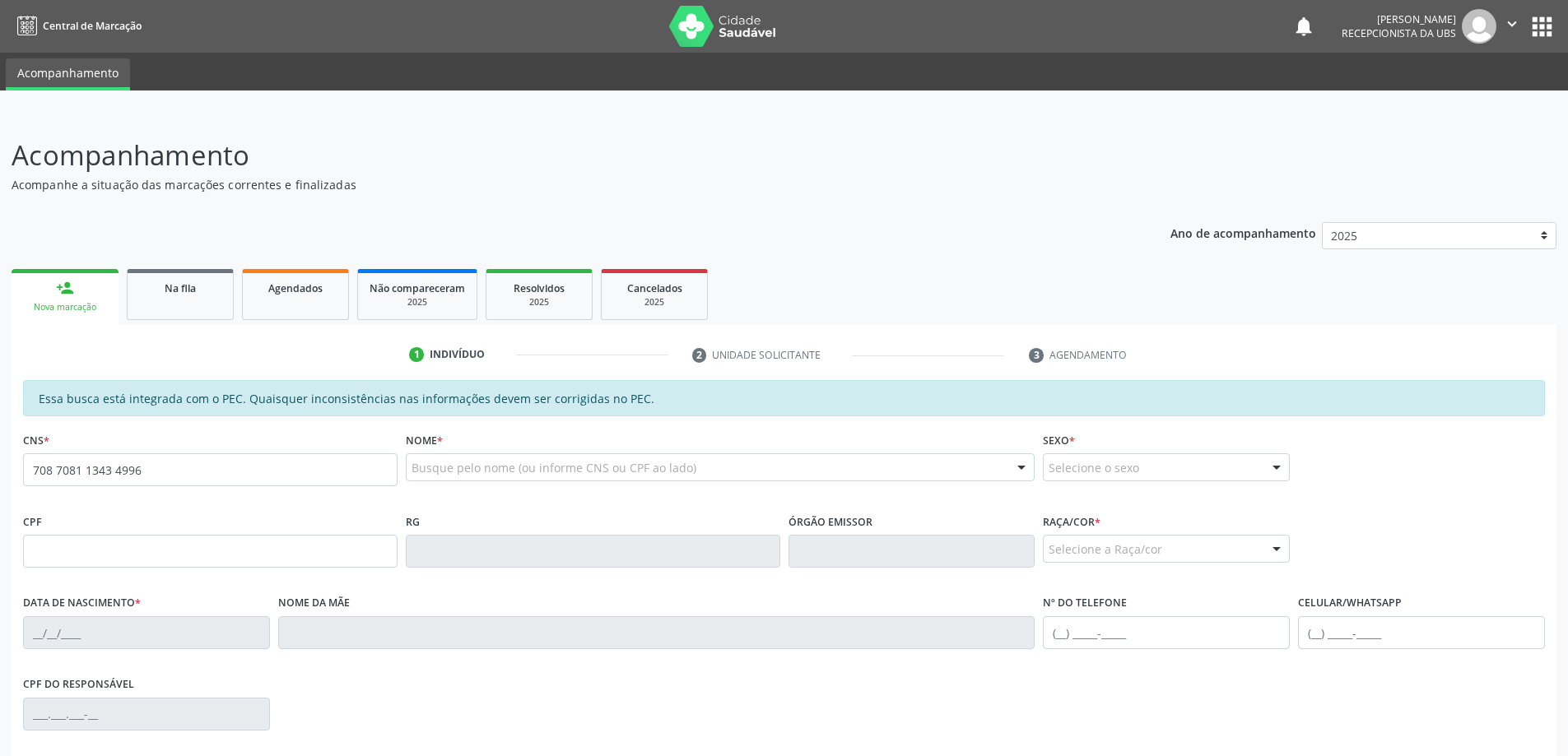
type input "708 7081 1343 4996"
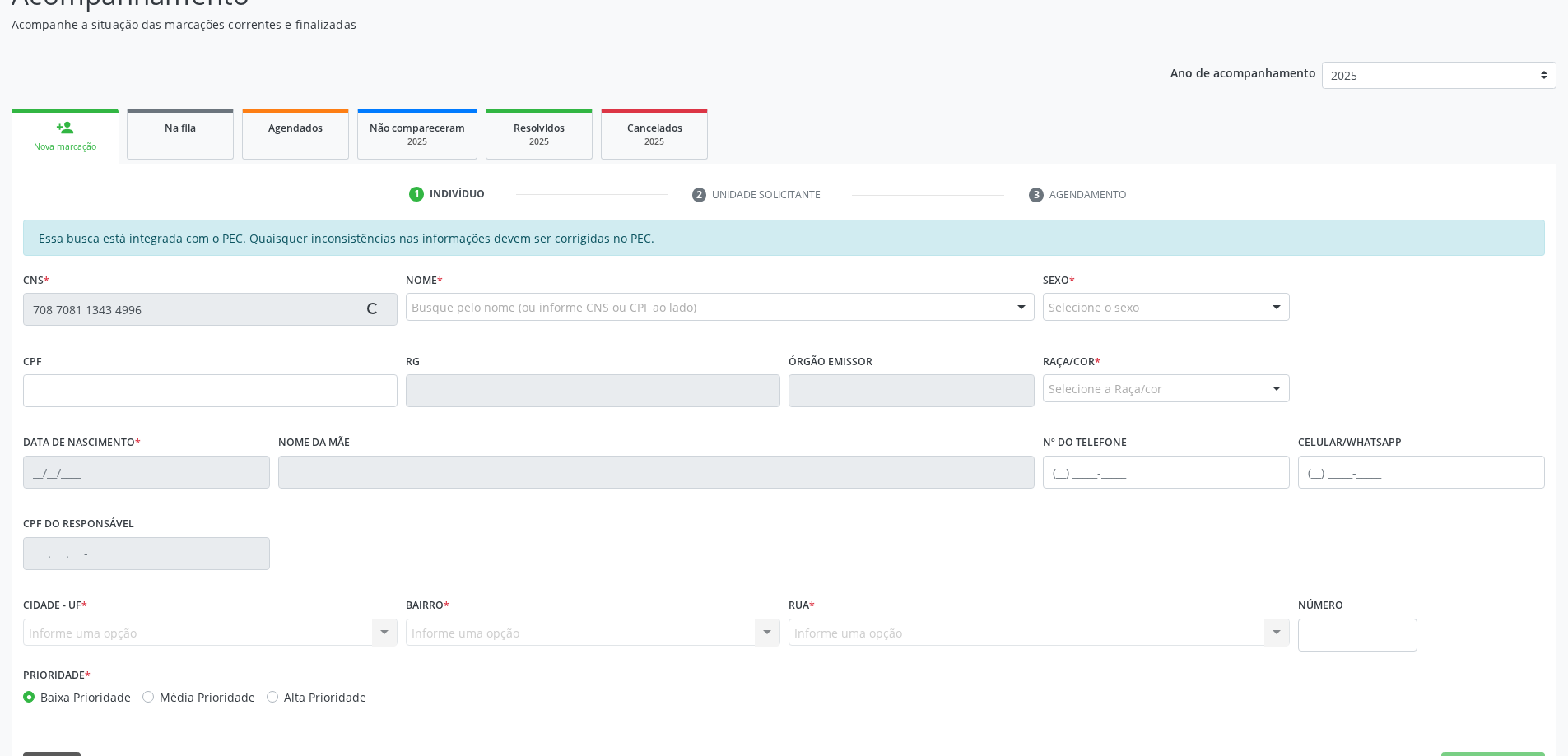
type input "411.140.004-34"
type input "[DATE]"
type input "[PERSON_NAME]"
type input "[PHONE_NUMBER]"
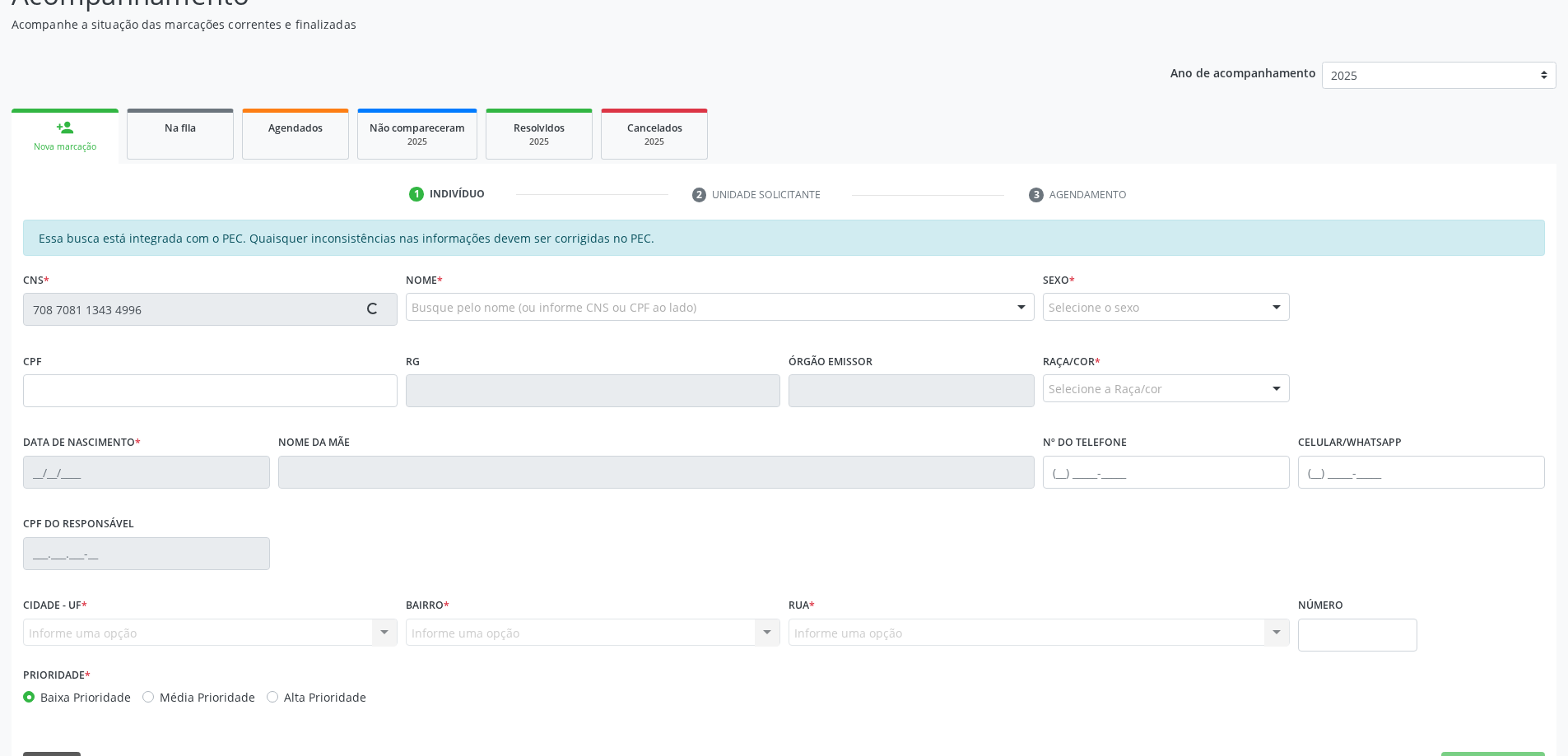
type input "34"
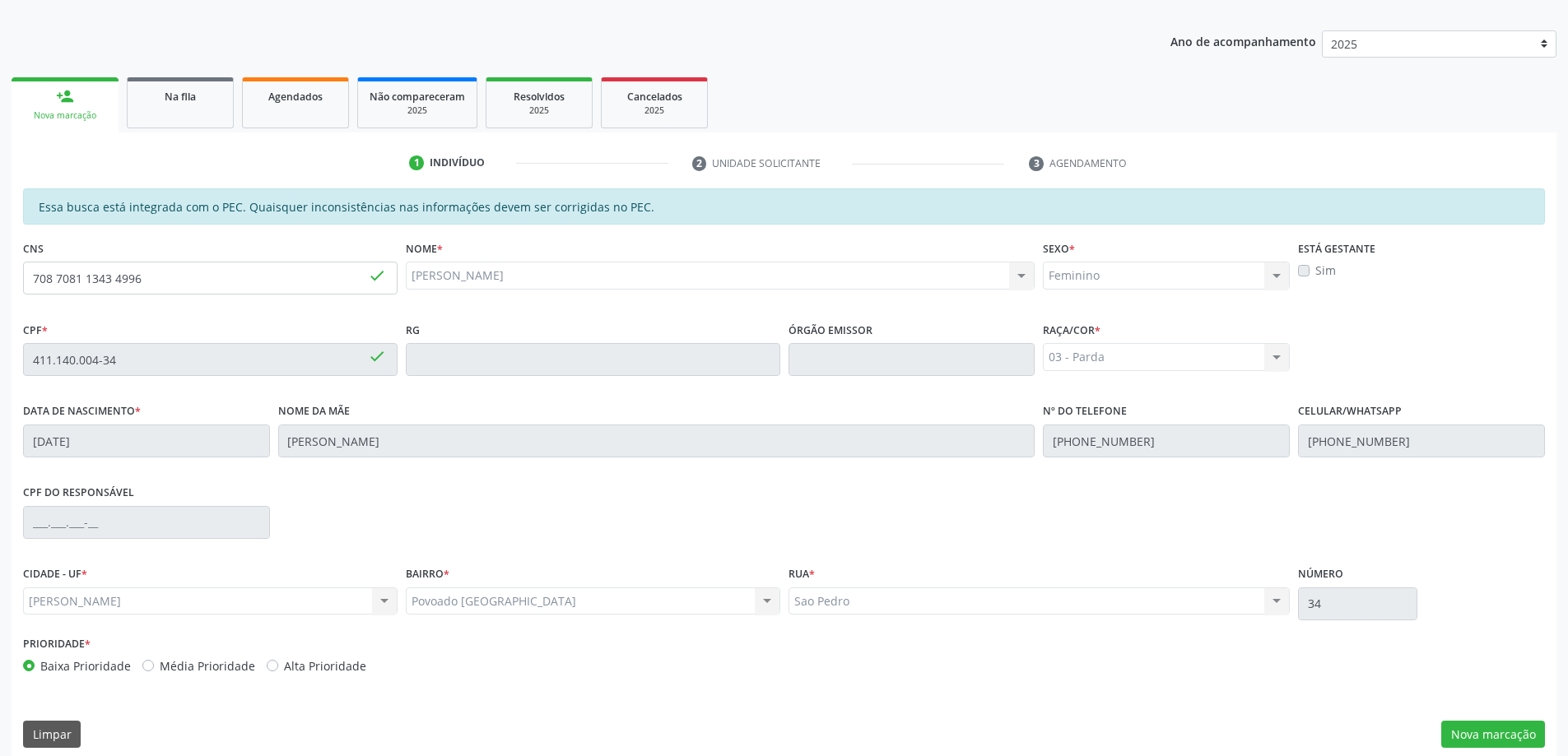
scroll to position [207, 0]
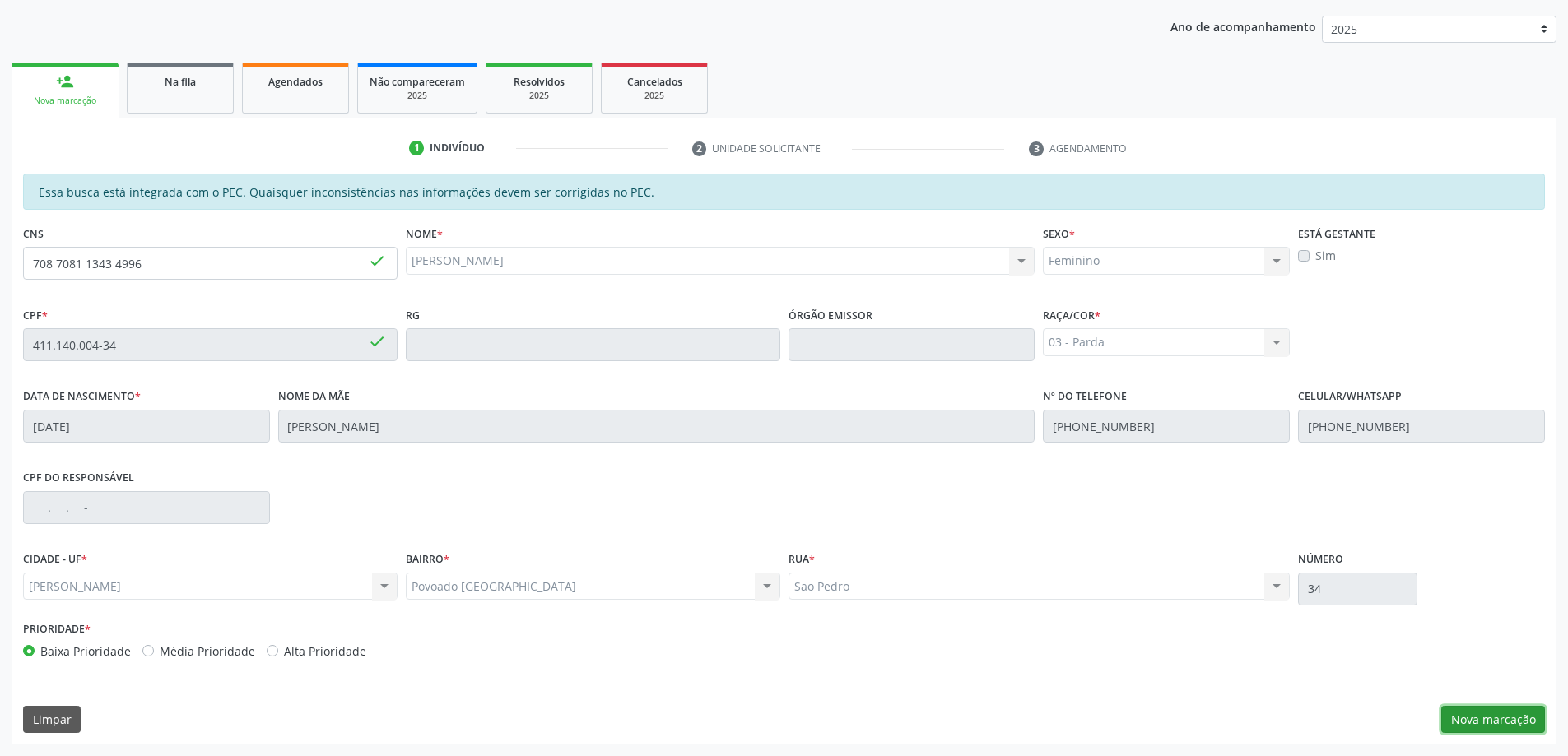
click at [1522, 724] on button "Nova marcação" at bounding box center [1492, 720] width 104 height 28
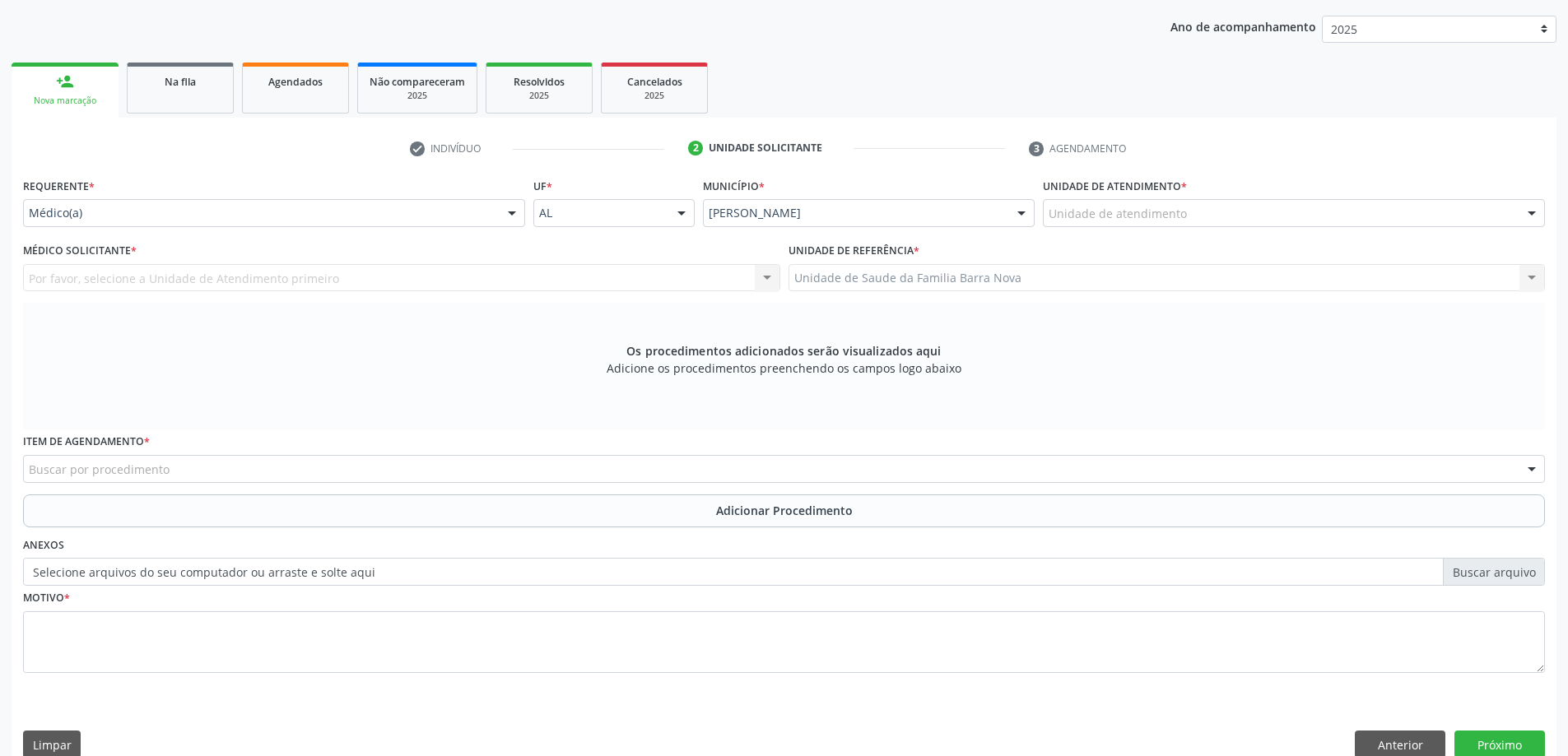
click at [1252, 212] on div "Unidade de atendimento" at bounding box center [1293, 213] width 502 height 28
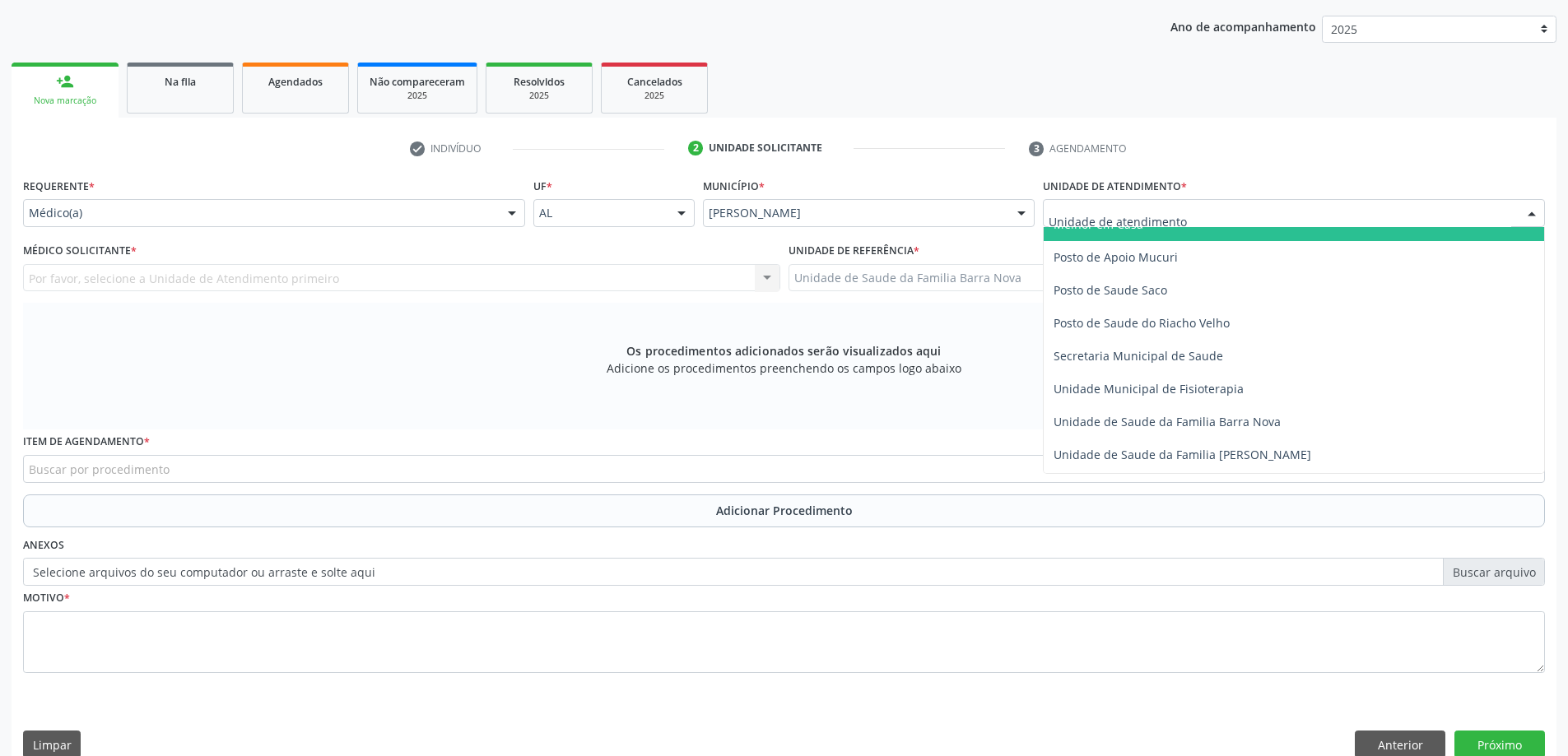
scroll to position [822, 0]
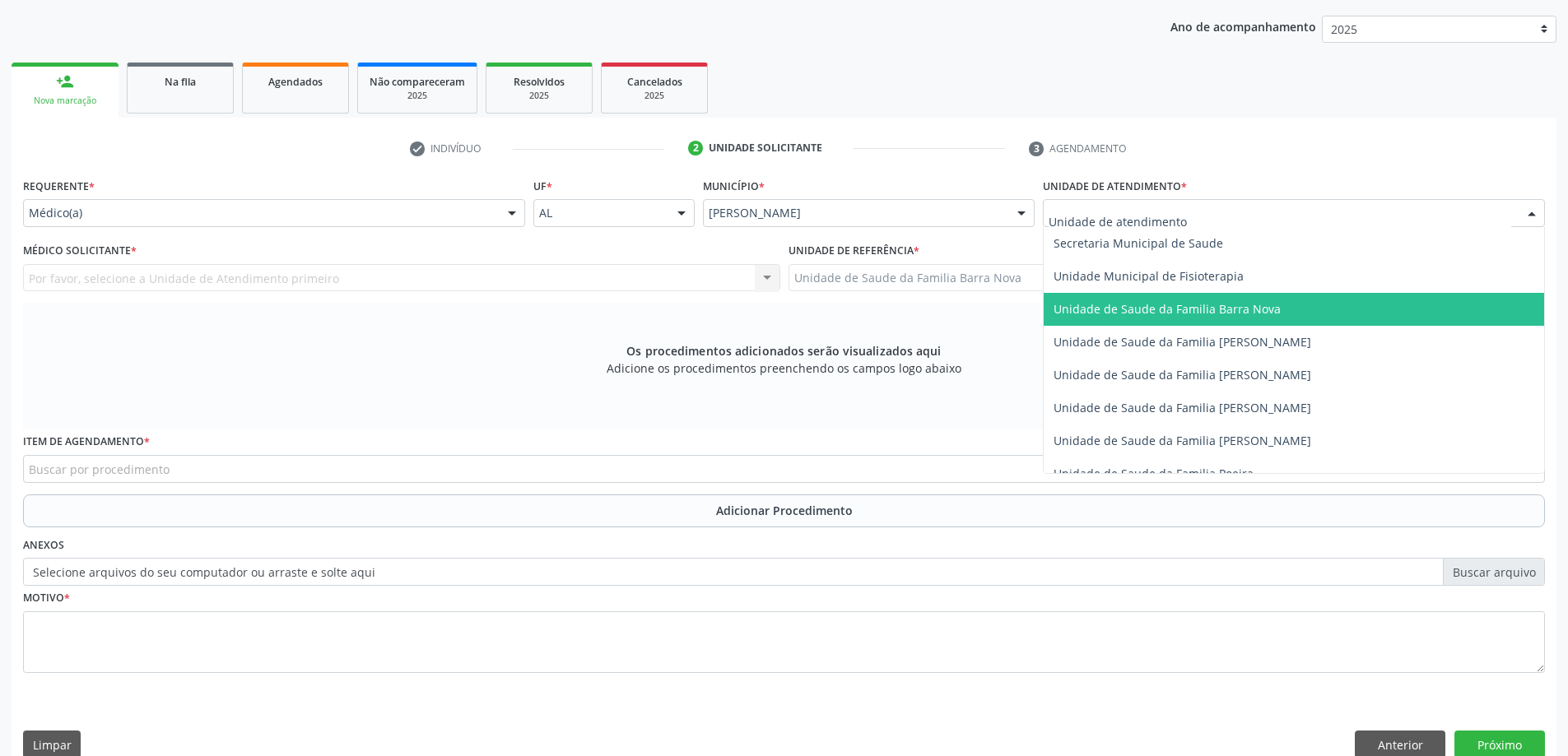
click at [1257, 312] on span "Unidade de Saude da Familia Barra Nova" at bounding box center [1167, 308] width 227 height 16
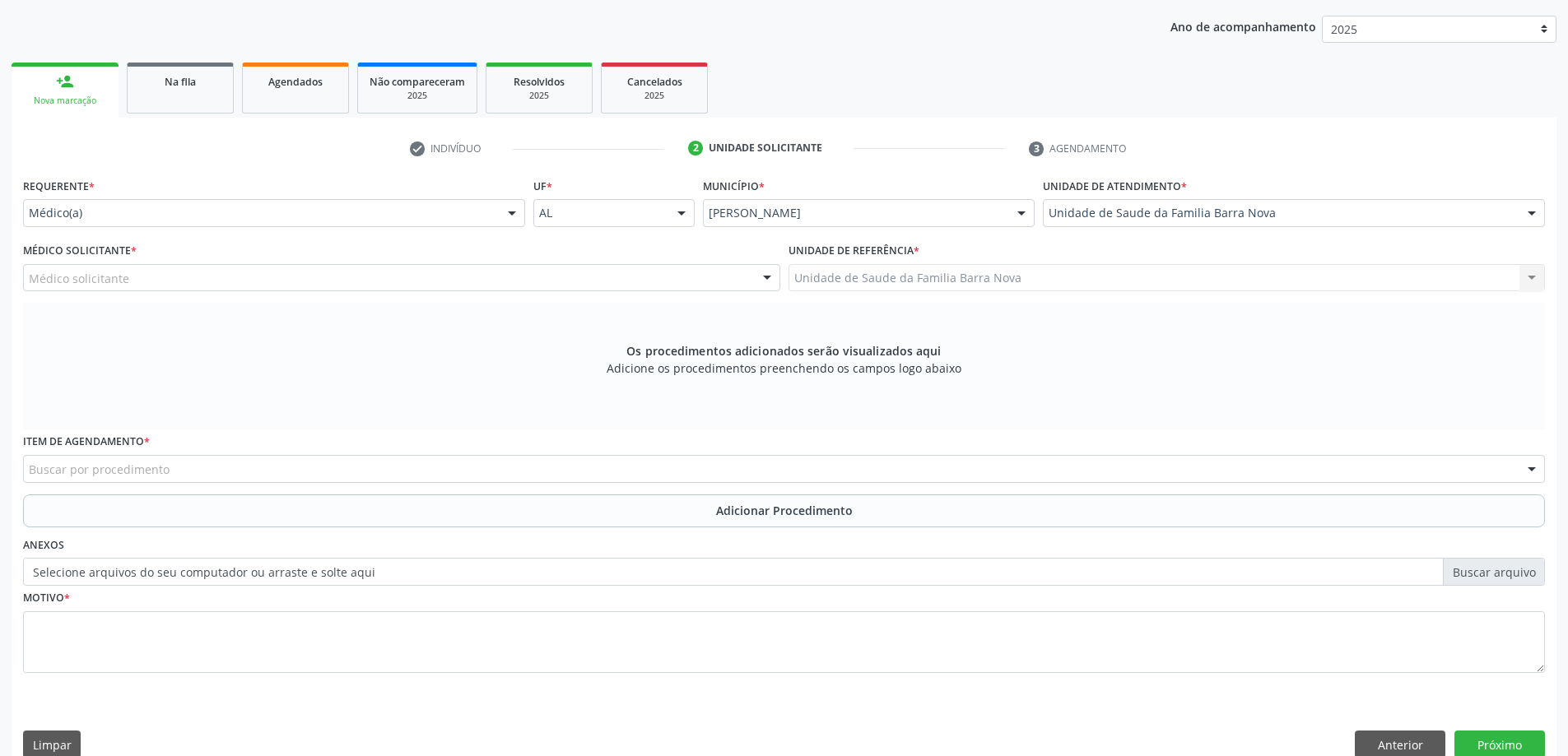
click at [602, 284] on div "Médico solicitante" at bounding box center [402, 278] width 757 height 28
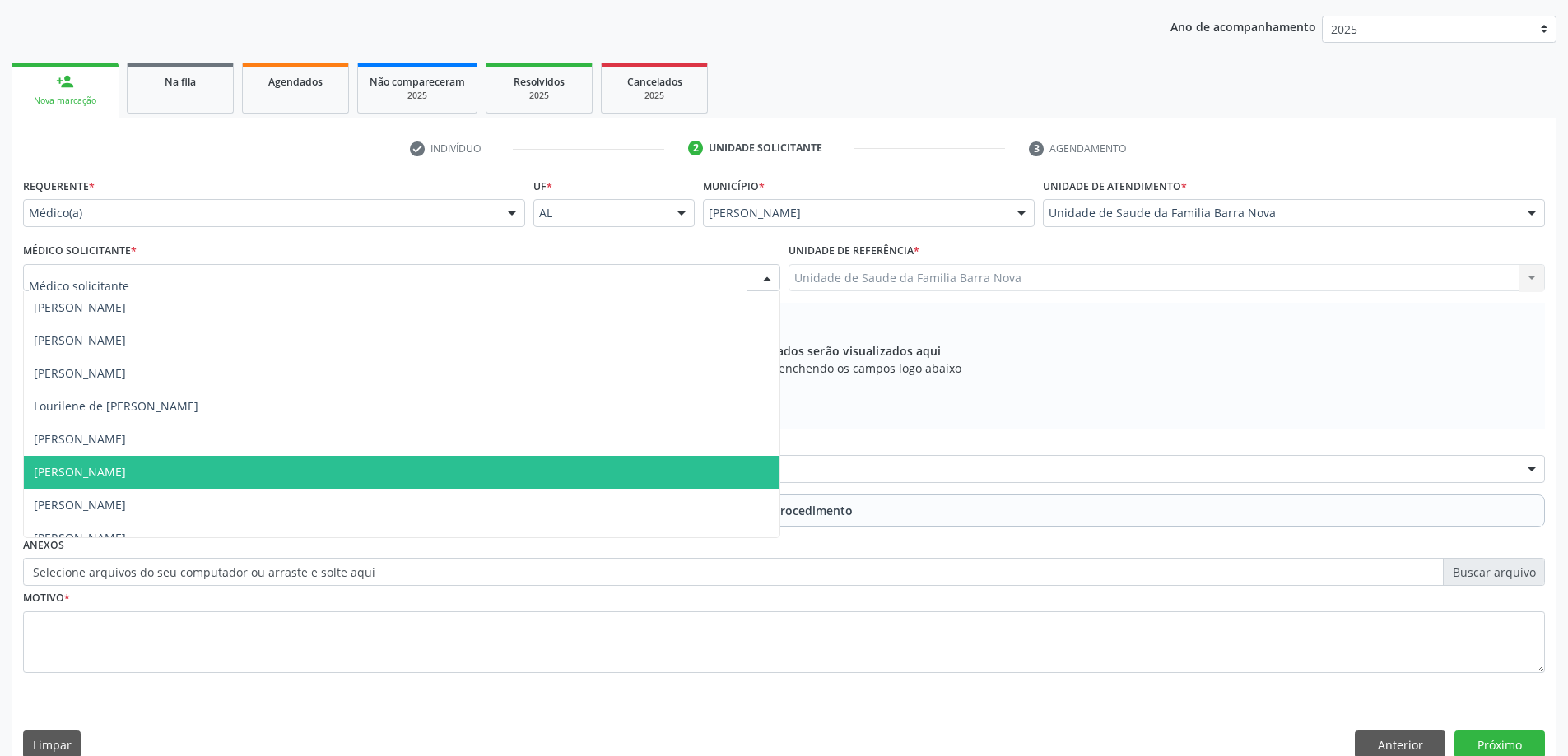
click at [544, 477] on span "Maria Rosiete Carneiro Bandeira" at bounding box center [402, 472] width 755 height 33
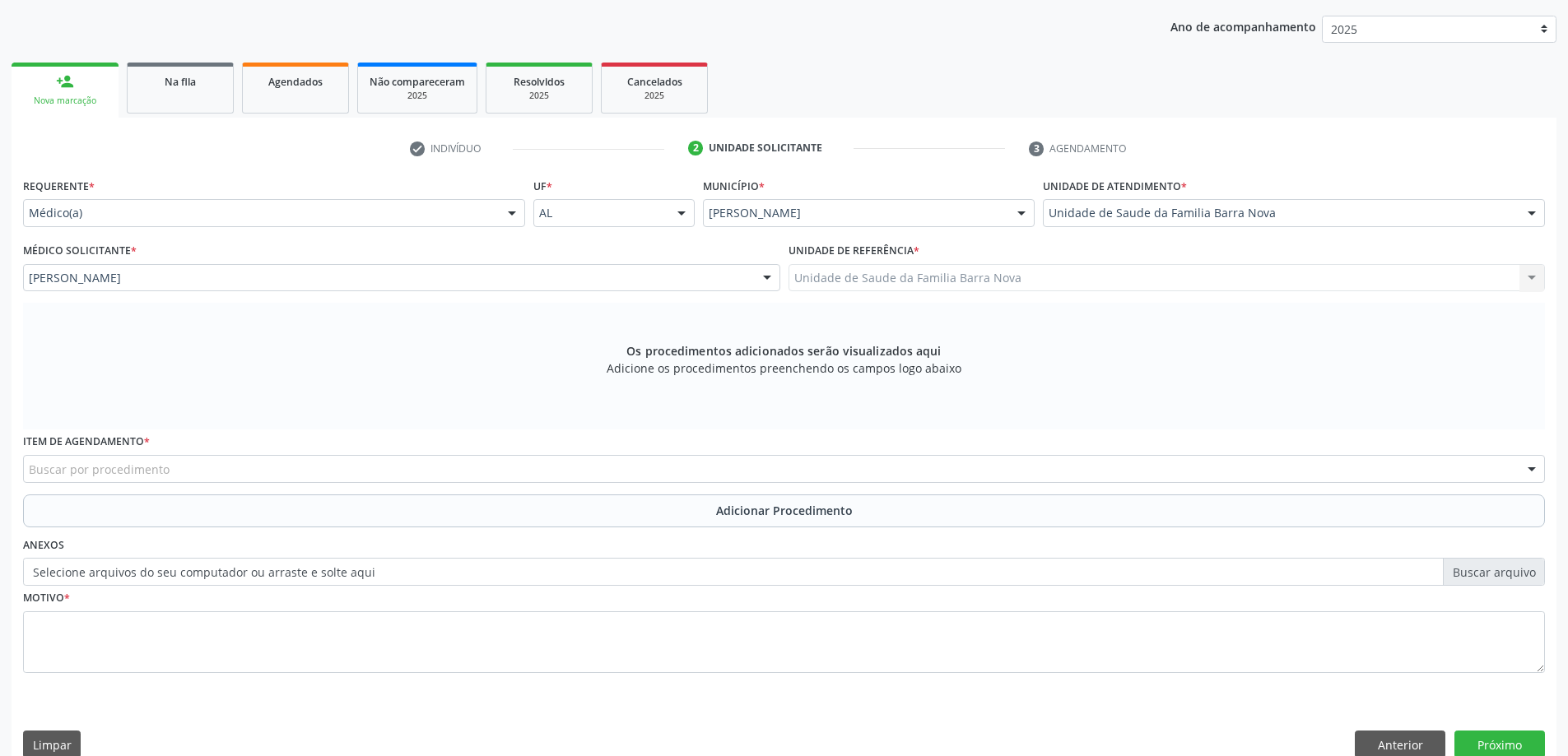
click at [519, 471] on div "Buscar por procedimento" at bounding box center [784, 469] width 1522 height 28
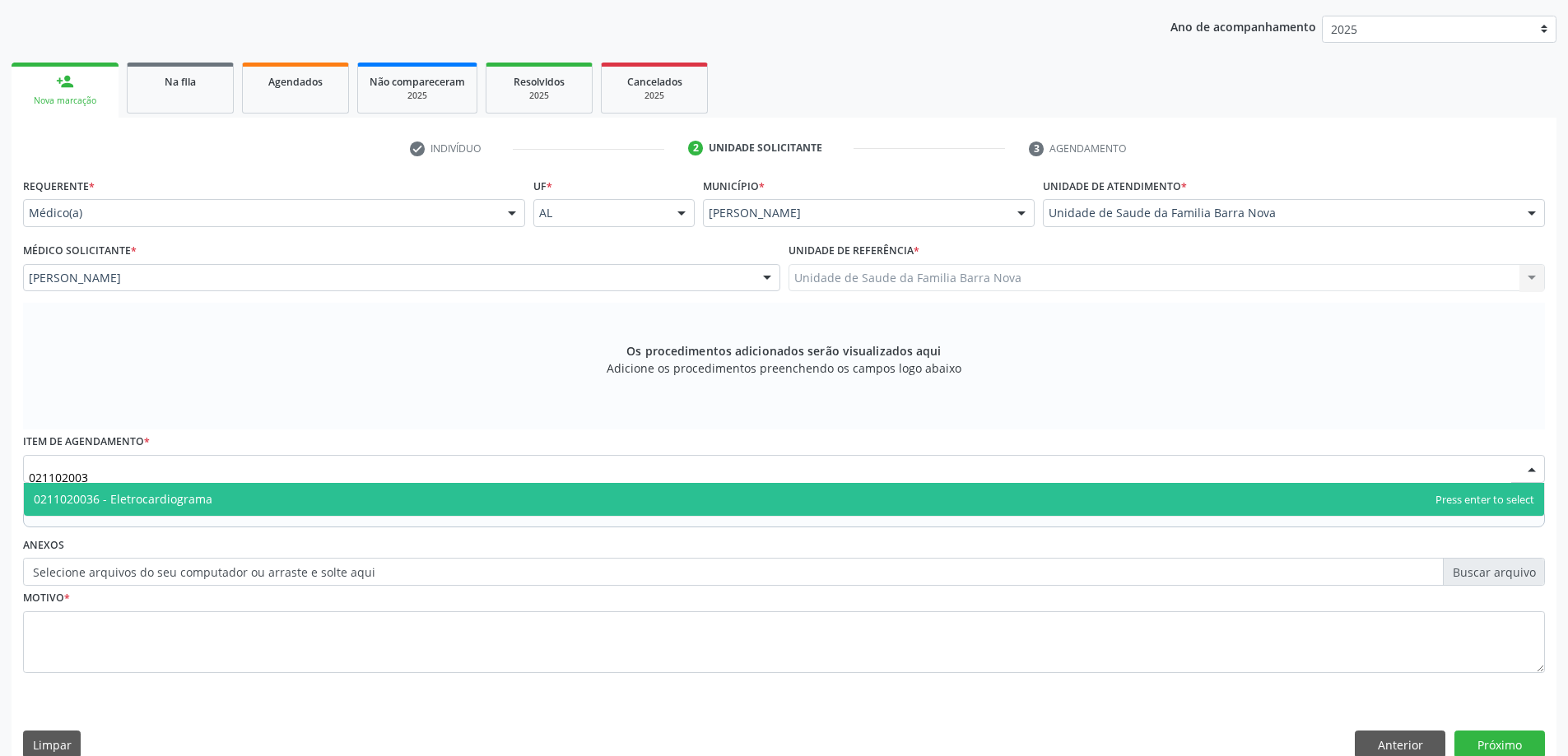
type input "0211020036"
click at [627, 505] on span "0211020036 - Eletrocardiograma" at bounding box center [784, 499] width 1520 height 33
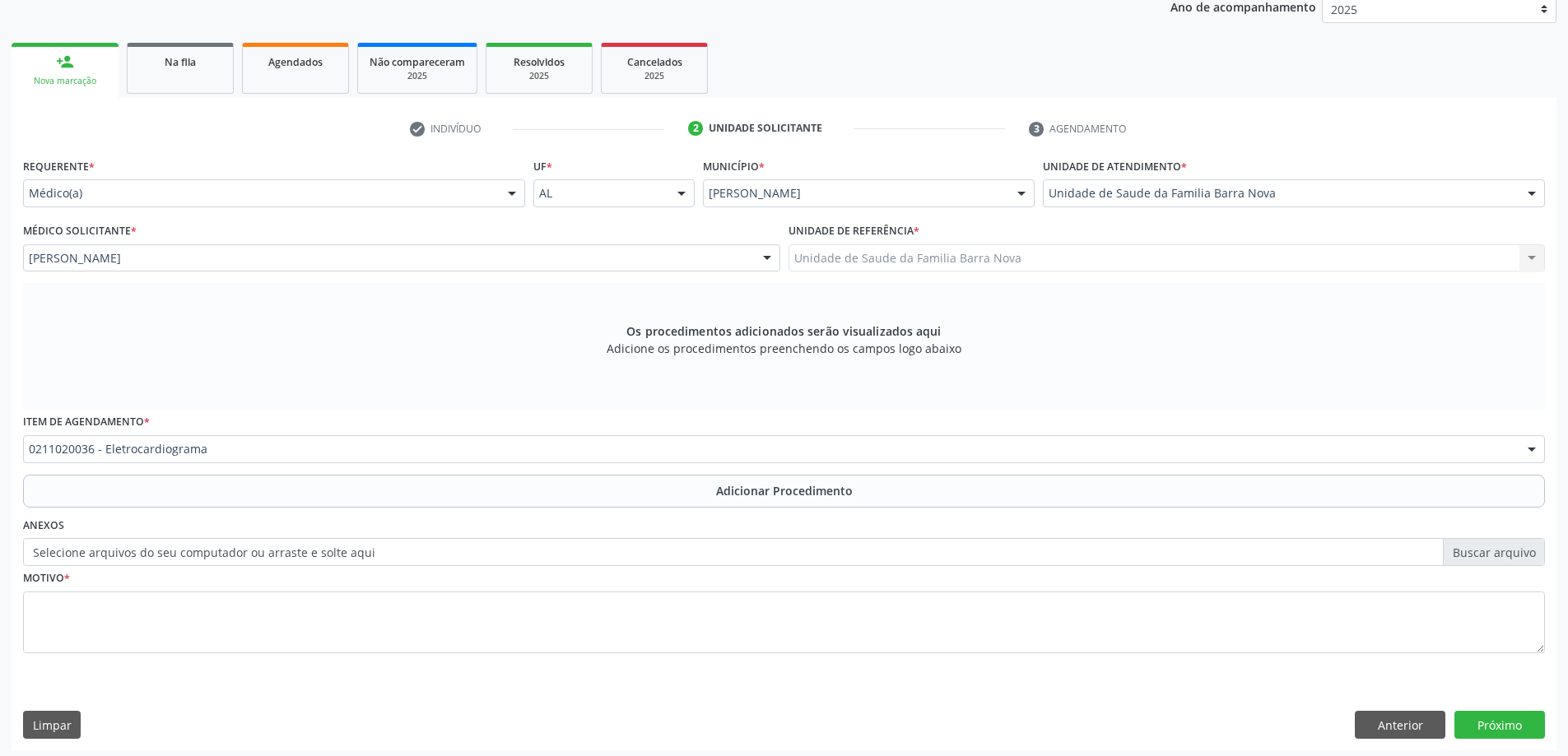
scroll to position [232, 0]
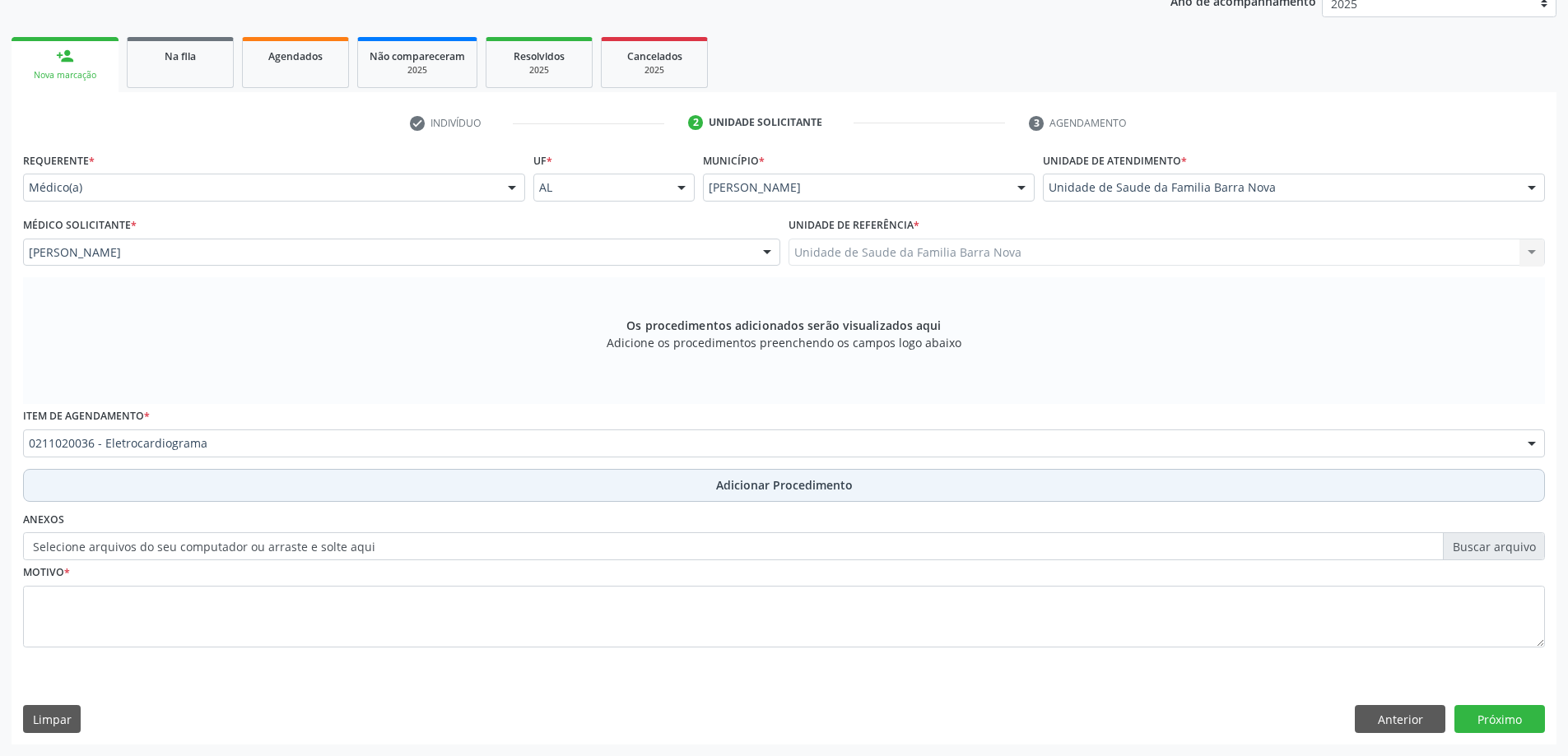
click at [823, 484] on span "Adicionar Procedimento" at bounding box center [784, 485] width 137 height 17
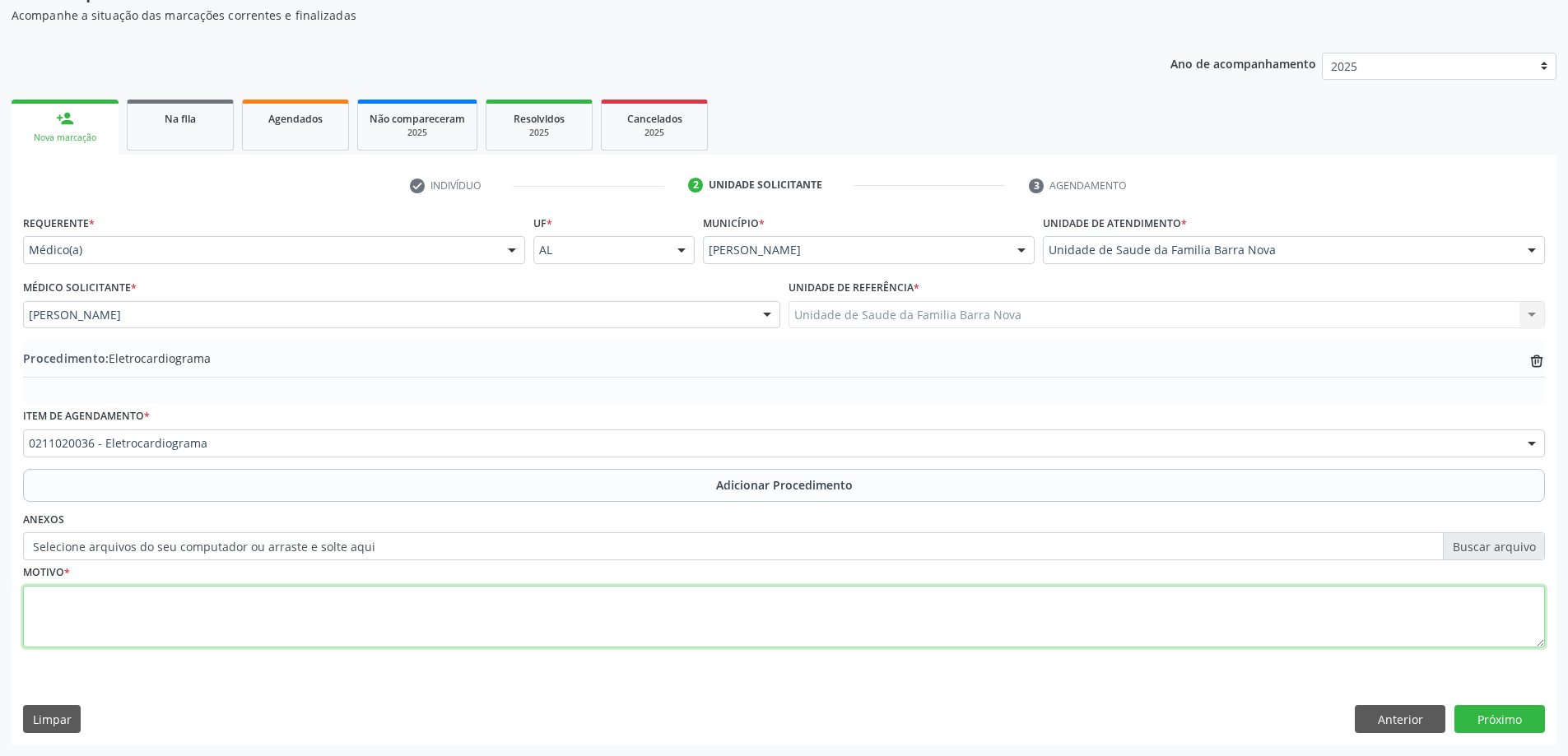
click at [201, 592] on textarea at bounding box center [784, 617] width 1522 height 63
click at [38, 604] on textarea "paciente" at bounding box center [784, 617] width 1522 height 63
click at [84, 597] on textarea "Paciente" at bounding box center [784, 617] width 1522 height 63
type textarea "Paciente vítima de quedas da própria altura, por tontura."
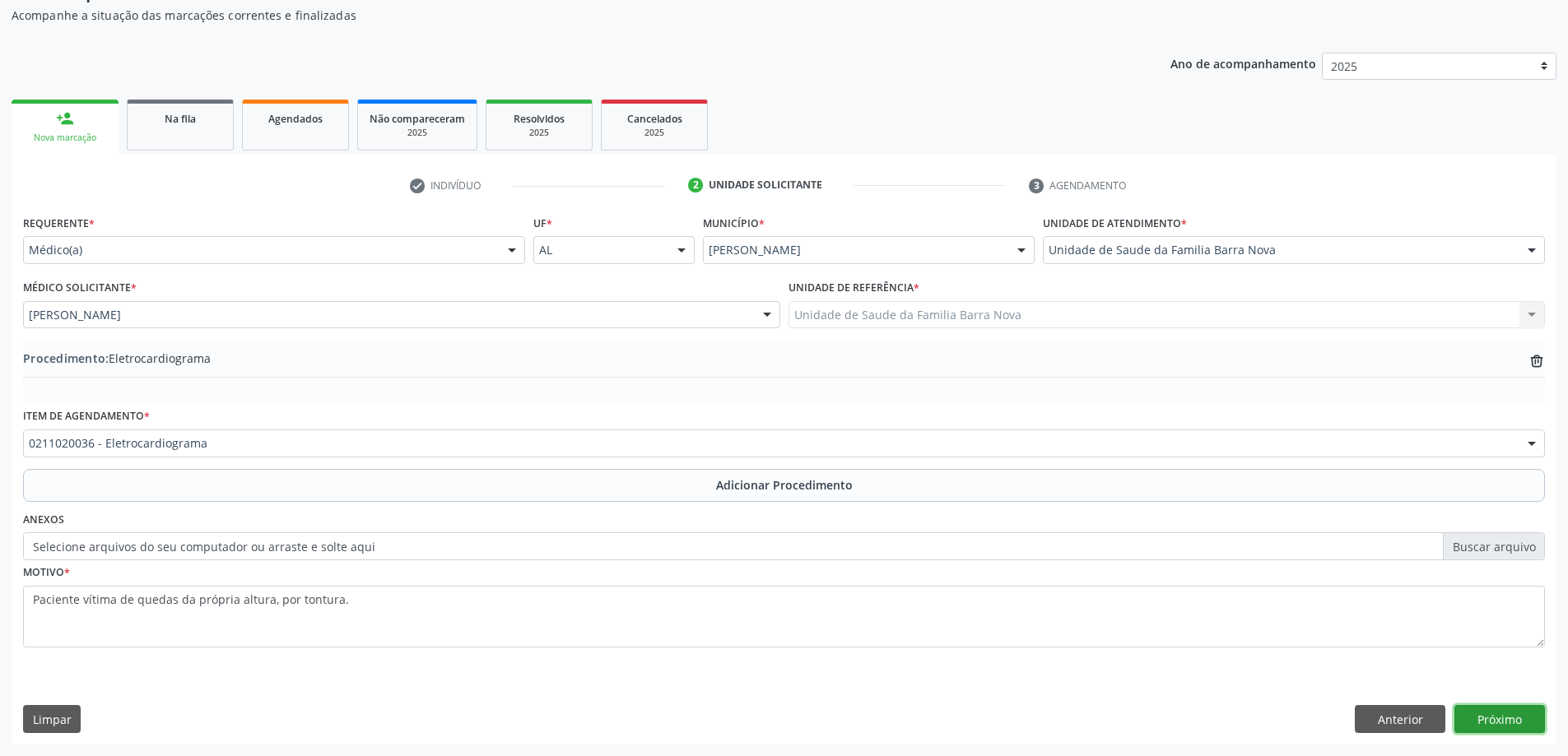
click at [1503, 721] on button "Próximo" at bounding box center [1499, 719] width 91 height 28
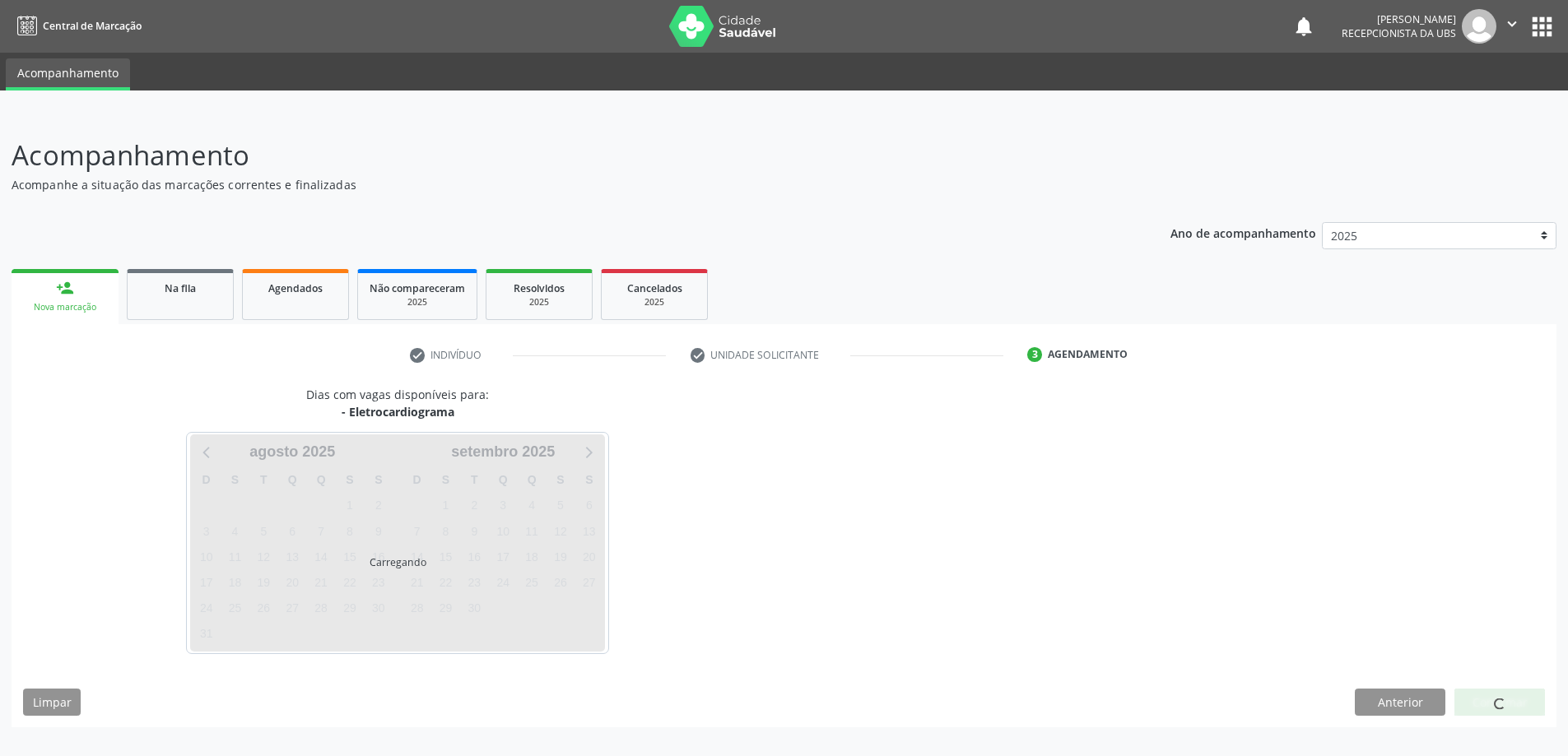
scroll to position [0, 0]
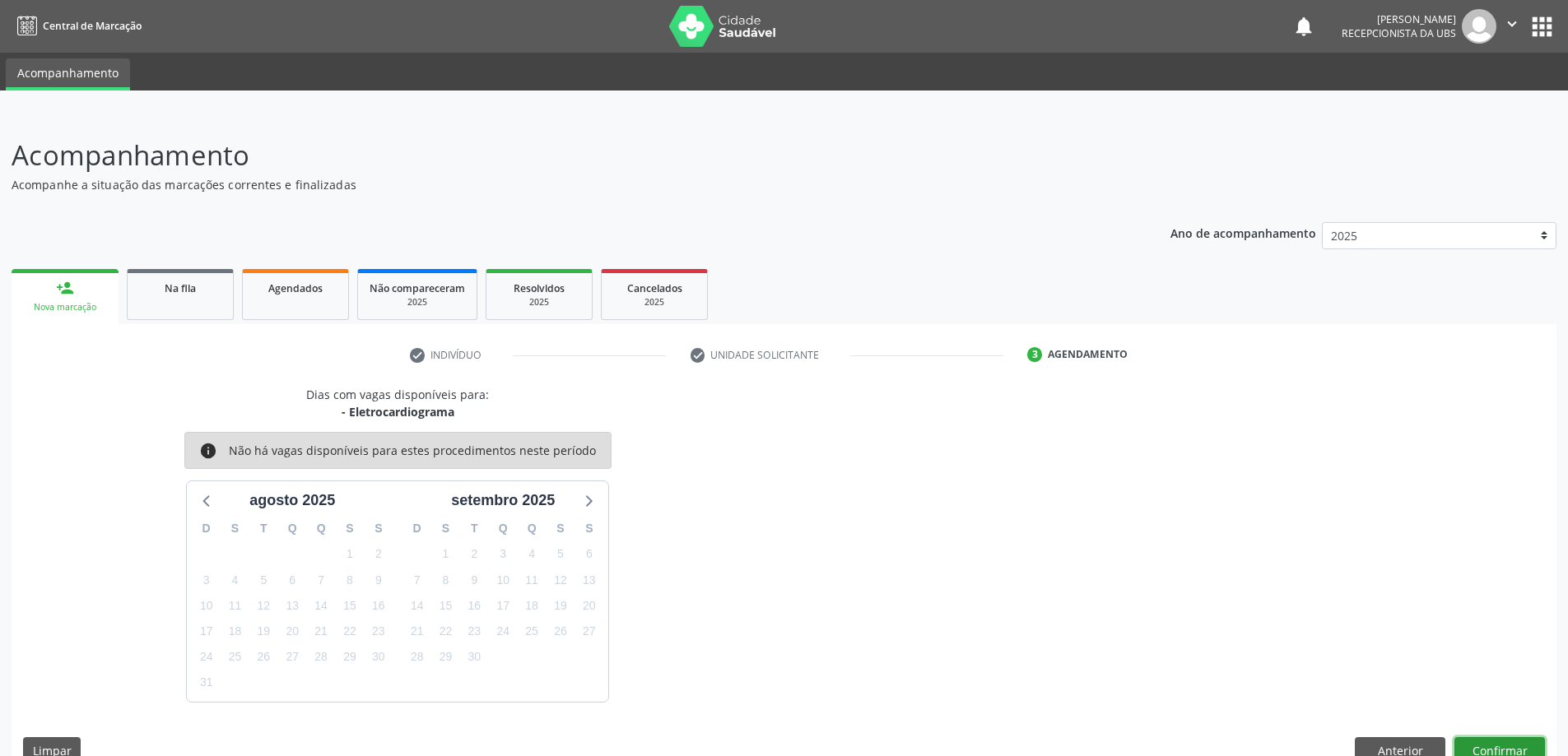
click at [1496, 748] on button "Confirmar" at bounding box center [1499, 751] width 91 height 28
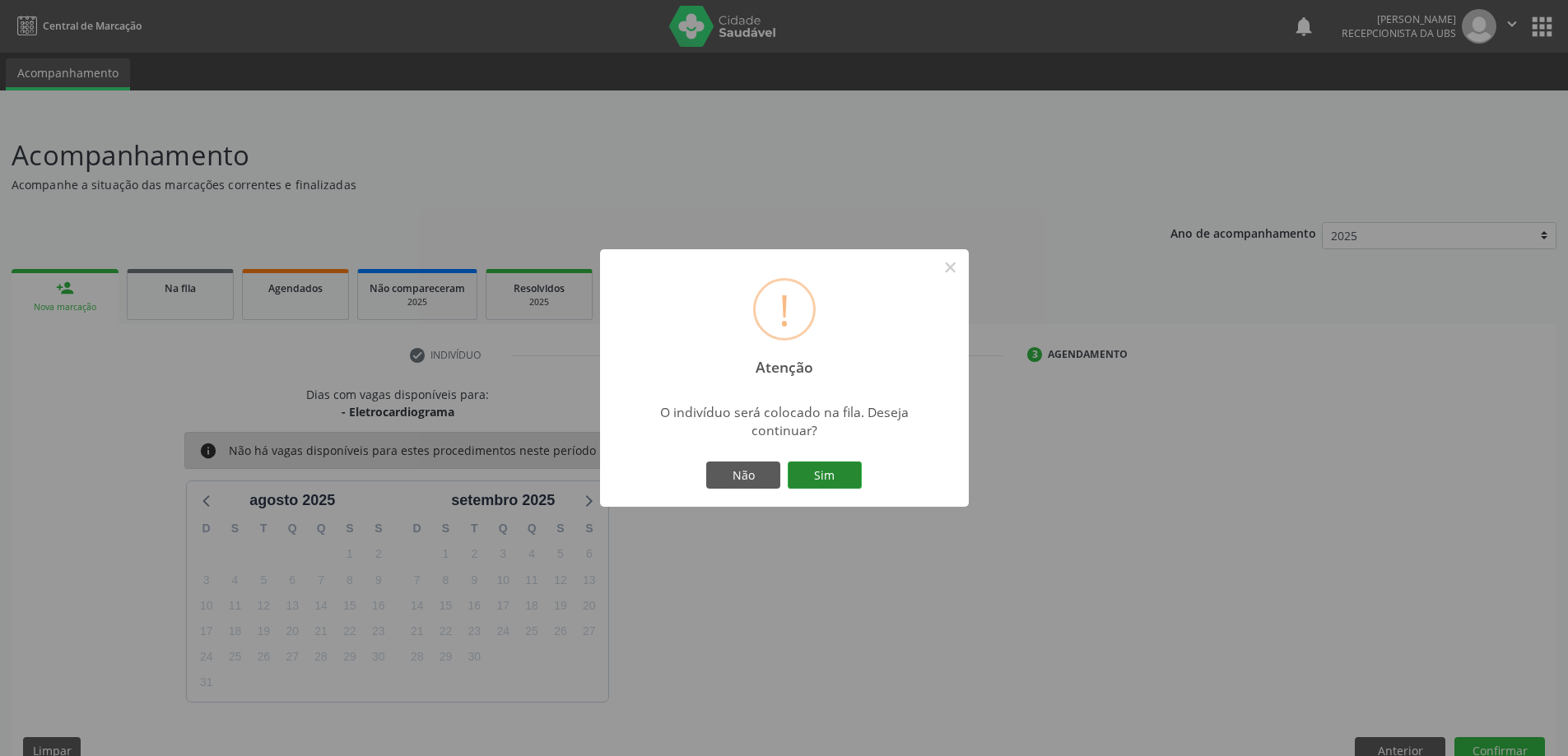
click at [841, 473] on button "Sim" at bounding box center [824, 476] width 74 height 28
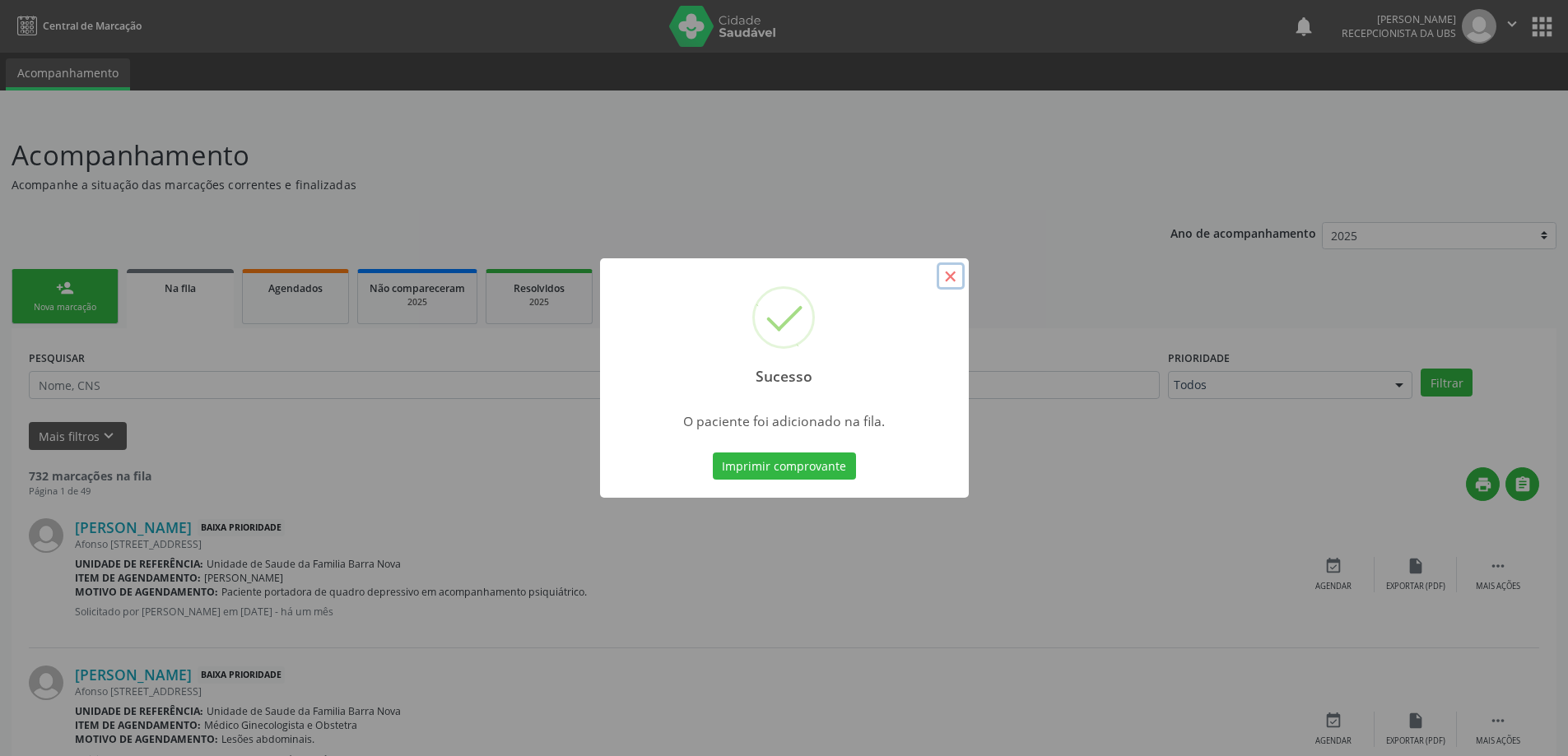
click at [946, 275] on button "×" at bounding box center [951, 277] width 28 height 28
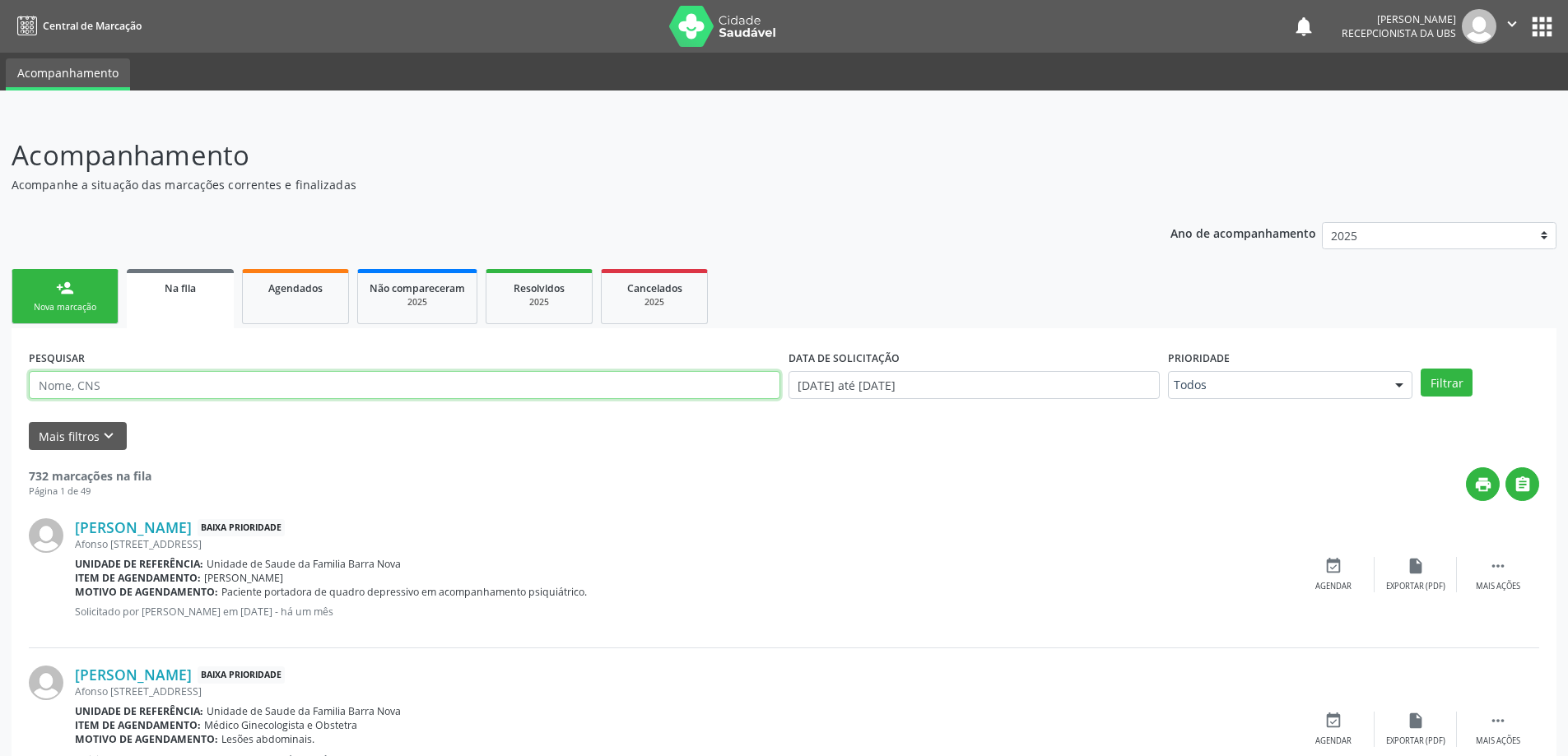
click at [202, 381] on input "text" at bounding box center [405, 385] width 752 height 28
type input "705002635685350"
click at [1420, 368] on button "Filtrar" at bounding box center [1446, 382] width 51 height 28
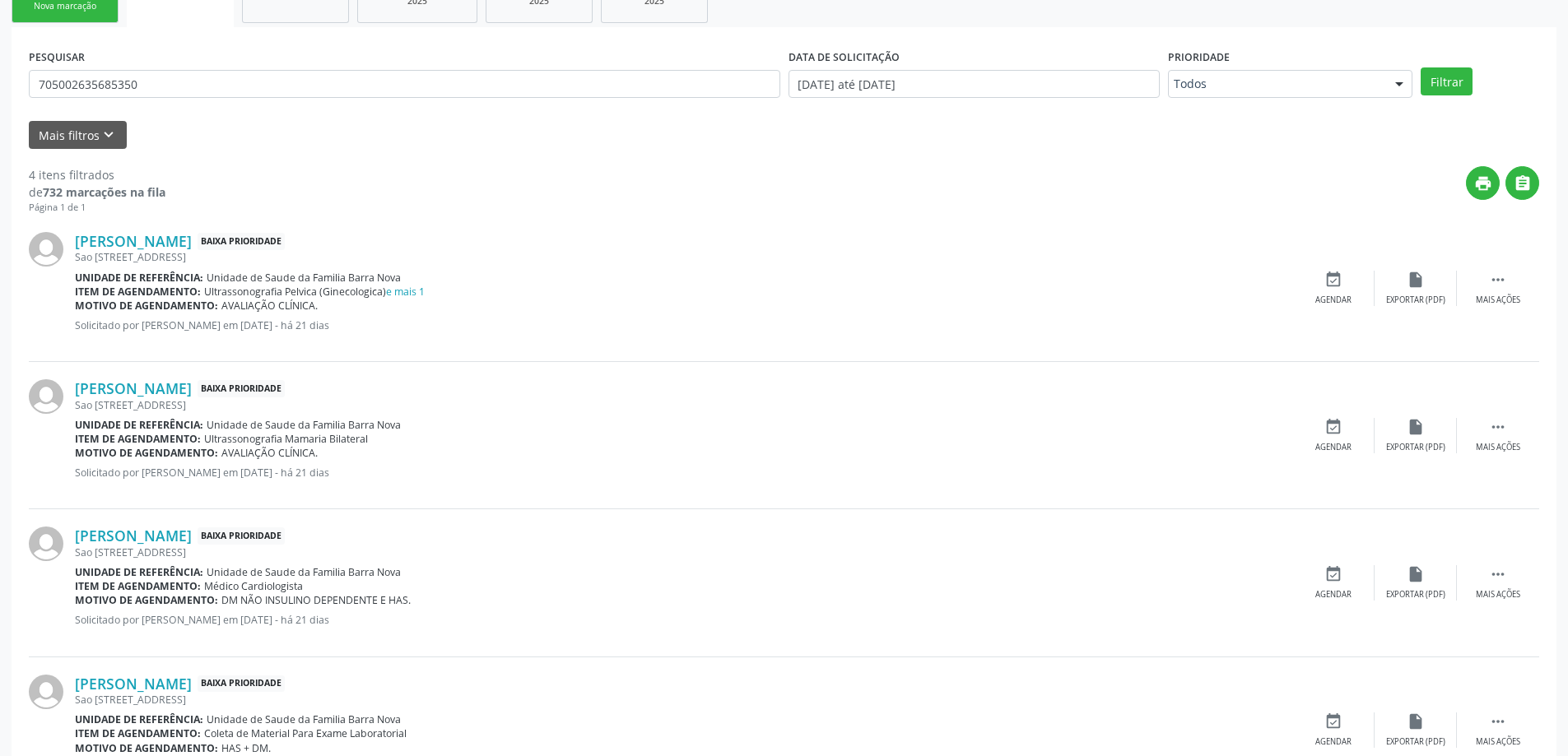
scroll to position [213, 0]
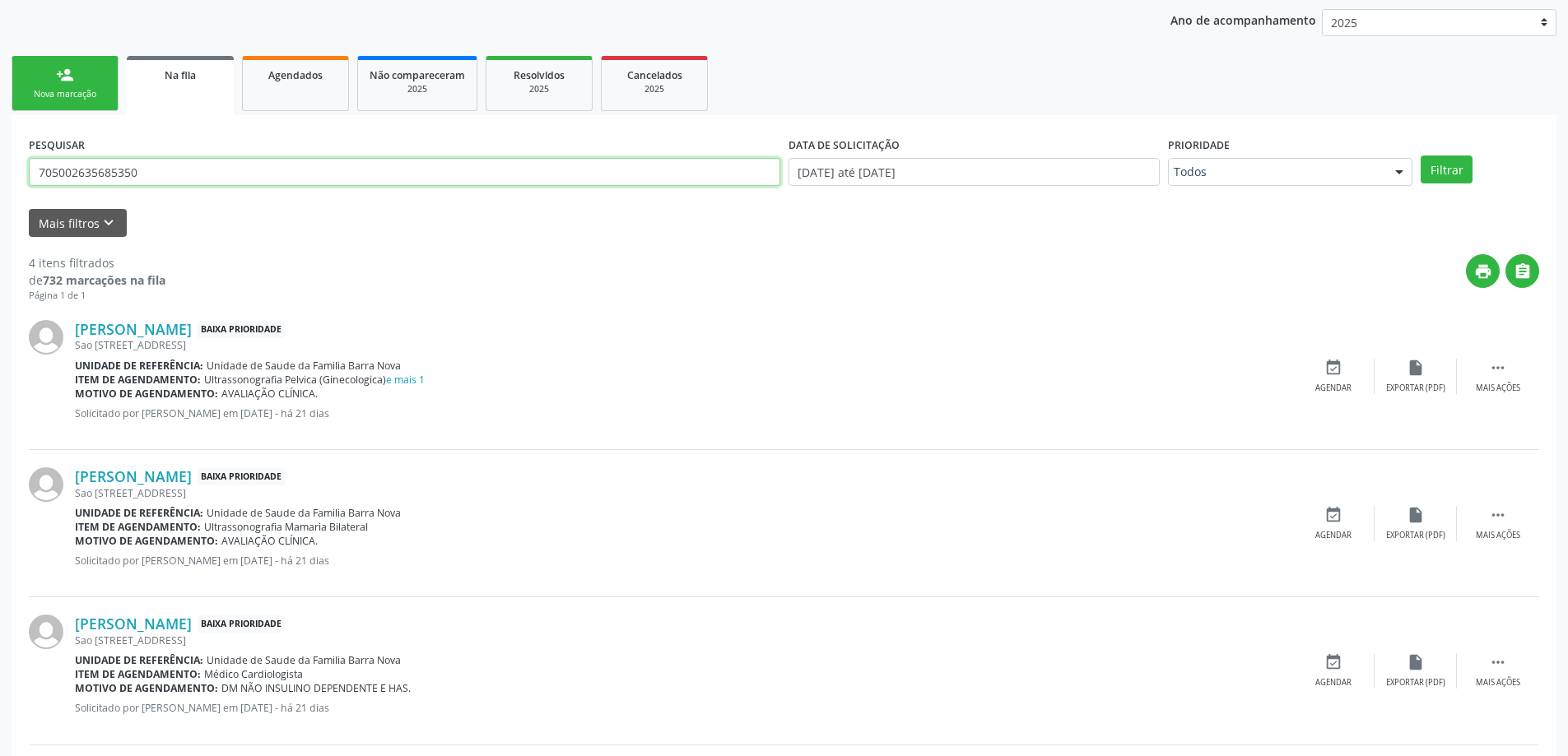
drag, startPoint x: 39, startPoint y: 174, endPoint x: 170, endPoint y: 178, distance: 131.1
click at [170, 178] on input "705002635685350" at bounding box center [405, 172] width 752 height 28
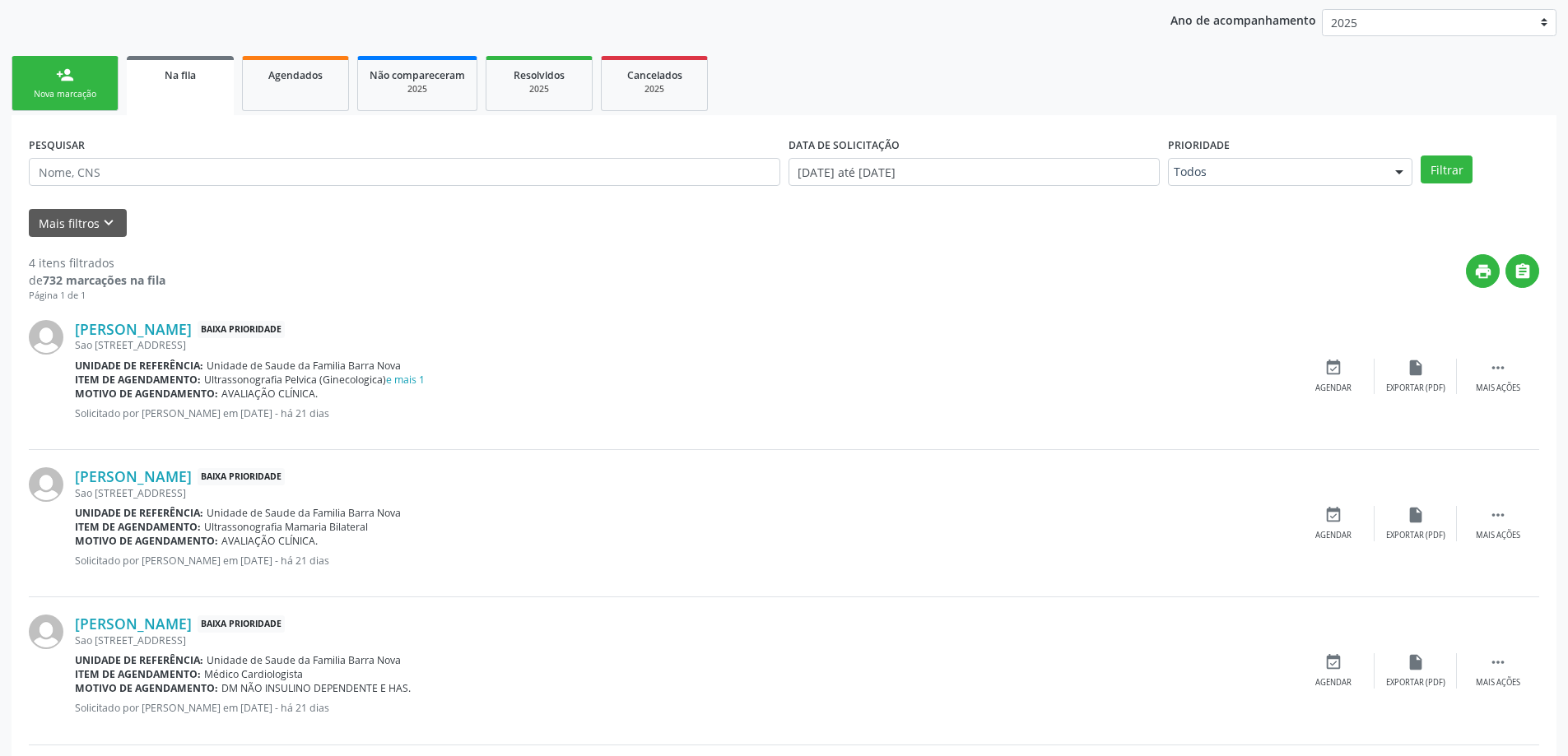
click at [53, 85] on link "person_add Nova marcação" at bounding box center [65, 83] width 107 height 55
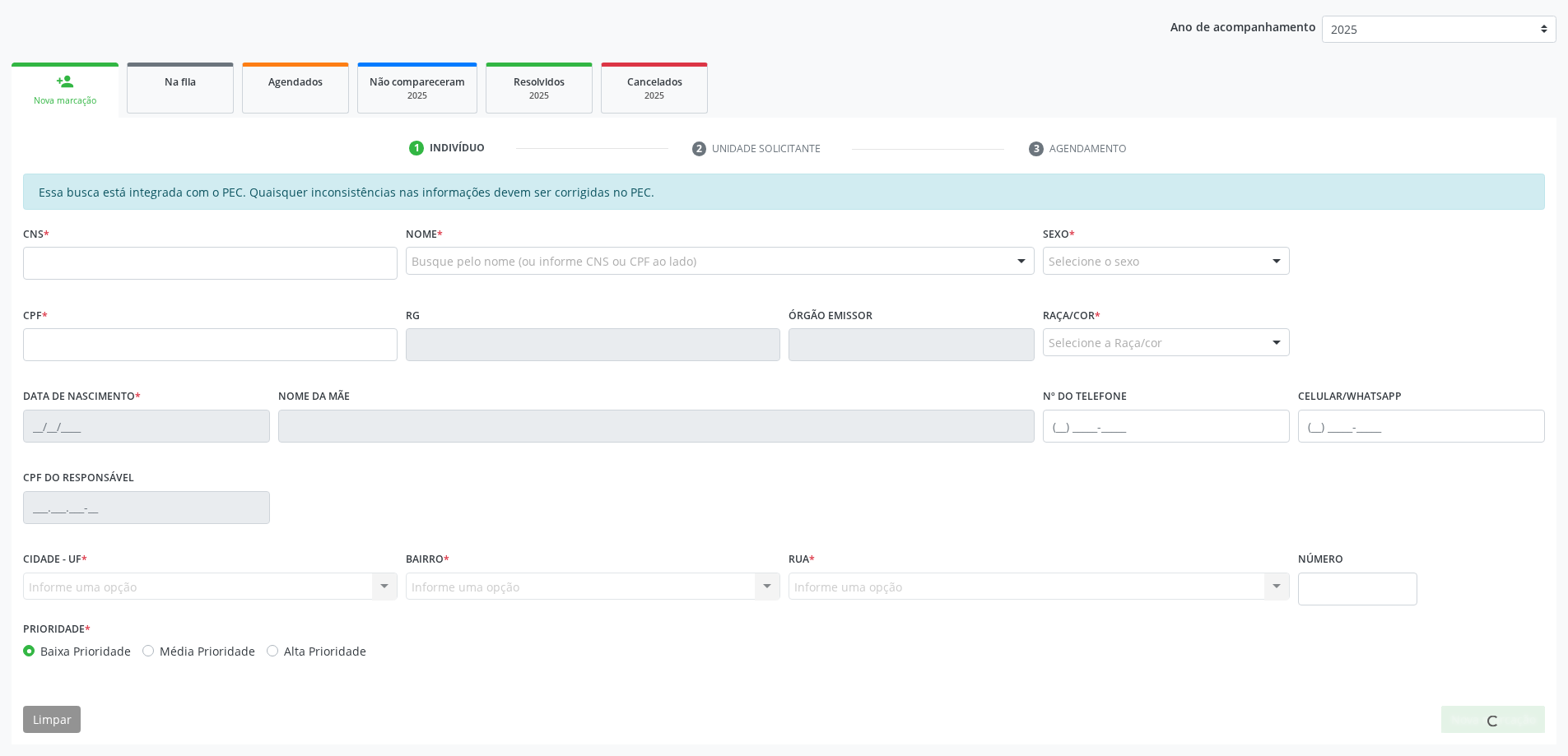
scroll to position [207, 0]
click at [93, 261] on input "text" at bounding box center [210, 263] width 374 height 33
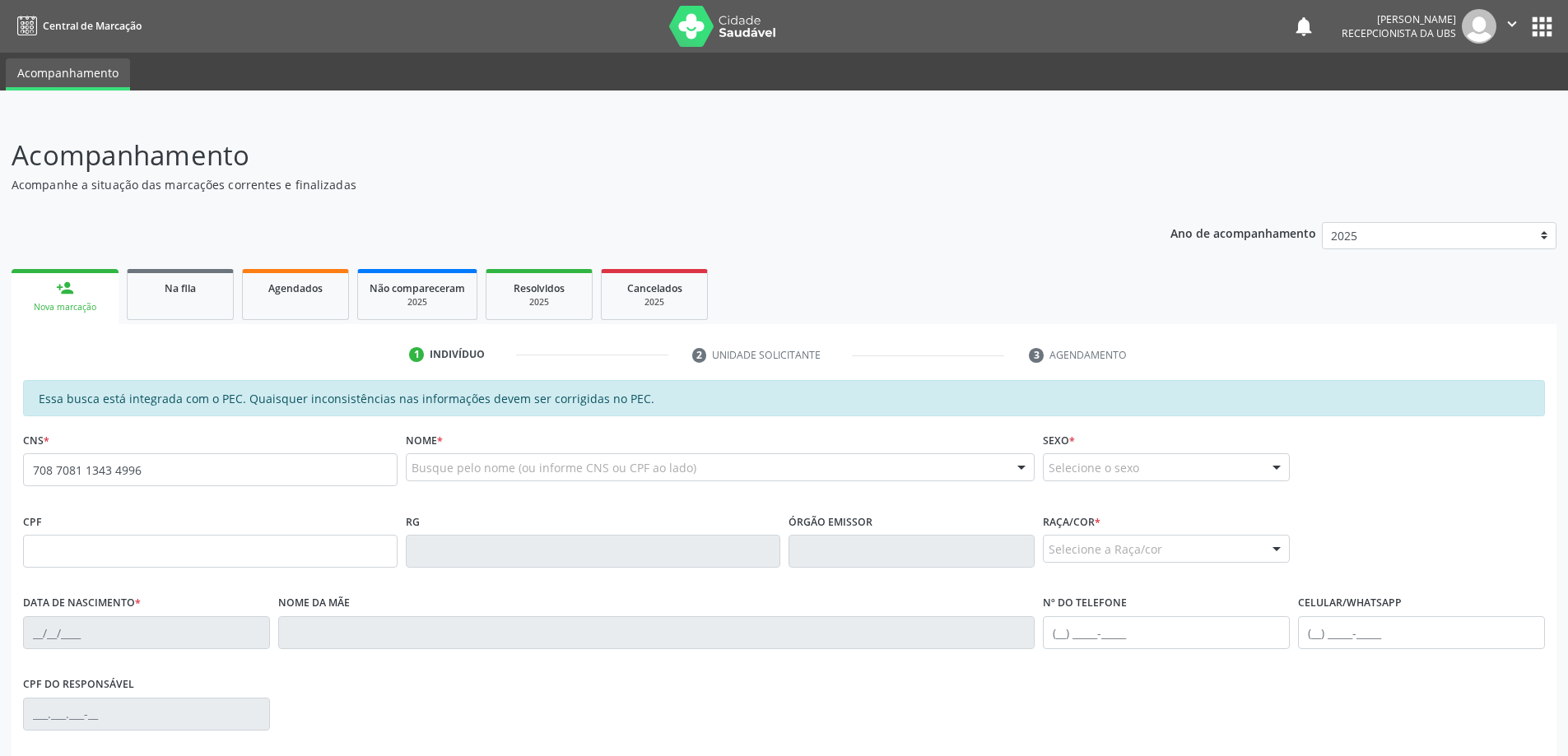
type input "708 7081 1343 4996"
type input "411.140.004-34"
type input "3[DATE]"
type input "[PERSON_NAME]"
type input "[PHONE_NUMBER]"
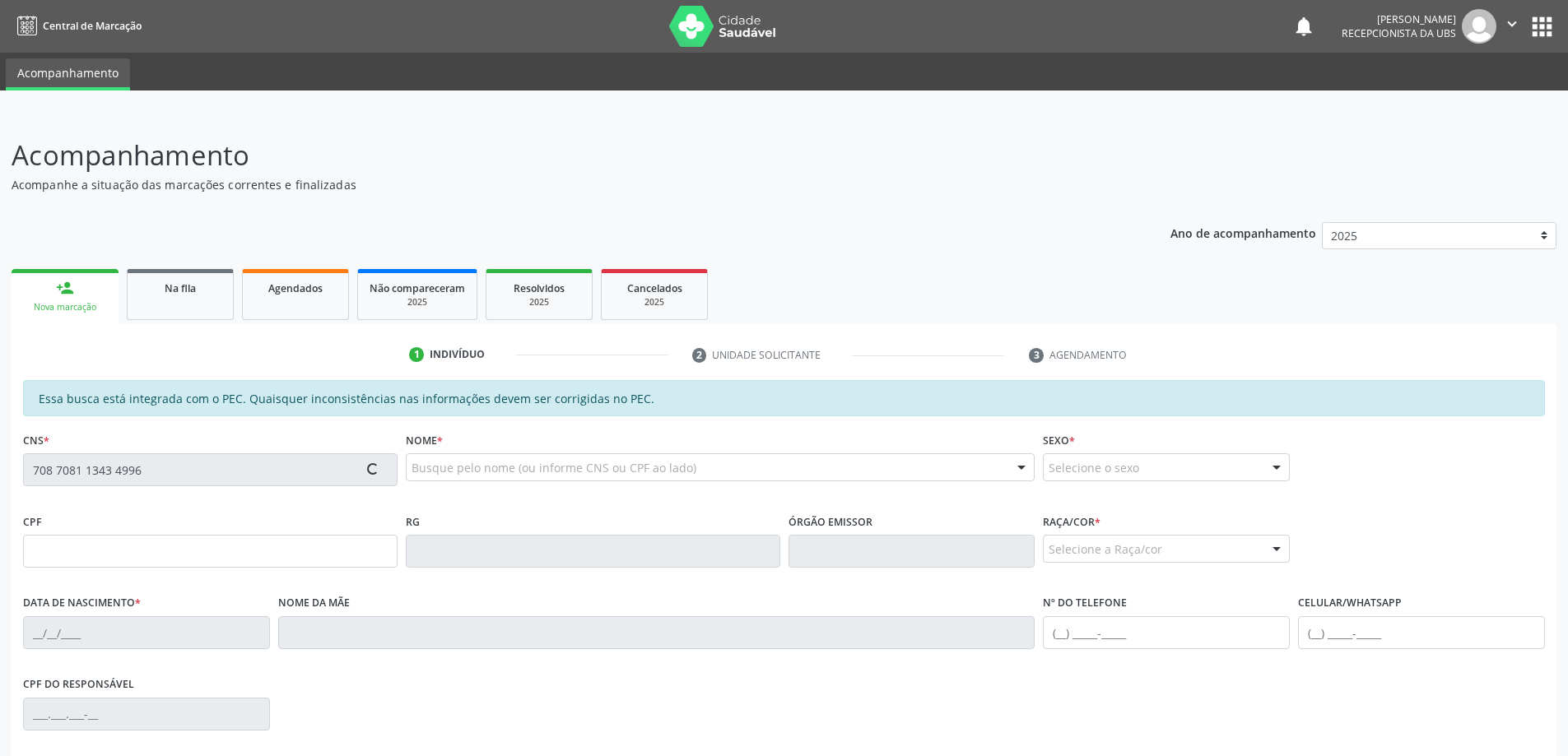
type input "[PHONE_NUMBER]"
type input "34"
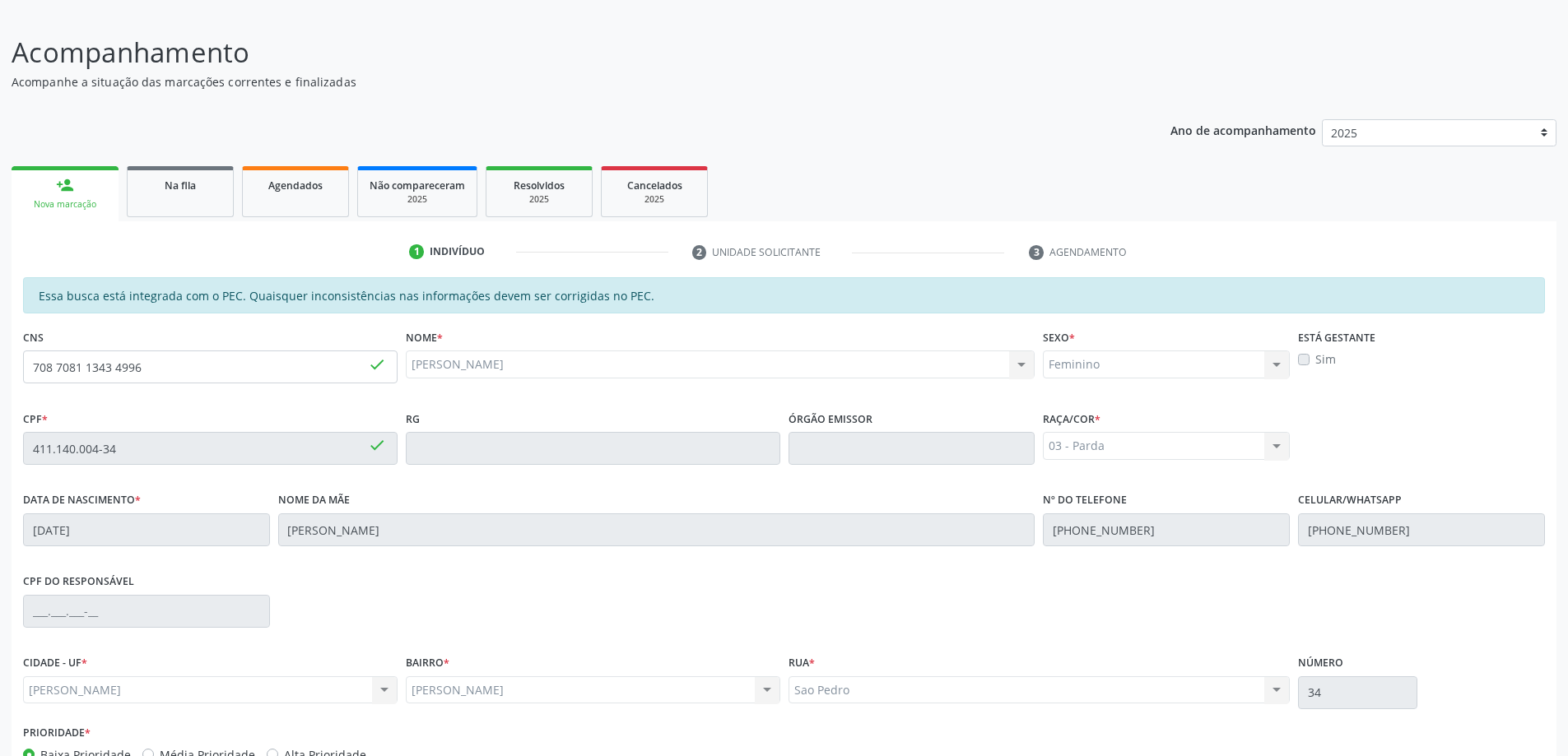
scroll to position [207, 0]
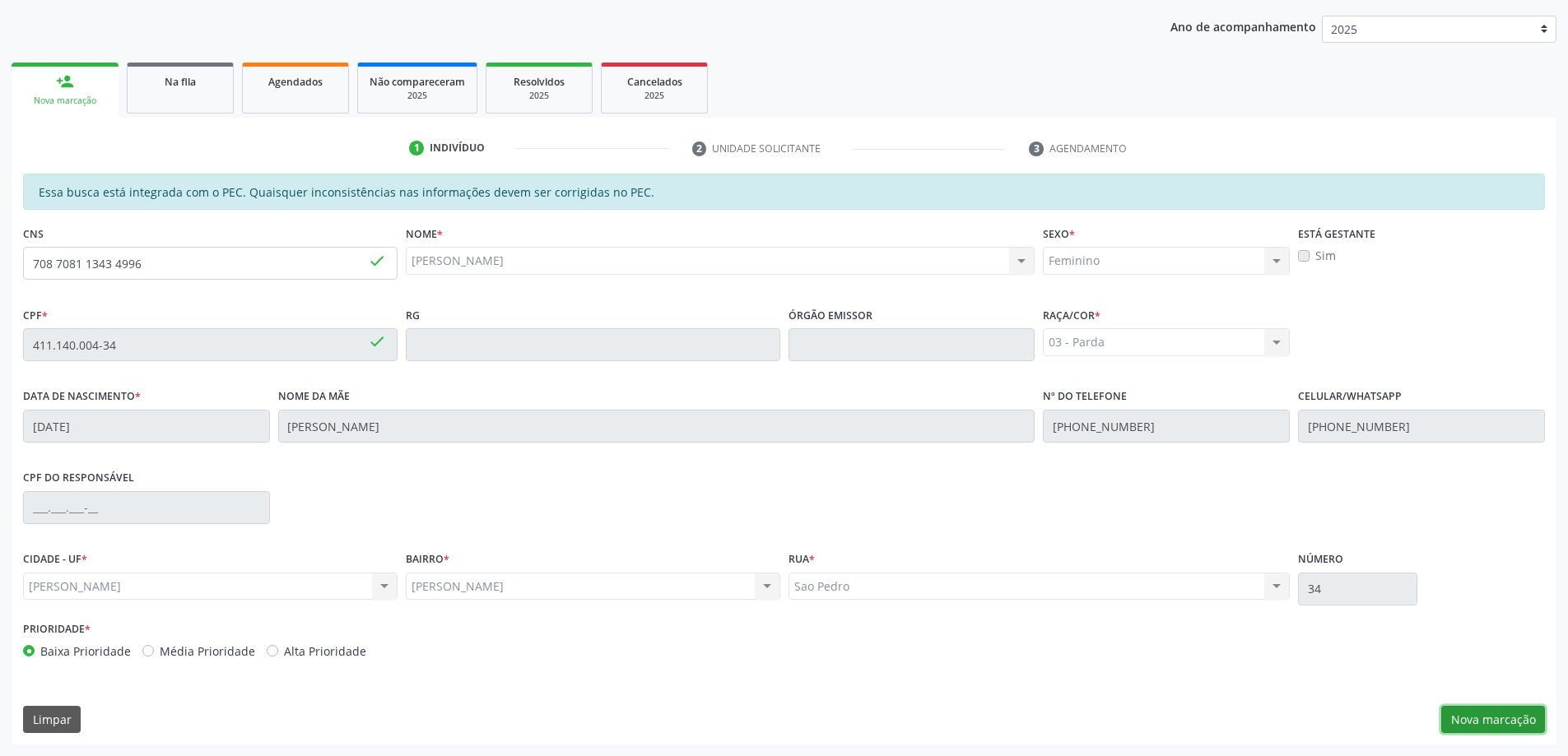
click at [1486, 714] on button "Nova marcação" at bounding box center [1492, 720] width 104 height 28
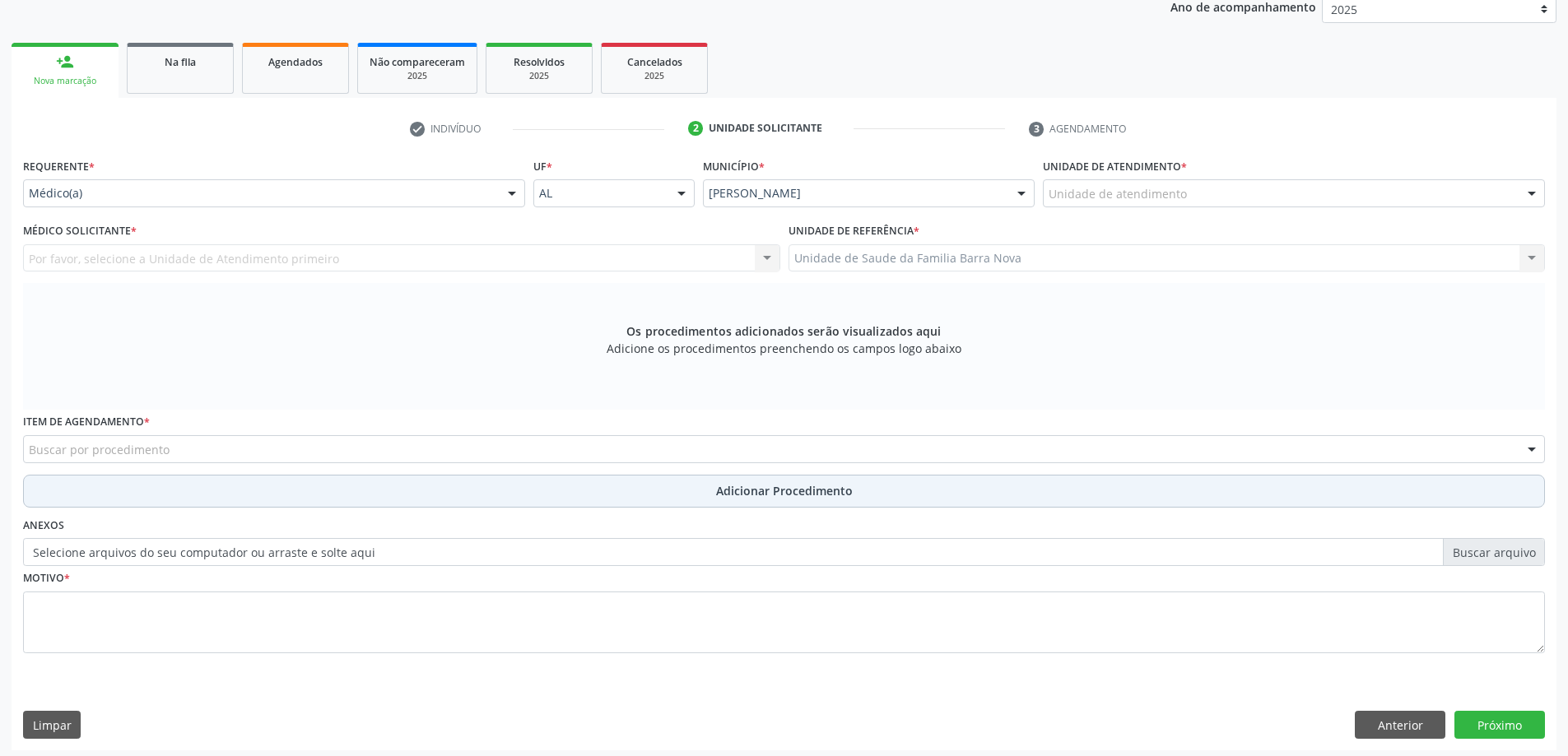
scroll to position [232, 0]
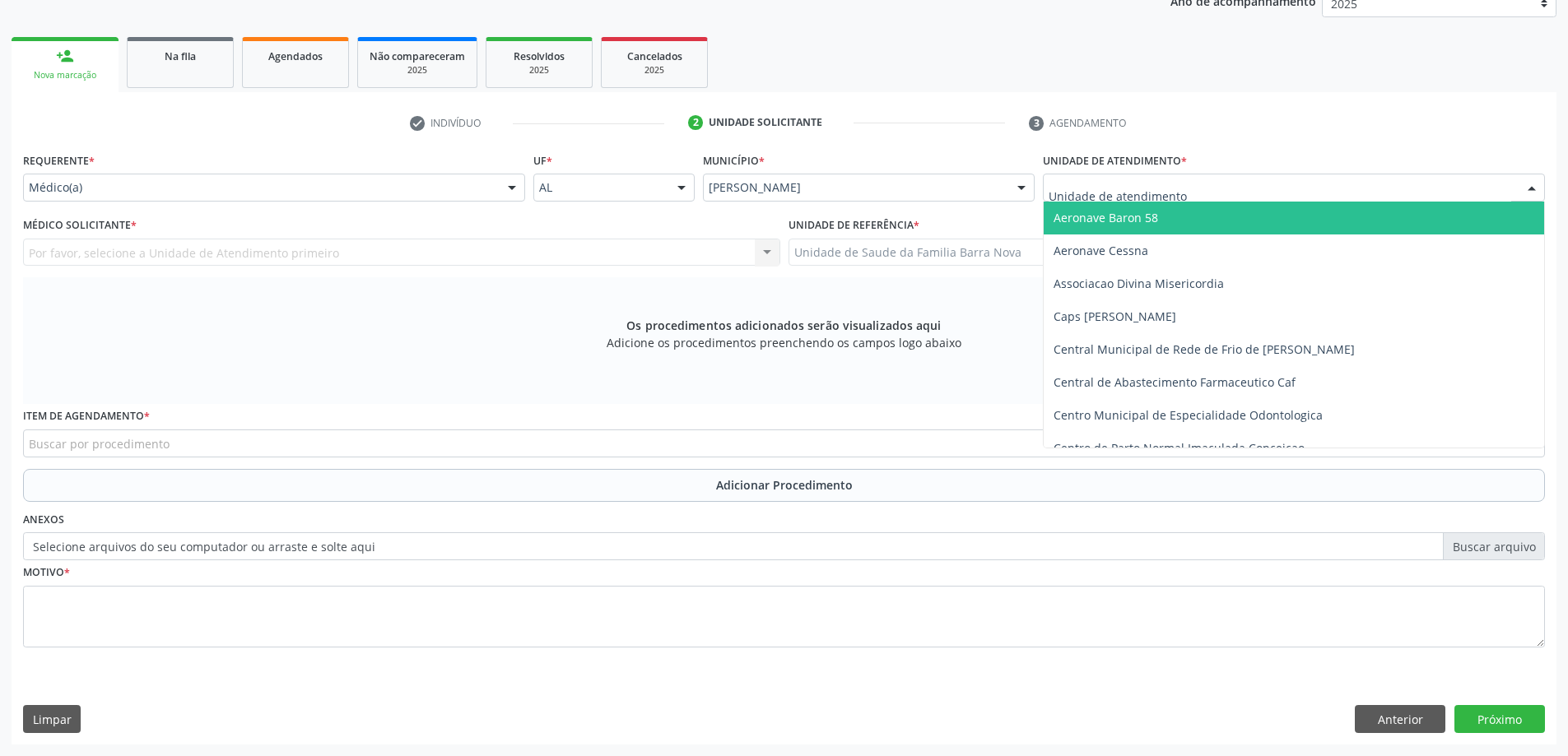
click at [1336, 194] on div at bounding box center [1293, 188] width 502 height 28
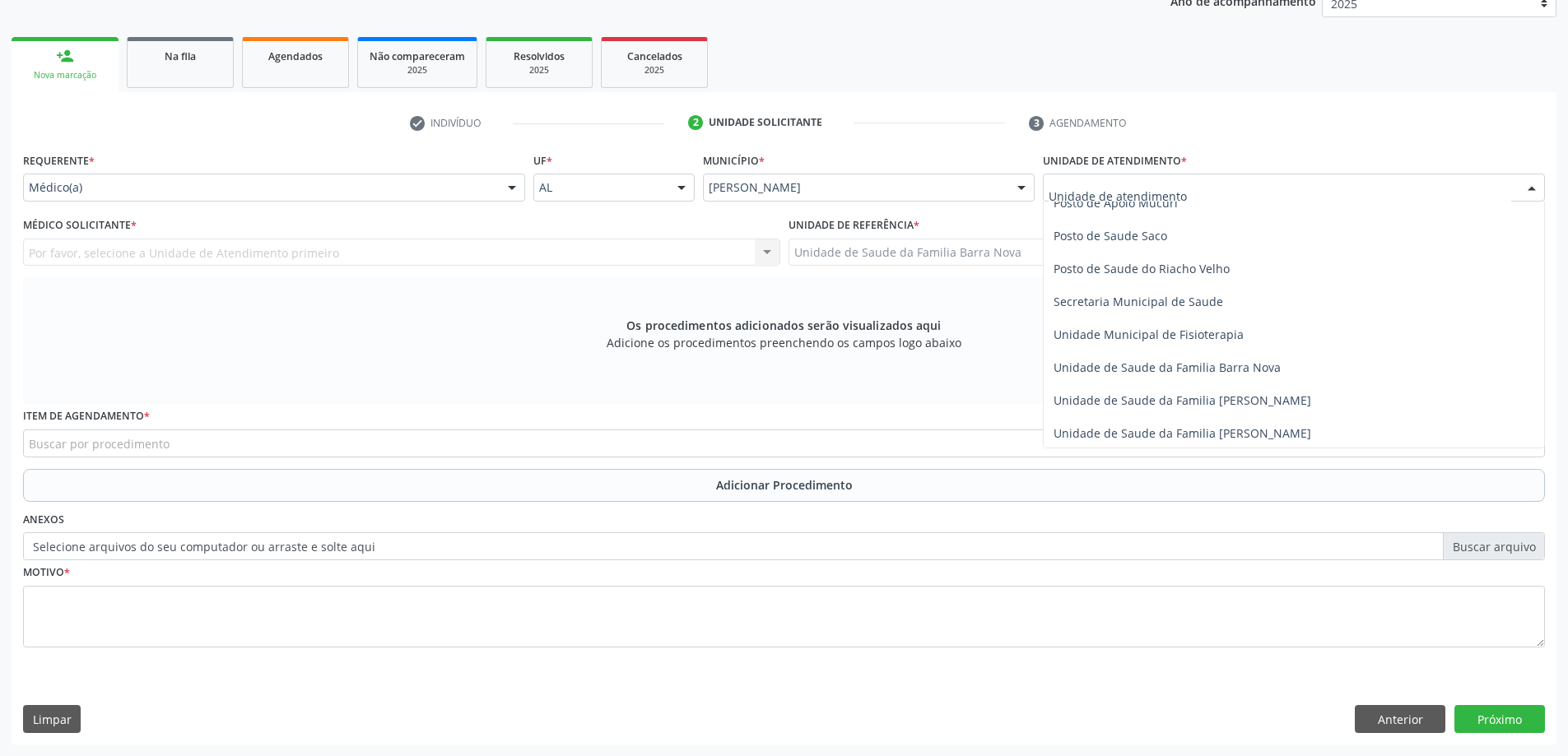
scroll to position [740, 0]
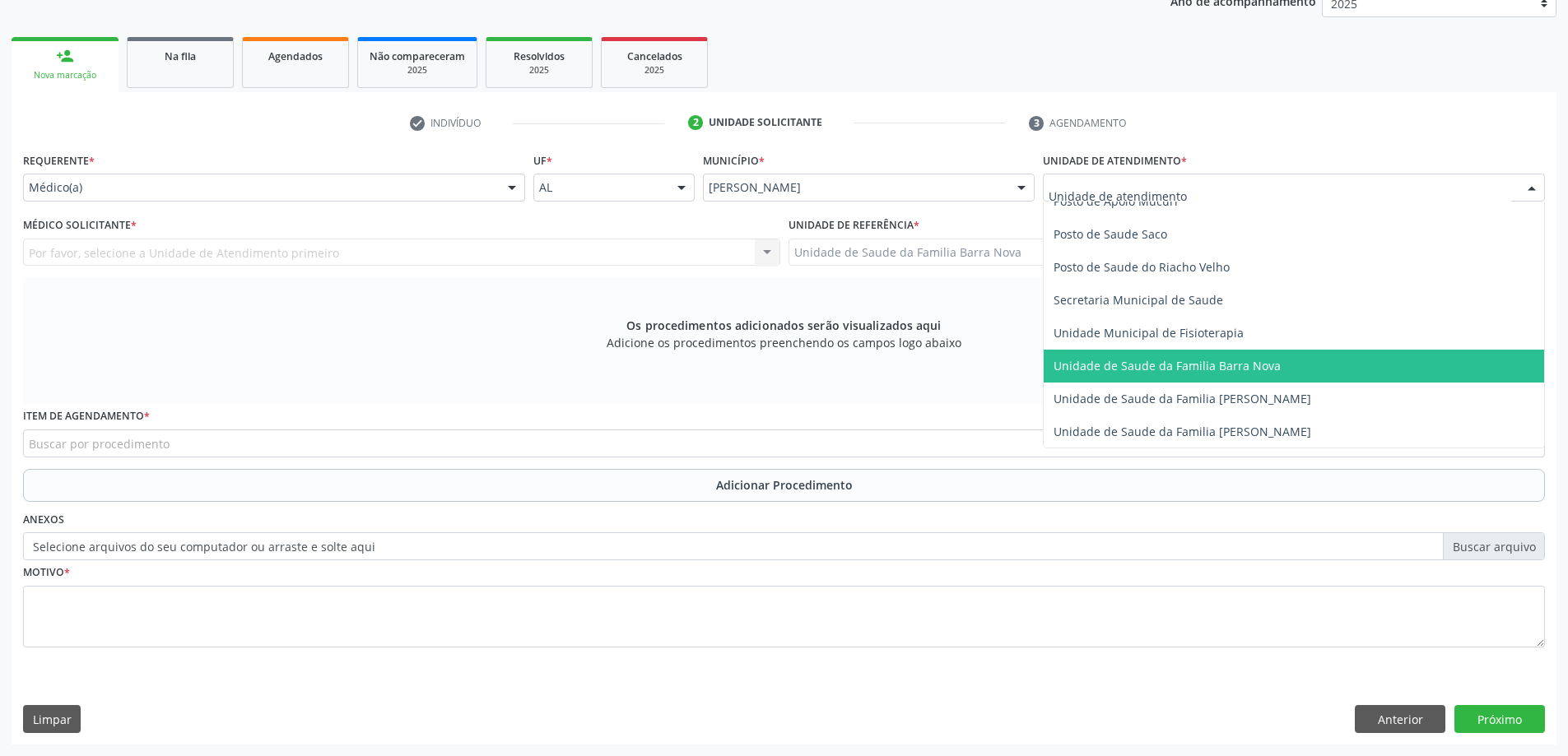
click at [1288, 370] on span "Unidade de Saude da Familia Barra Nova" at bounding box center [1293, 365] width 500 height 33
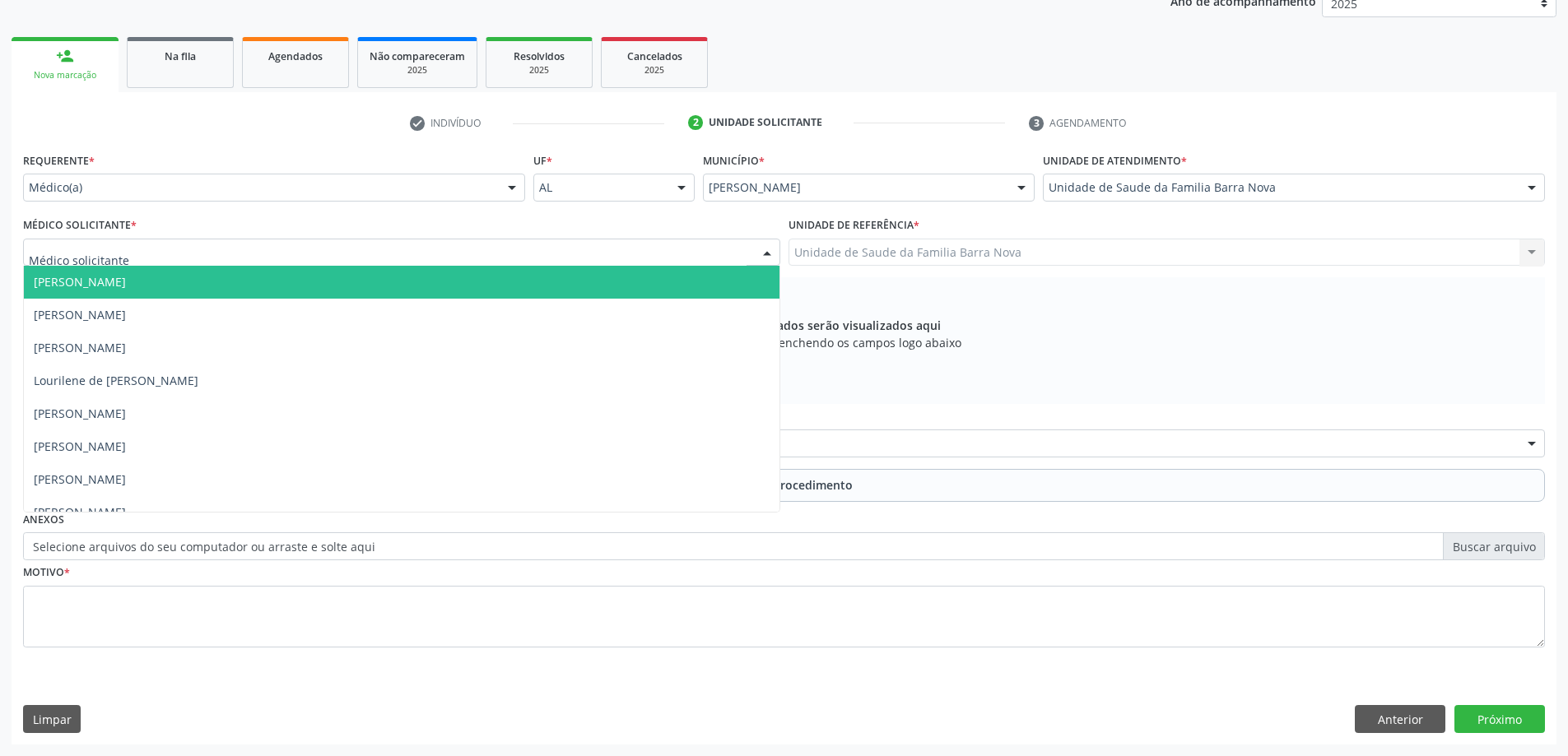
click at [572, 250] on div at bounding box center [402, 252] width 757 height 28
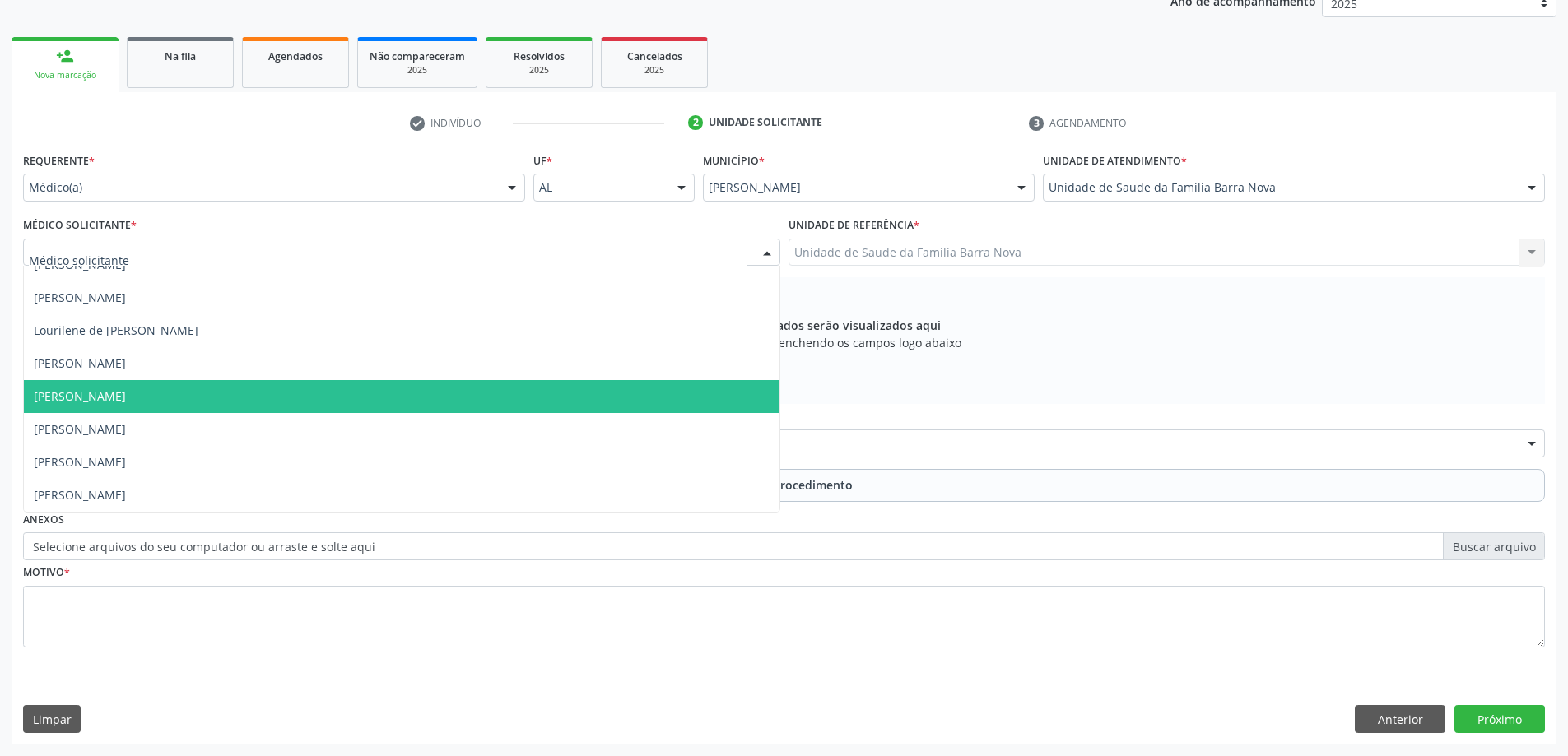
click at [511, 402] on span "Maria Rosiete Carneiro Bandeira" at bounding box center [402, 396] width 755 height 33
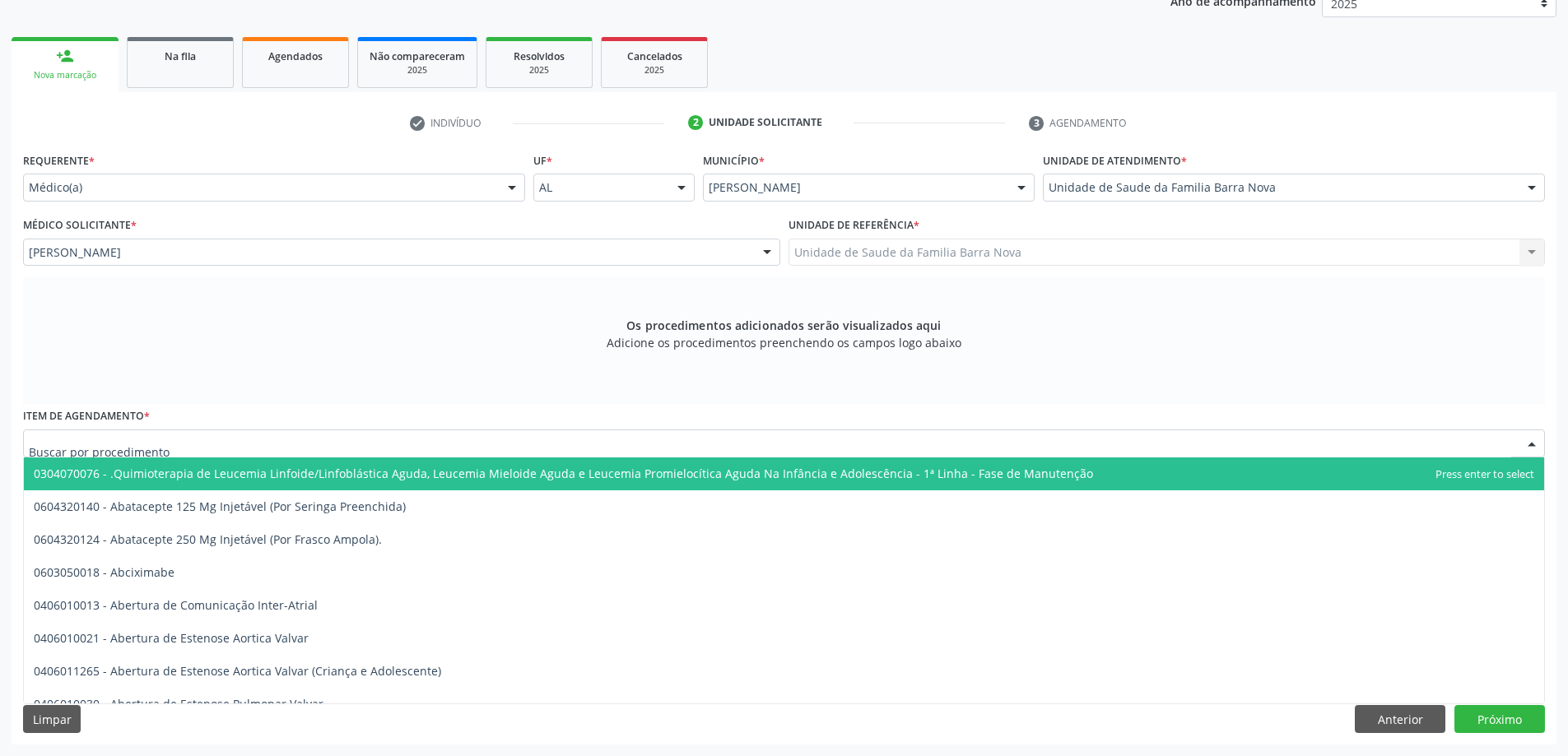
click at [515, 448] on div at bounding box center [784, 443] width 1522 height 28
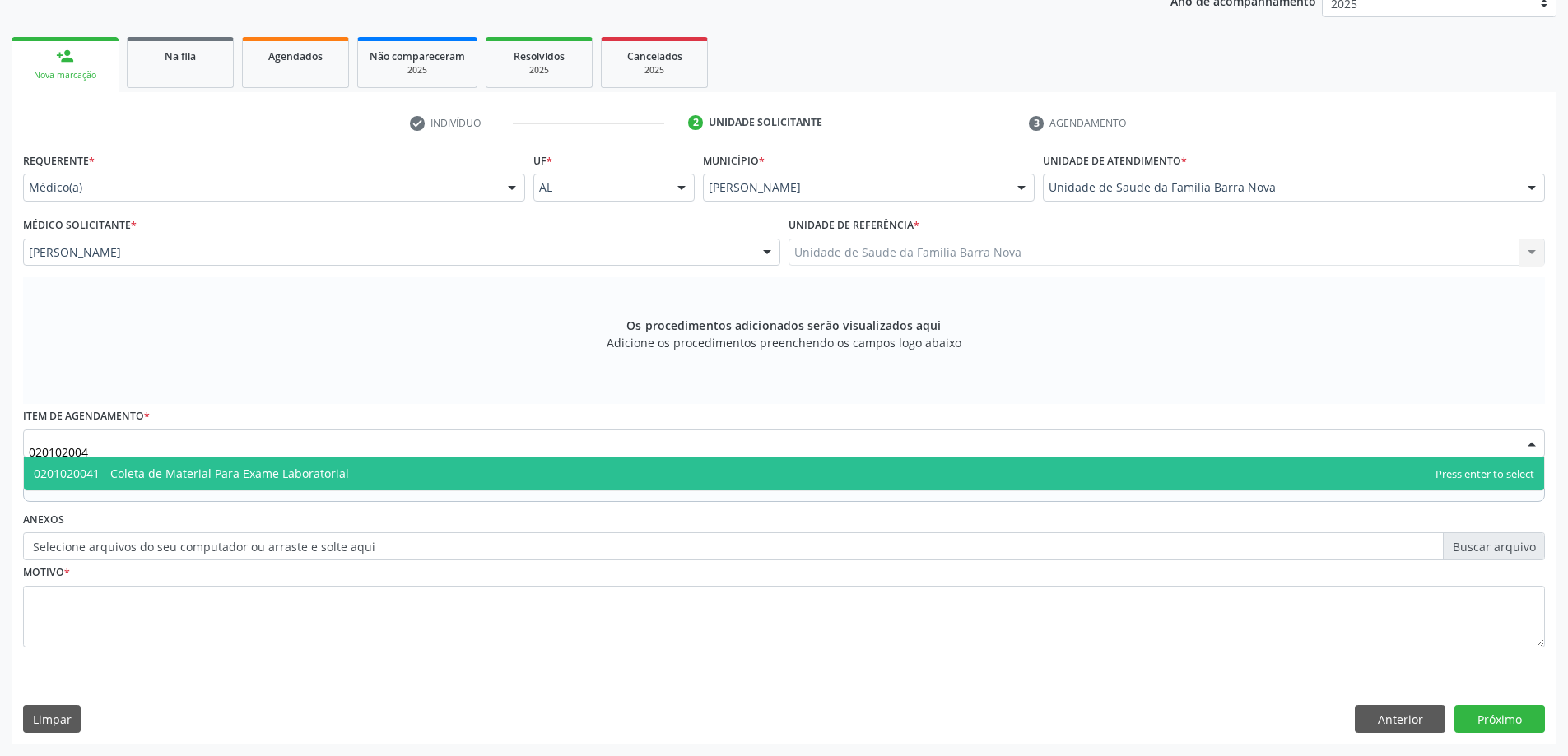
type input "0201020041"
click at [614, 471] on span "0201020041 - Coleta de Material Para Exame Laboratorial" at bounding box center [784, 473] width 1520 height 33
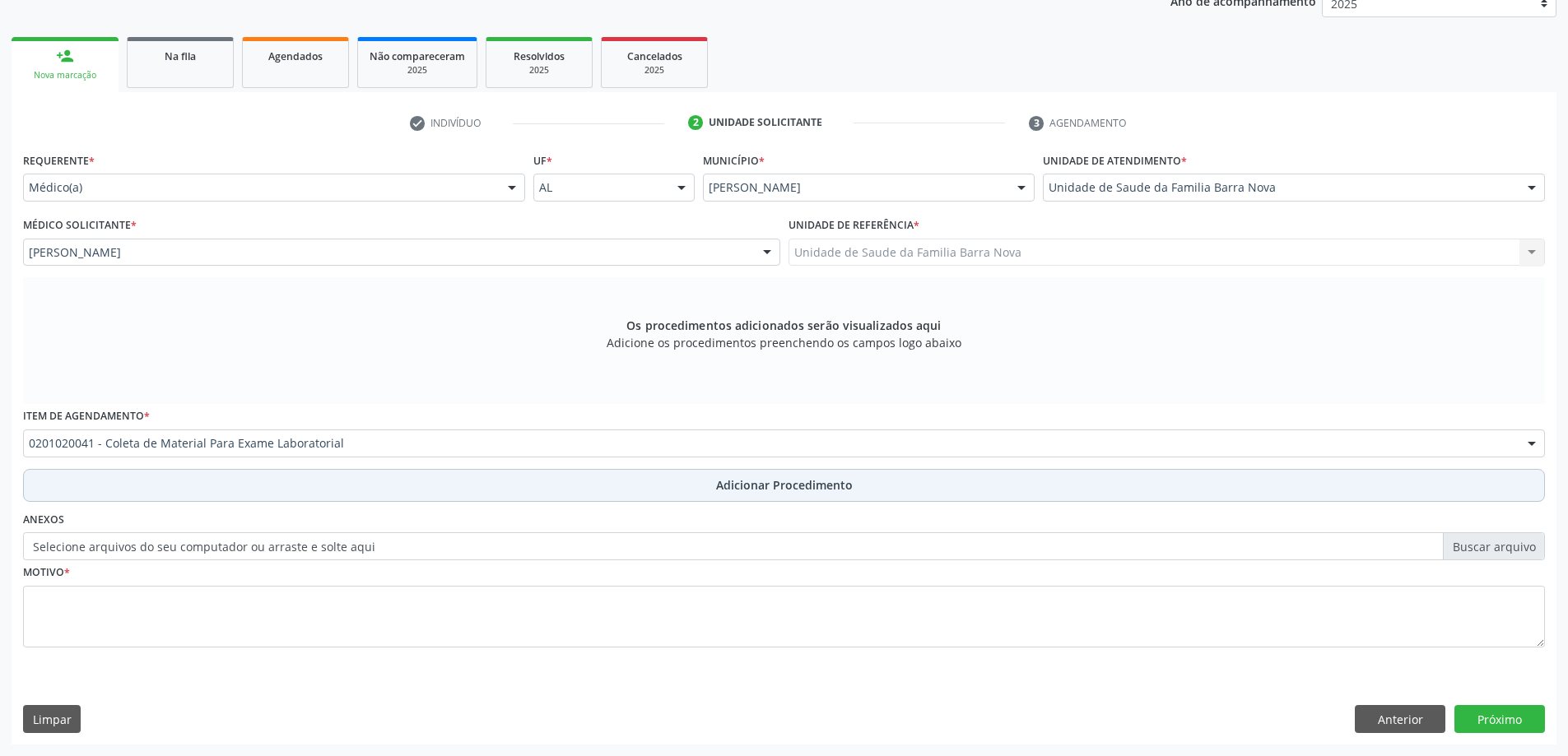
click at [766, 482] on span "Adicionar Procedimento" at bounding box center [784, 485] width 137 height 17
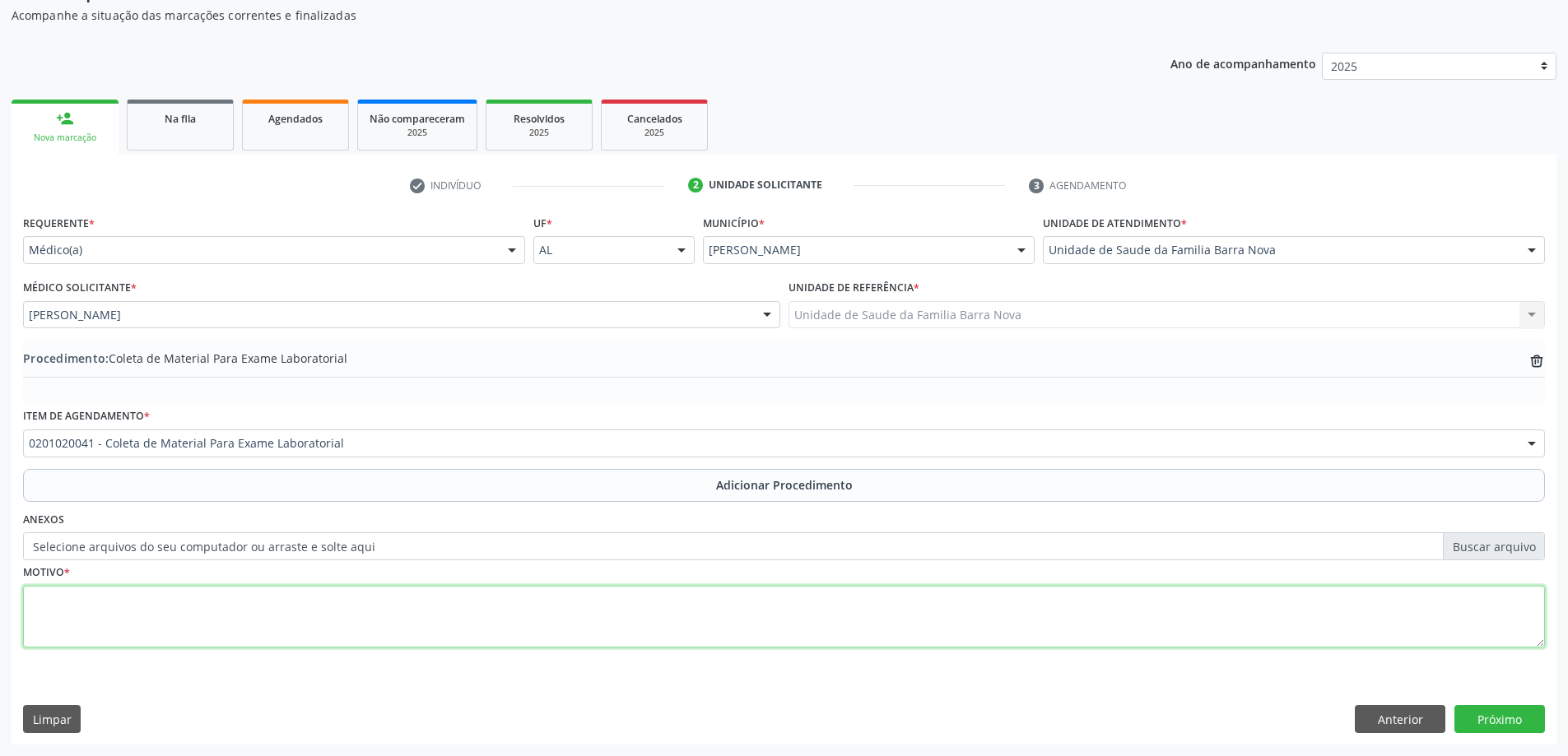
click at [441, 603] on textarea at bounding box center [784, 617] width 1522 height 63
type textarea "Paciente com episódios de queda da própria altura."
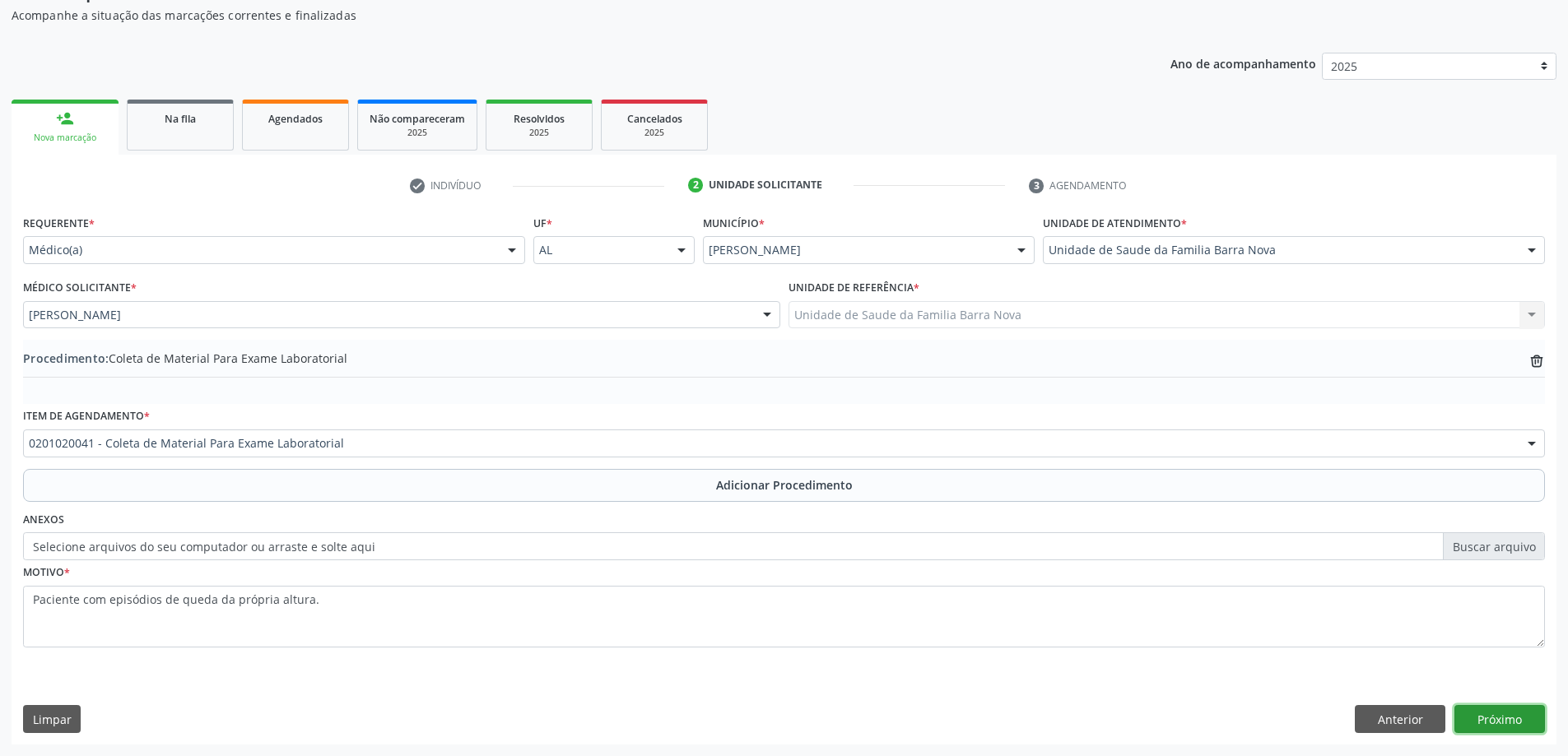
click at [1511, 716] on button "Próximo" at bounding box center [1499, 719] width 91 height 28
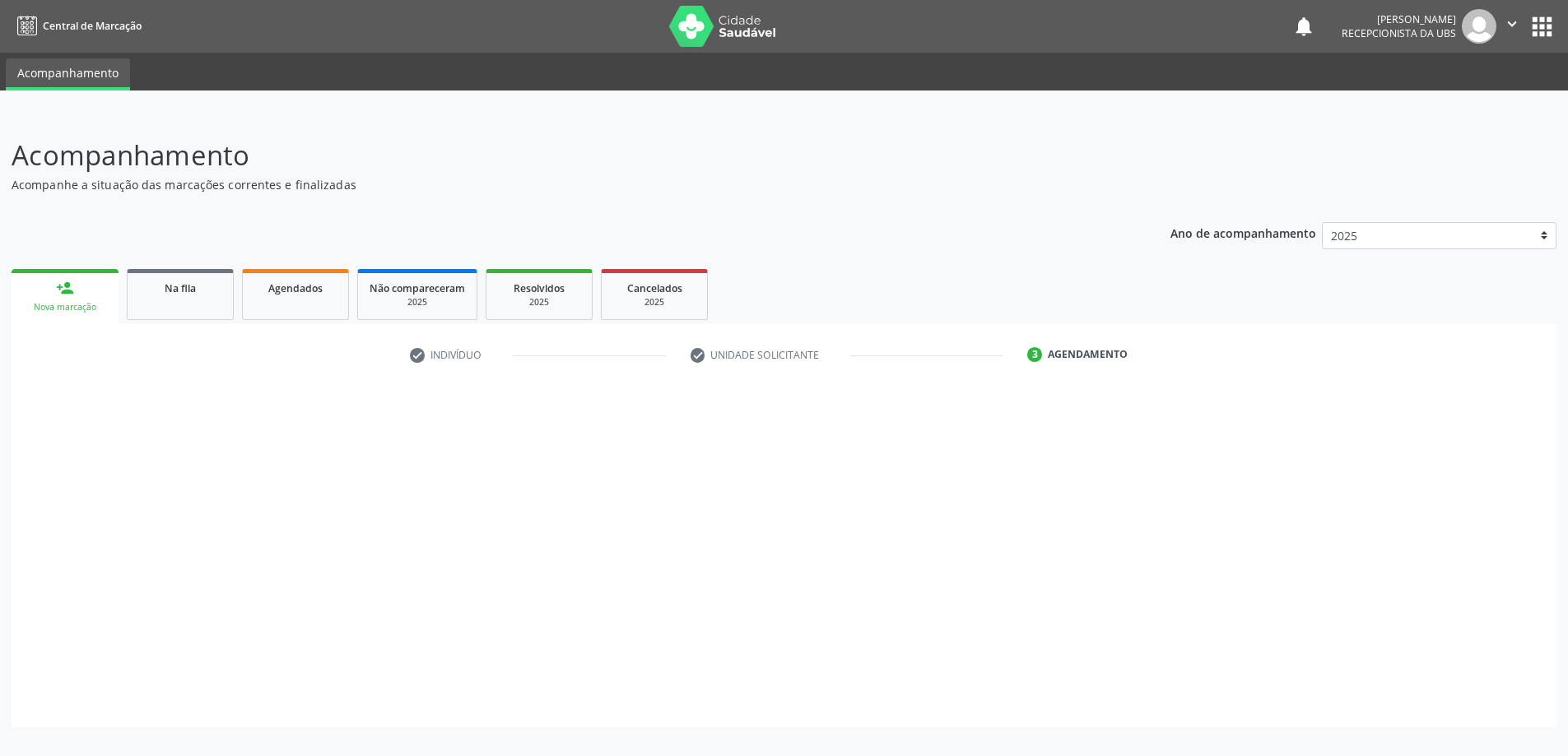
scroll to position [0, 0]
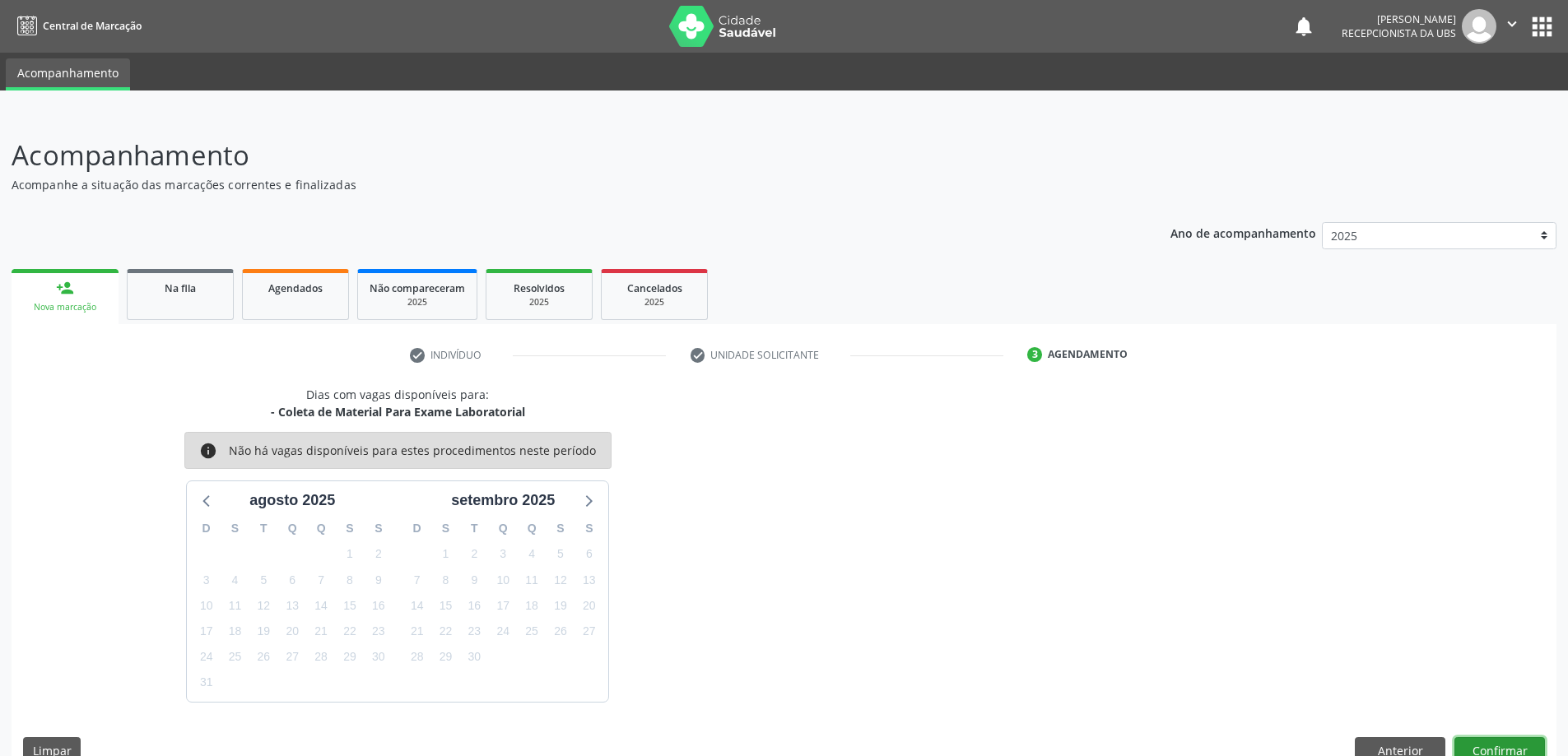
click at [1498, 745] on button "Confirmar" at bounding box center [1499, 751] width 91 height 28
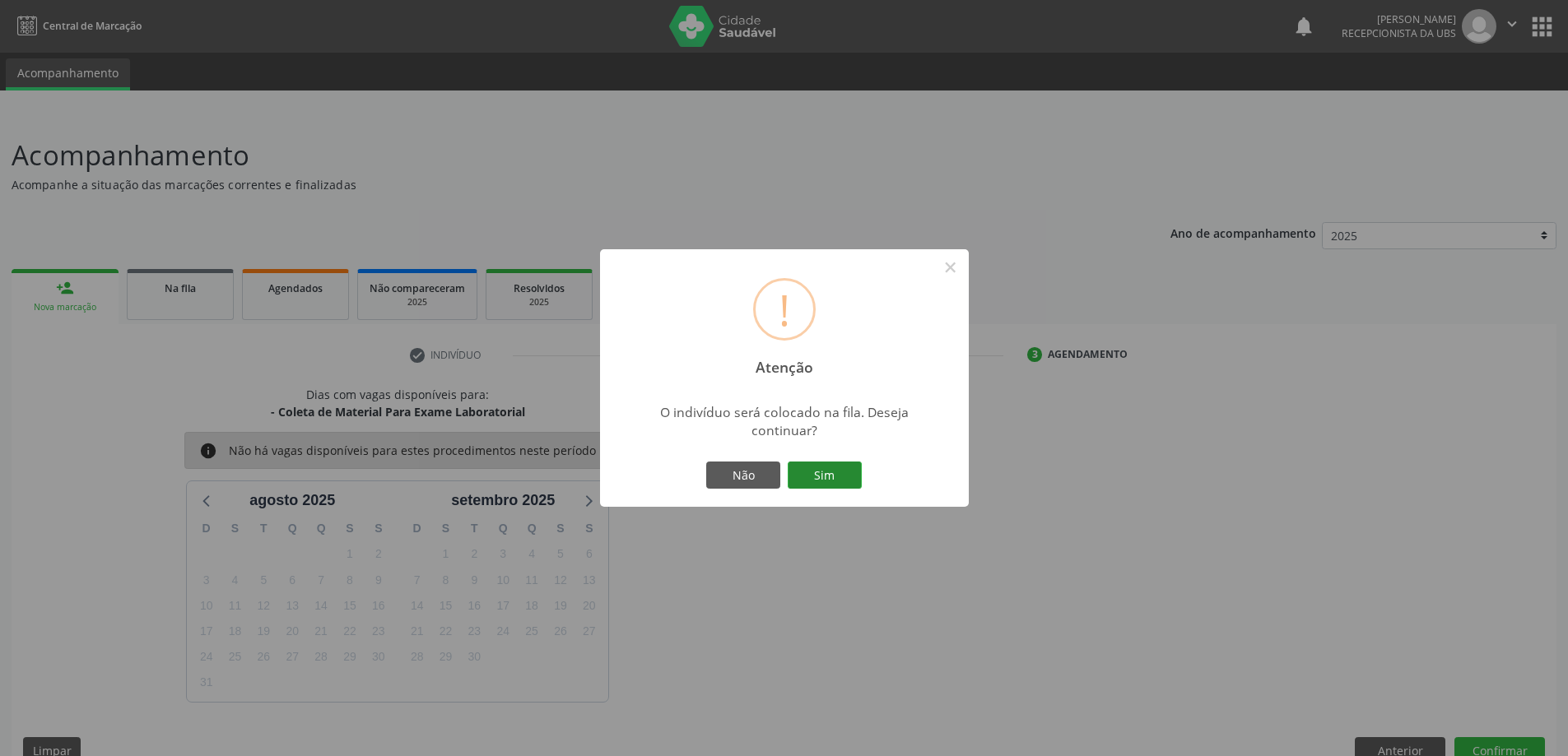
click at [832, 465] on button "Sim" at bounding box center [824, 476] width 74 height 28
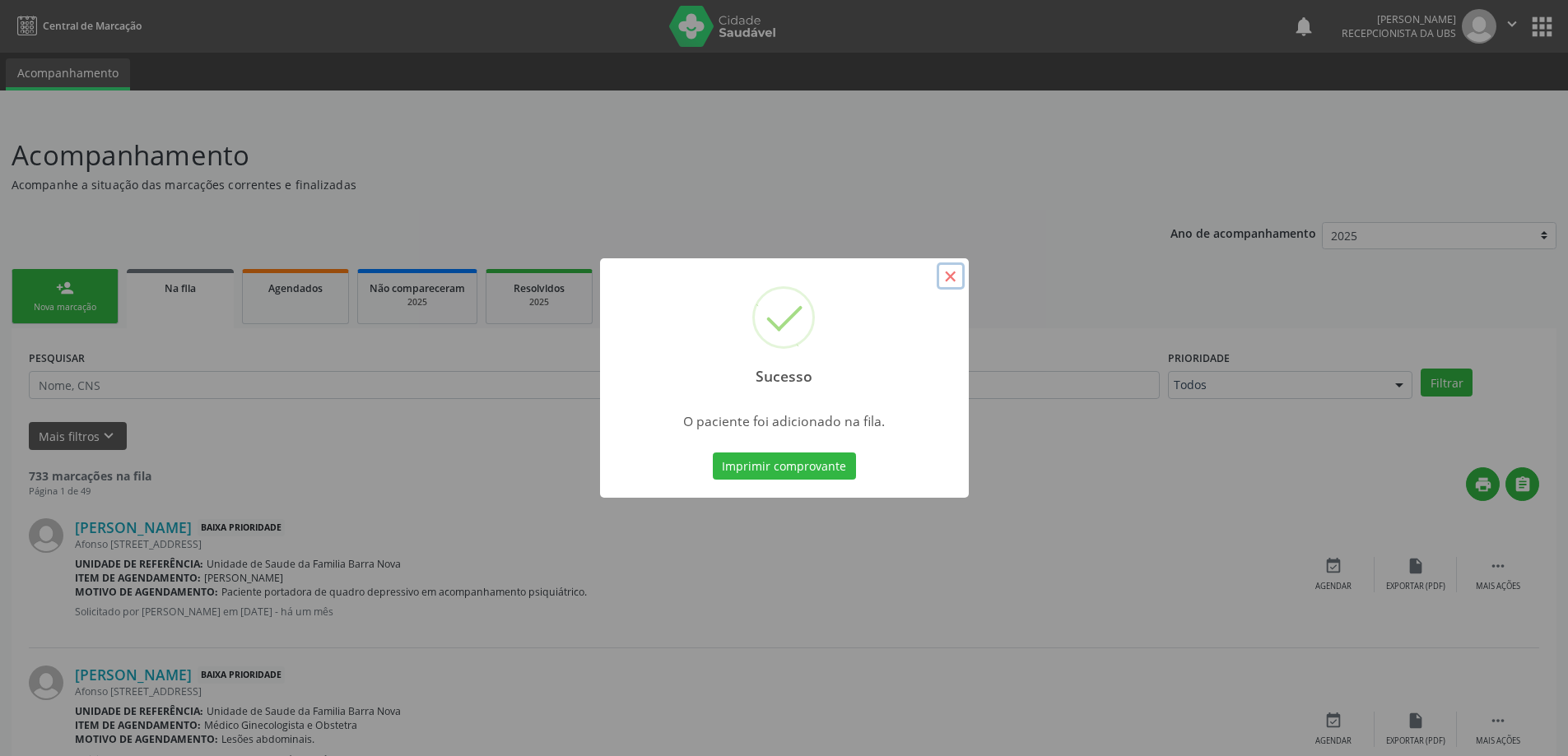
click at [952, 275] on button "×" at bounding box center [951, 277] width 28 height 28
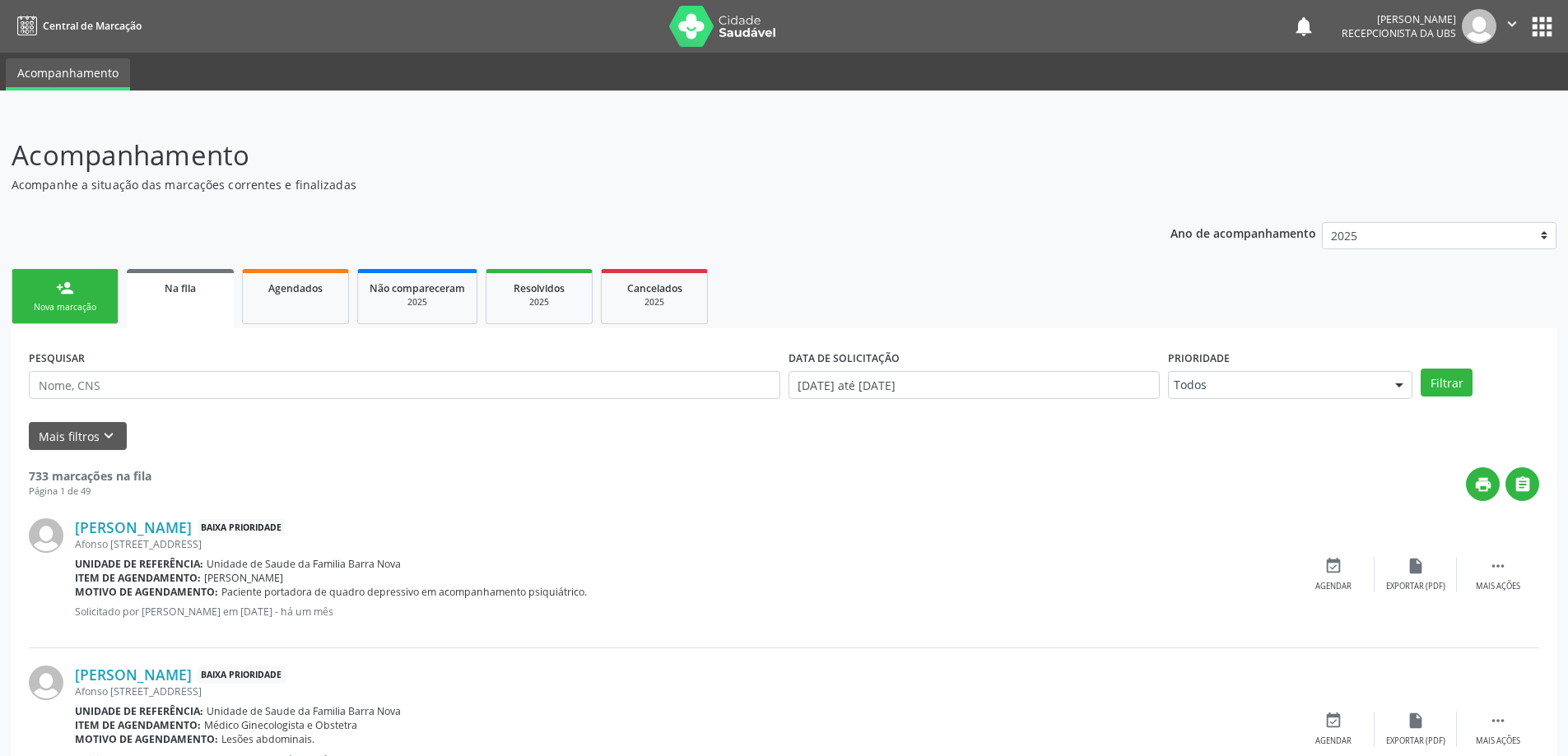
click at [47, 306] on div "Nova marcação" at bounding box center [65, 307] width 82 height 12
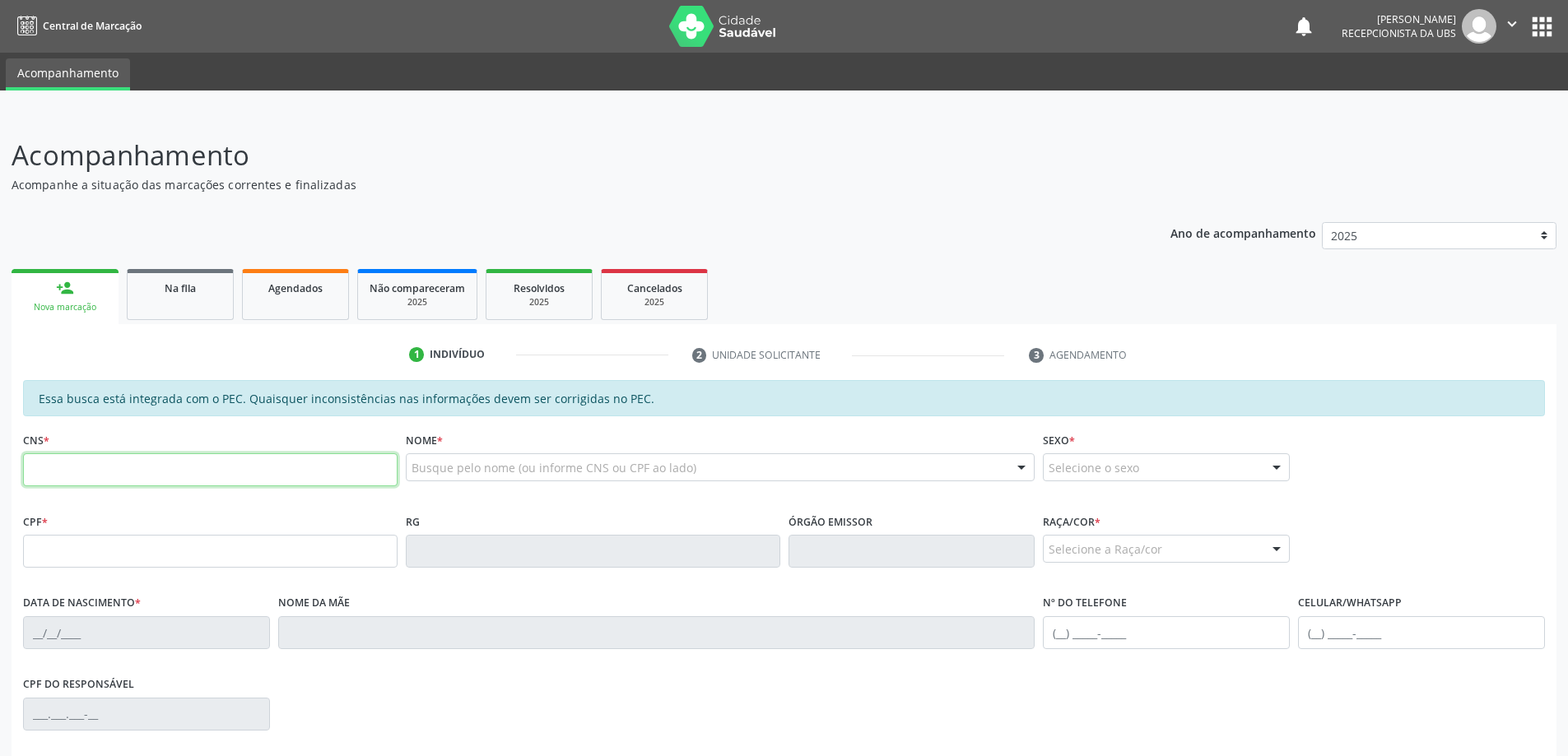
click at [134, 470] on input "text" at bounding box center [210, 469] width 374 height 33
type input "708 7081 1343 4996"
type input "411.140.004-34"
type input "30/05/1933"
type input "Maria Cicera Alves da Cruz"
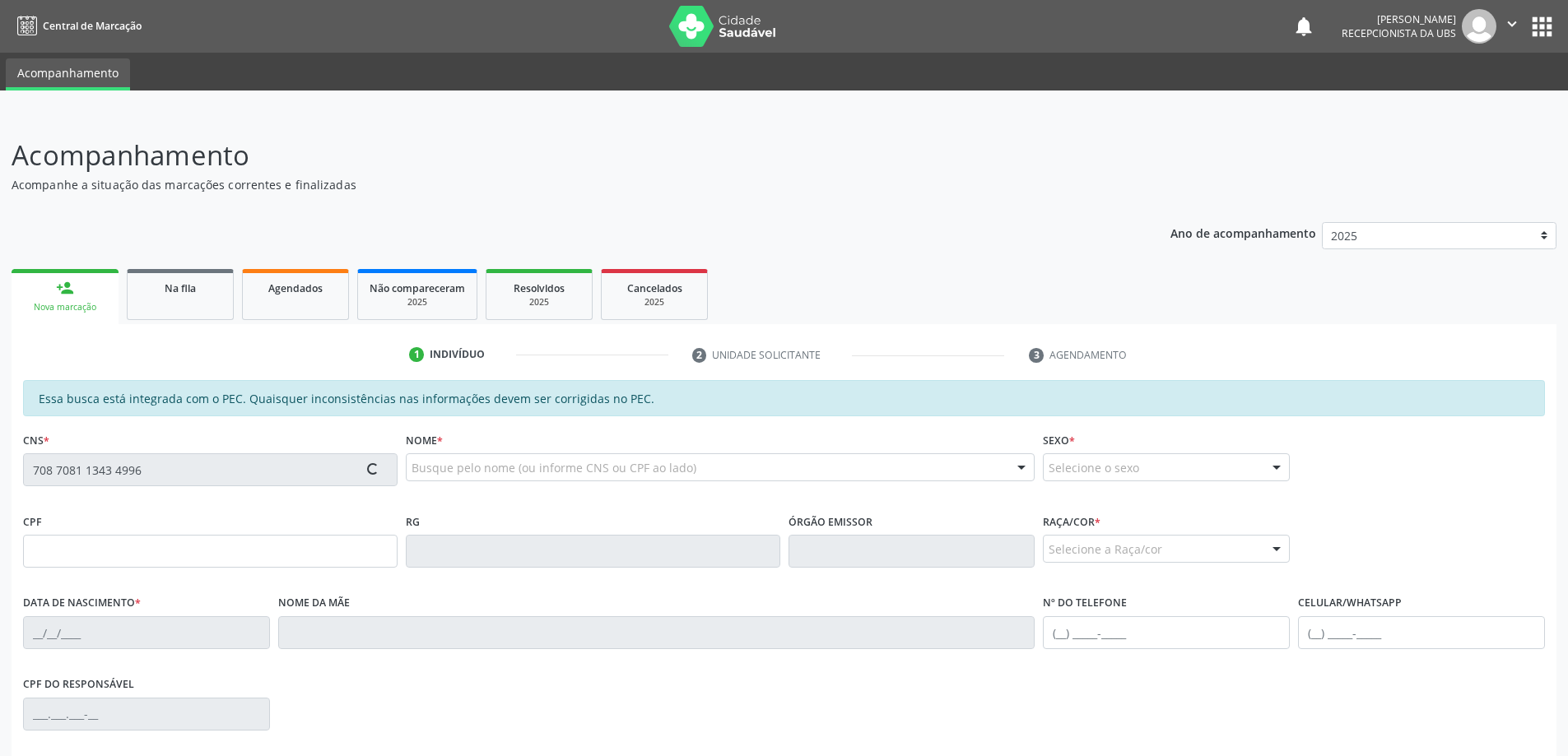
type input "(82) 99428-1154"
type input "34"
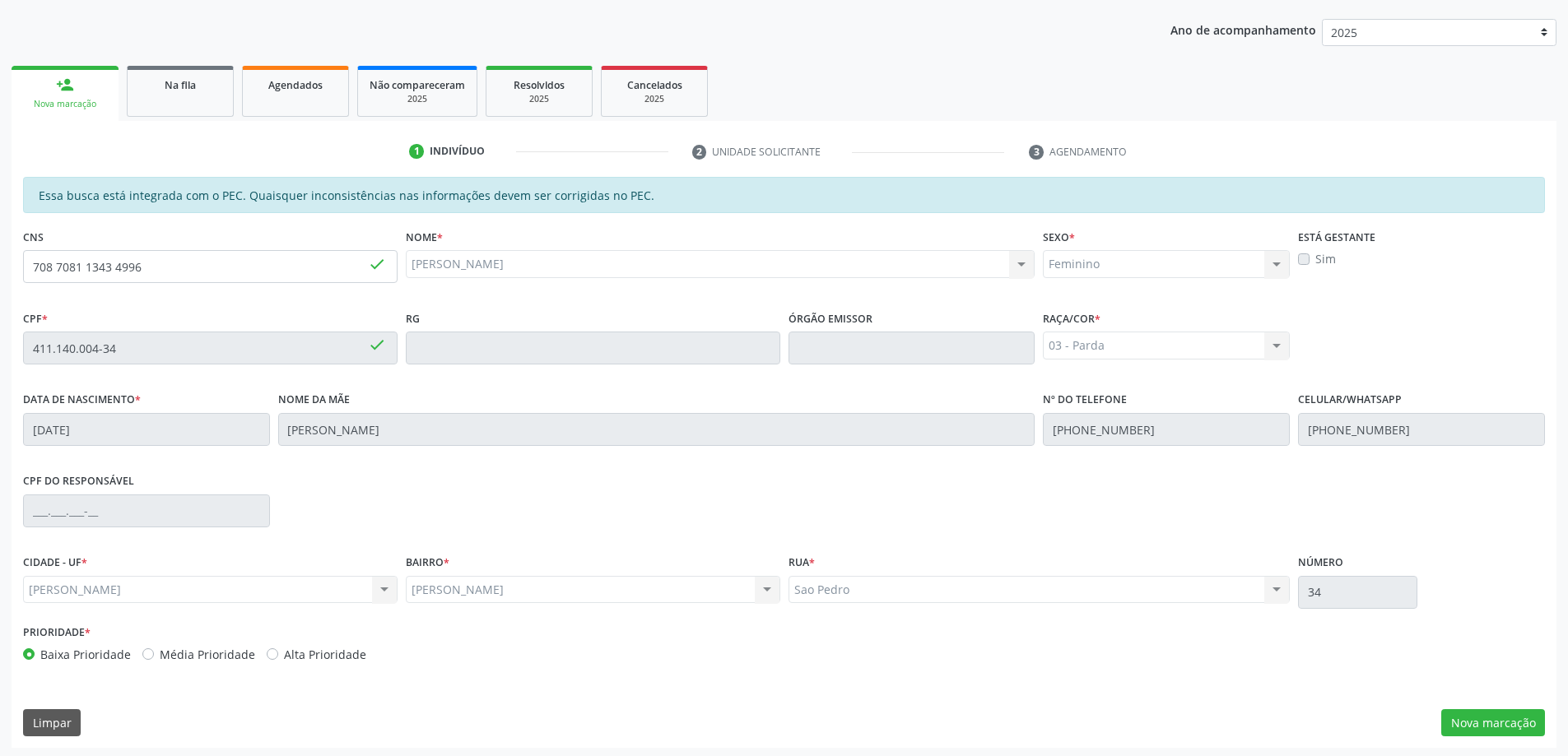
scroll to position [207, 0]
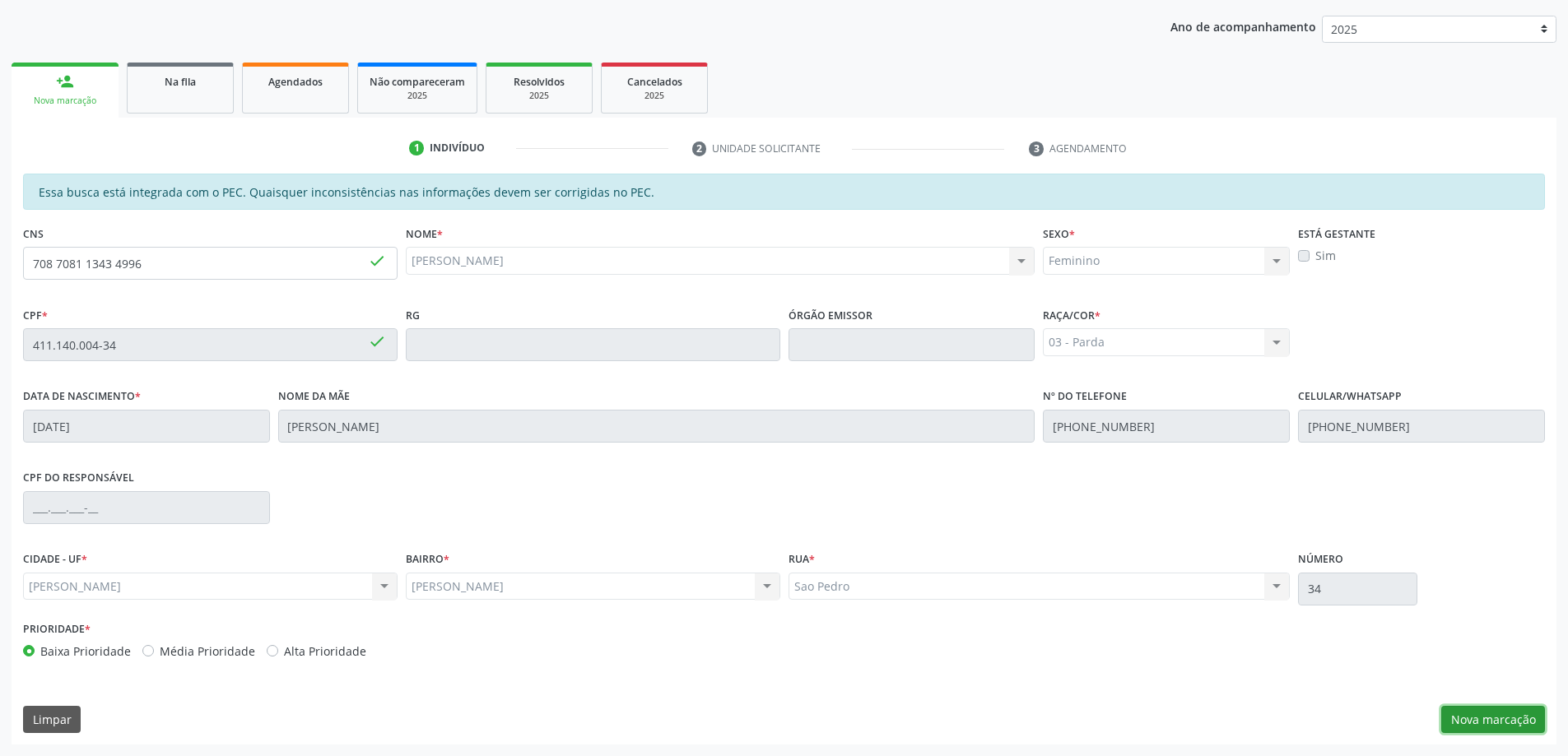
click at [1487, 722] on button "Nova marcação" at bounding box center [1492, 720] width 104 height 28
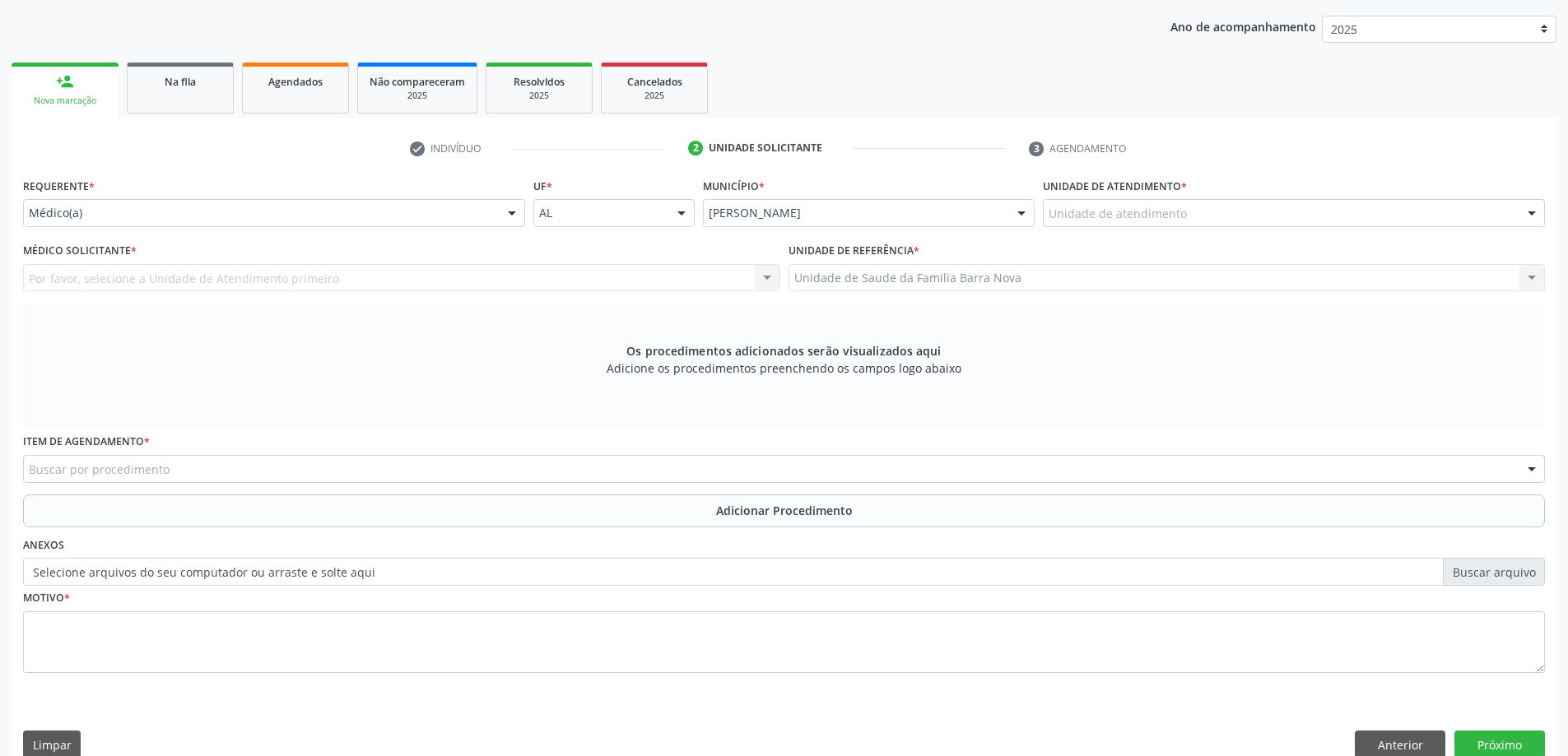
click at [1207, 212] on div "Unidade de atendimento" at bounding box center [1293, 213] width 502 height 28
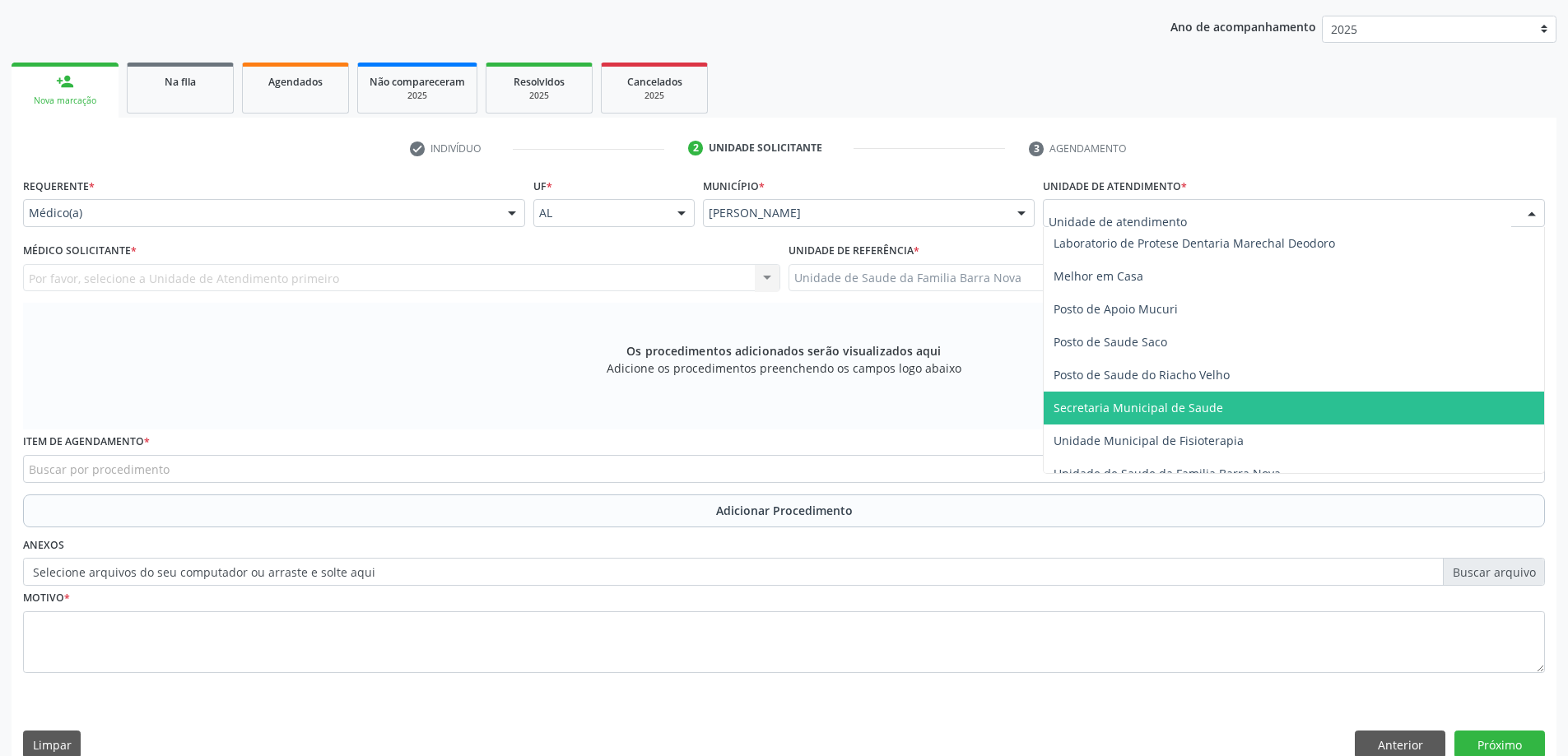
scroll to position [740, 0]
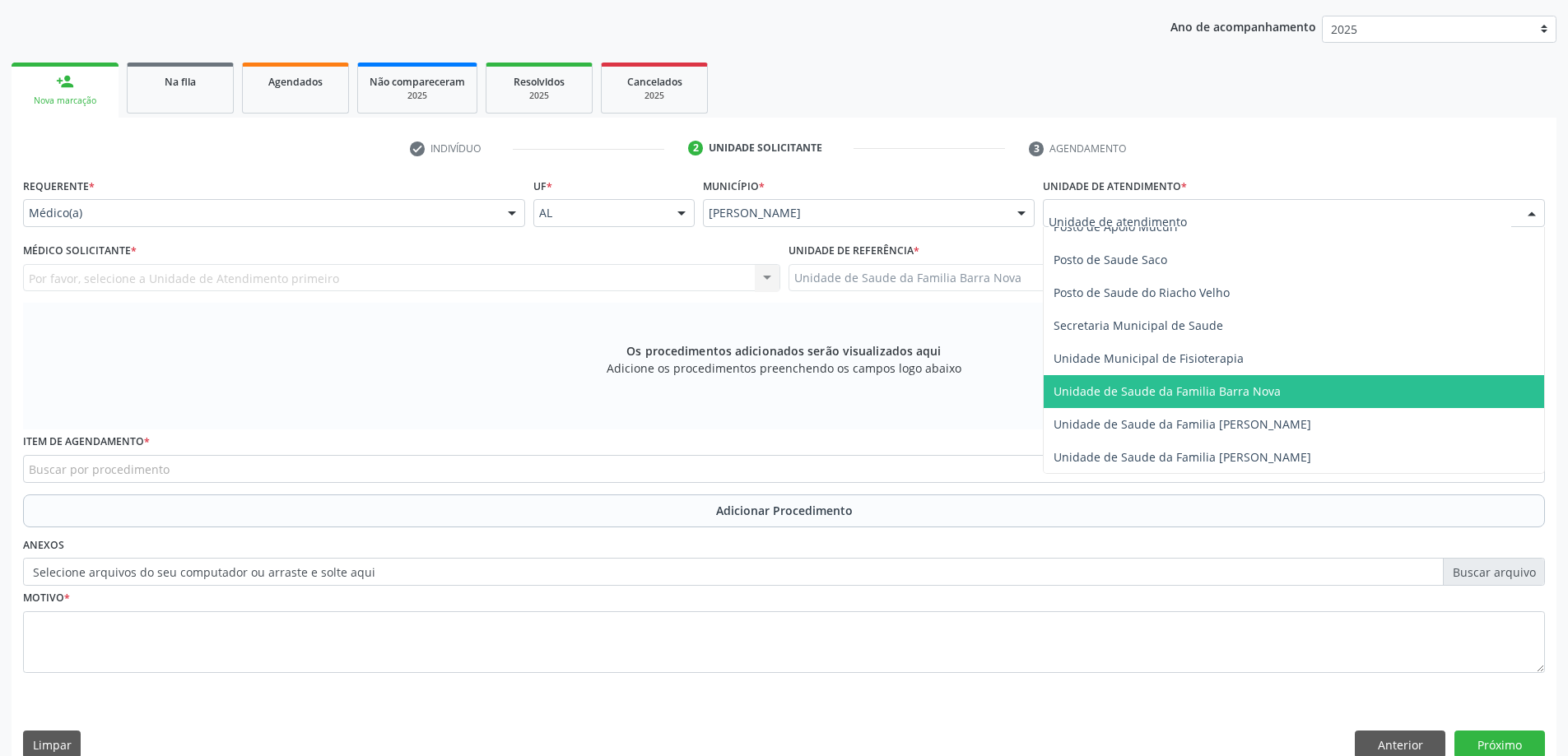
click at [1252, 395] on span "Unidade de Saude da Familia Barra Nova" at bounding box center [1167, 391] width 227 height 16
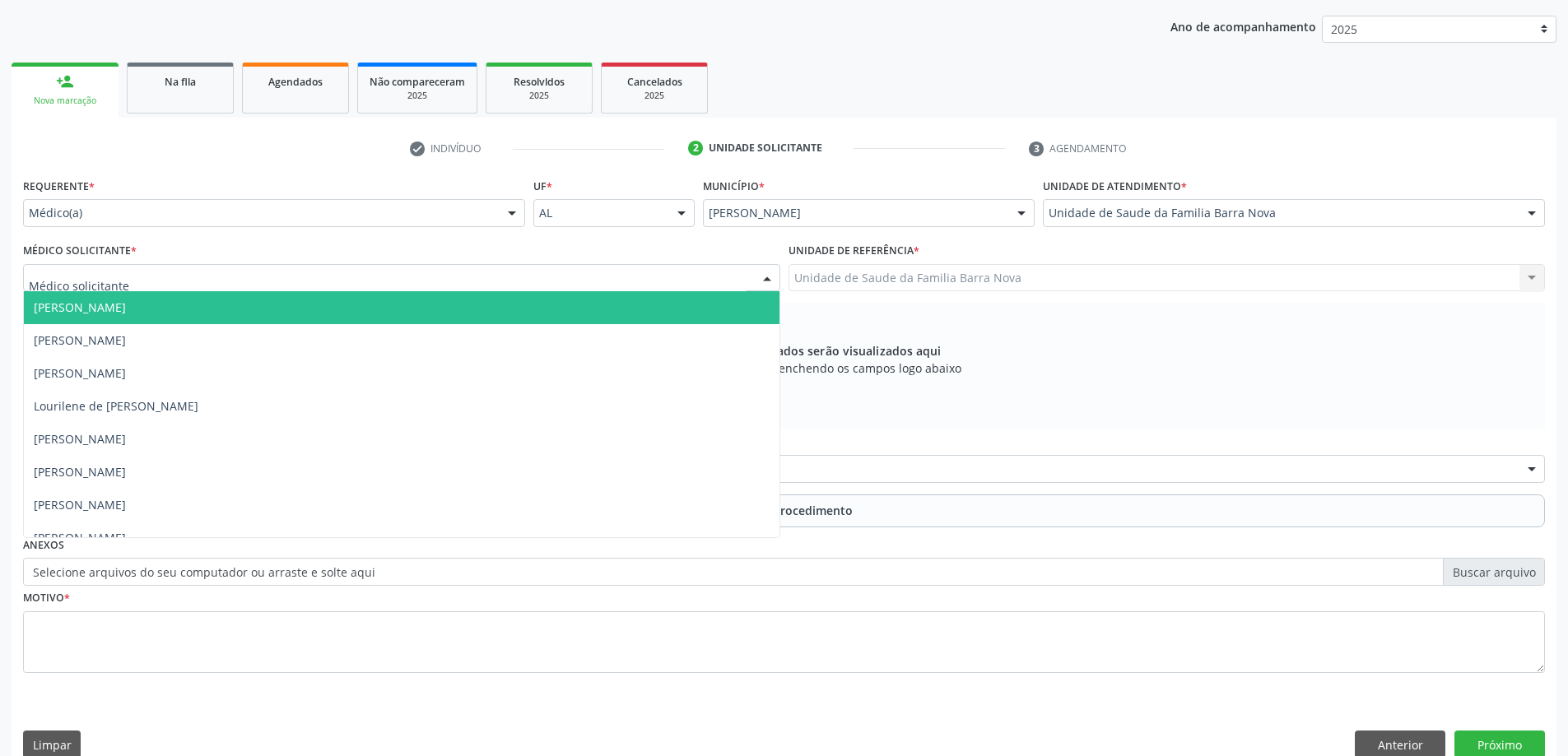
click at [516, 266] on div at bounding box center [402, 278] width 757 height 28
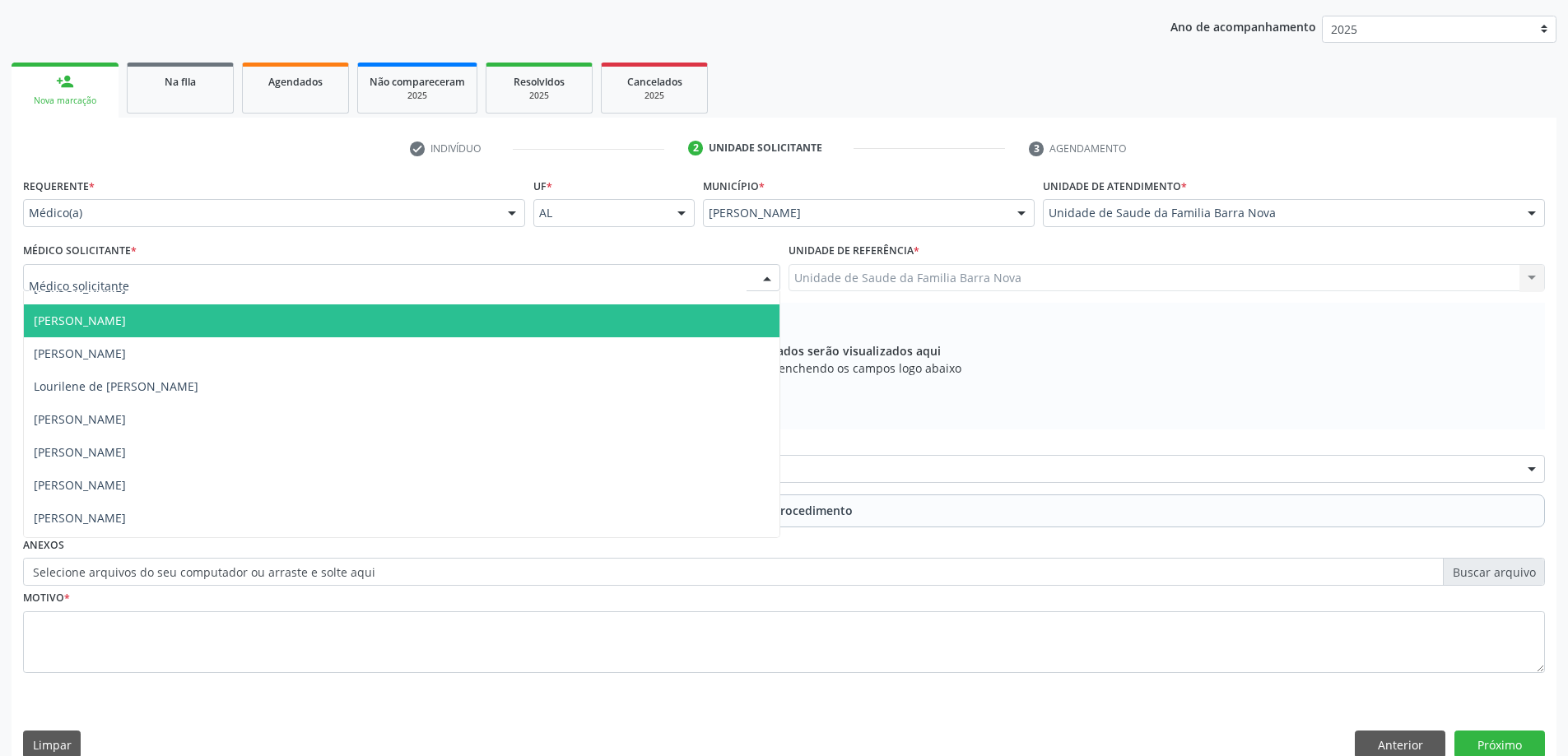
scroll to position [50, 0]
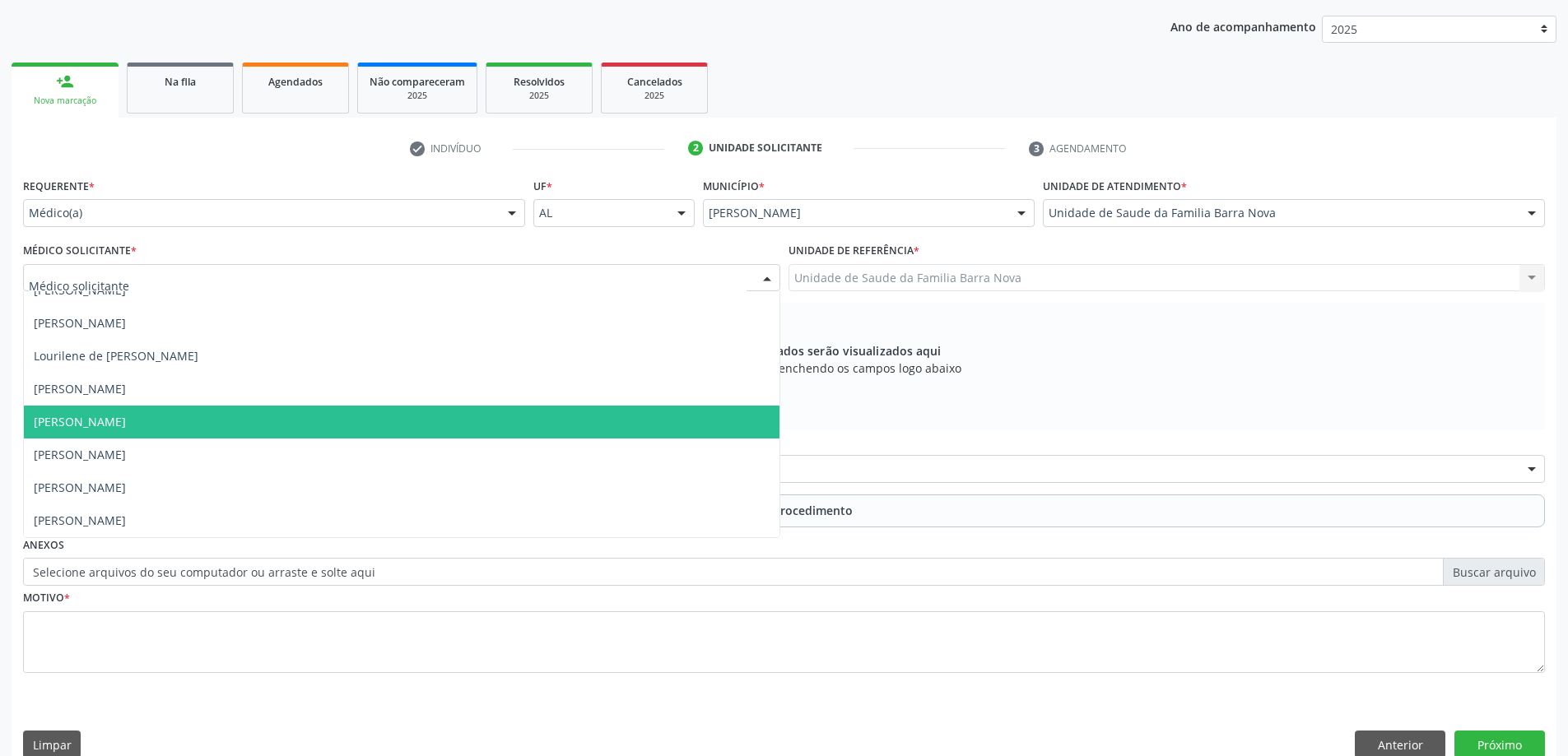
click at [462, 428] on span "Maria Rosiete Carneiro Bandeira" at bounding box center [402, 421] width 755 height 33
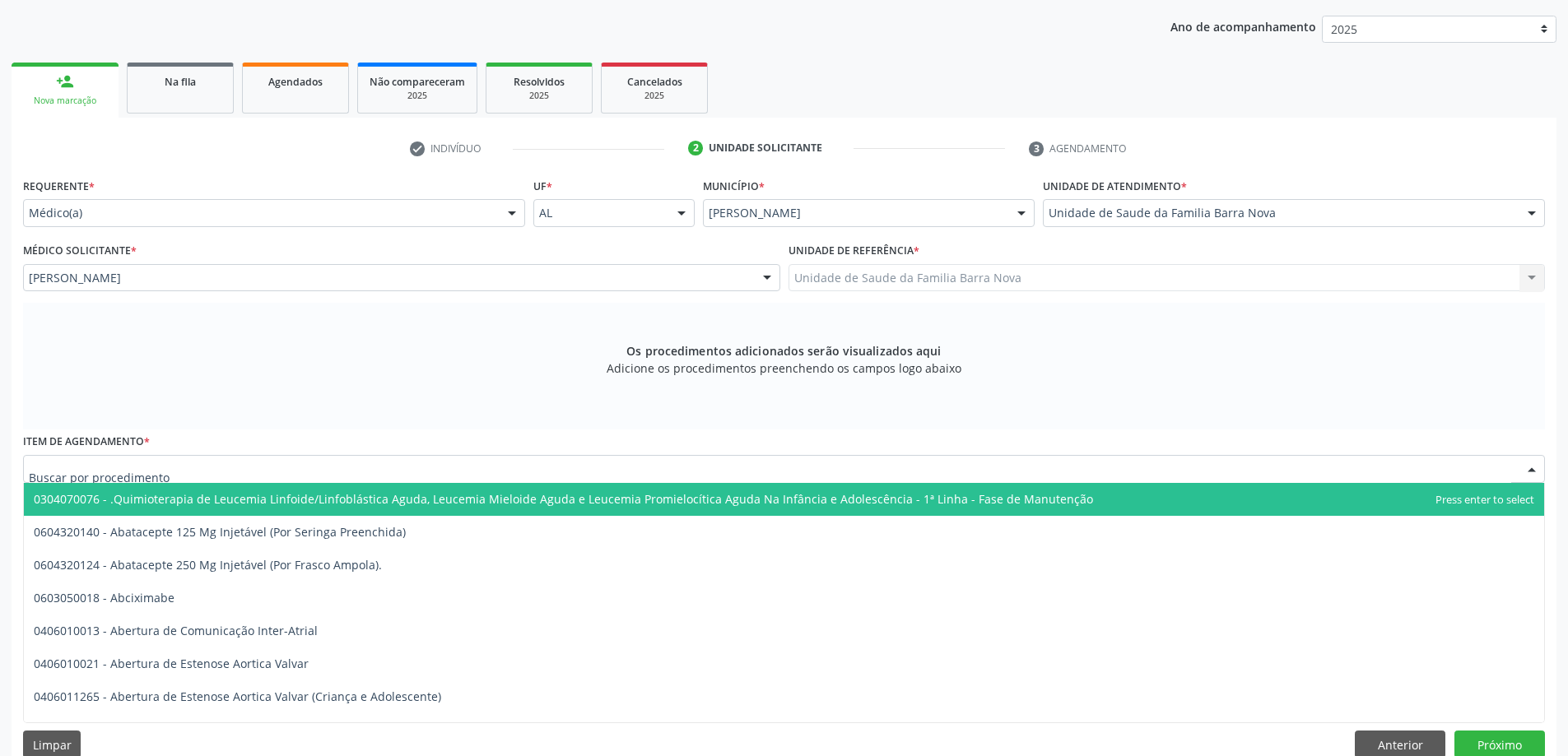
click at [496, 471] on div at bounding box center [784, 469] width 1522 height 28
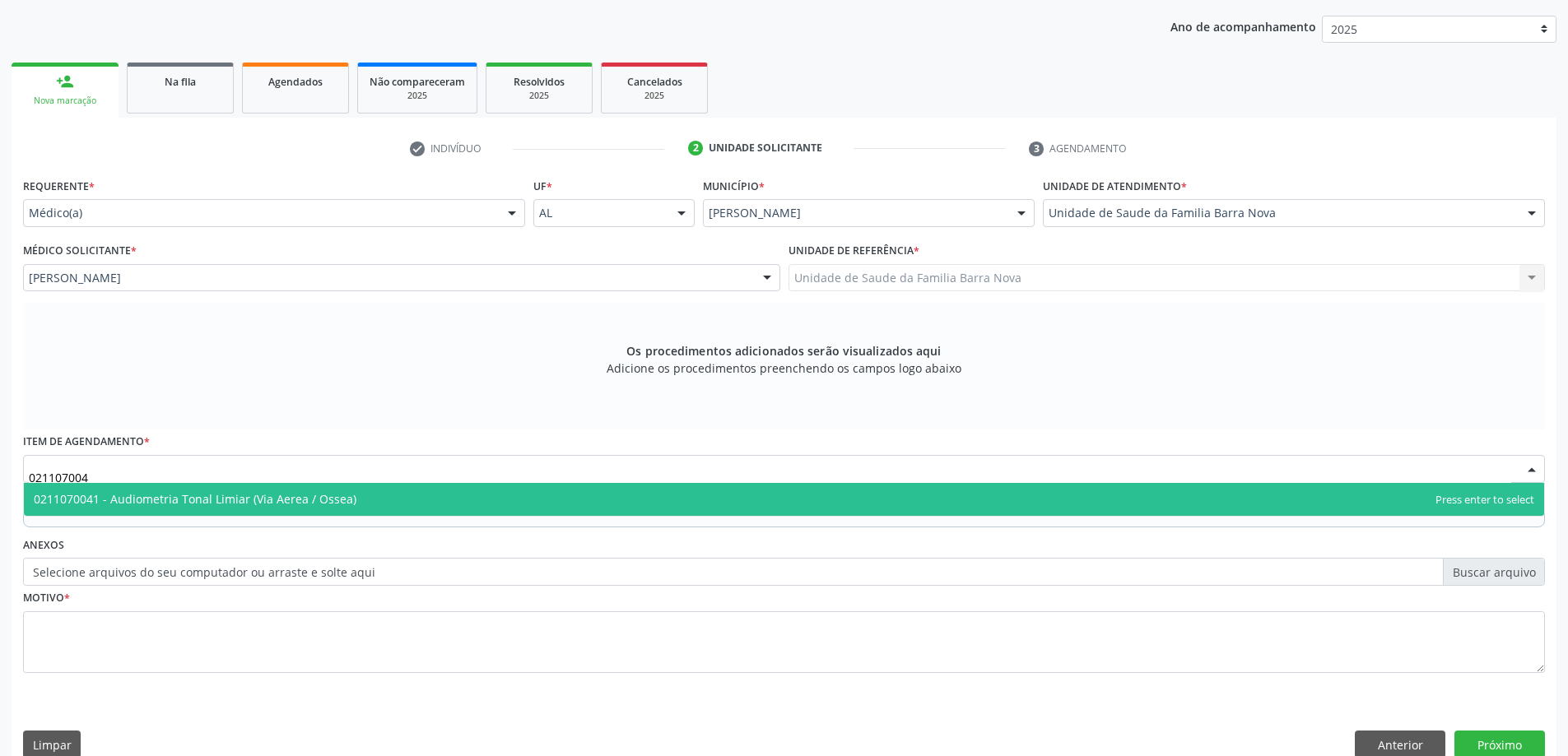
type input "0211070041"
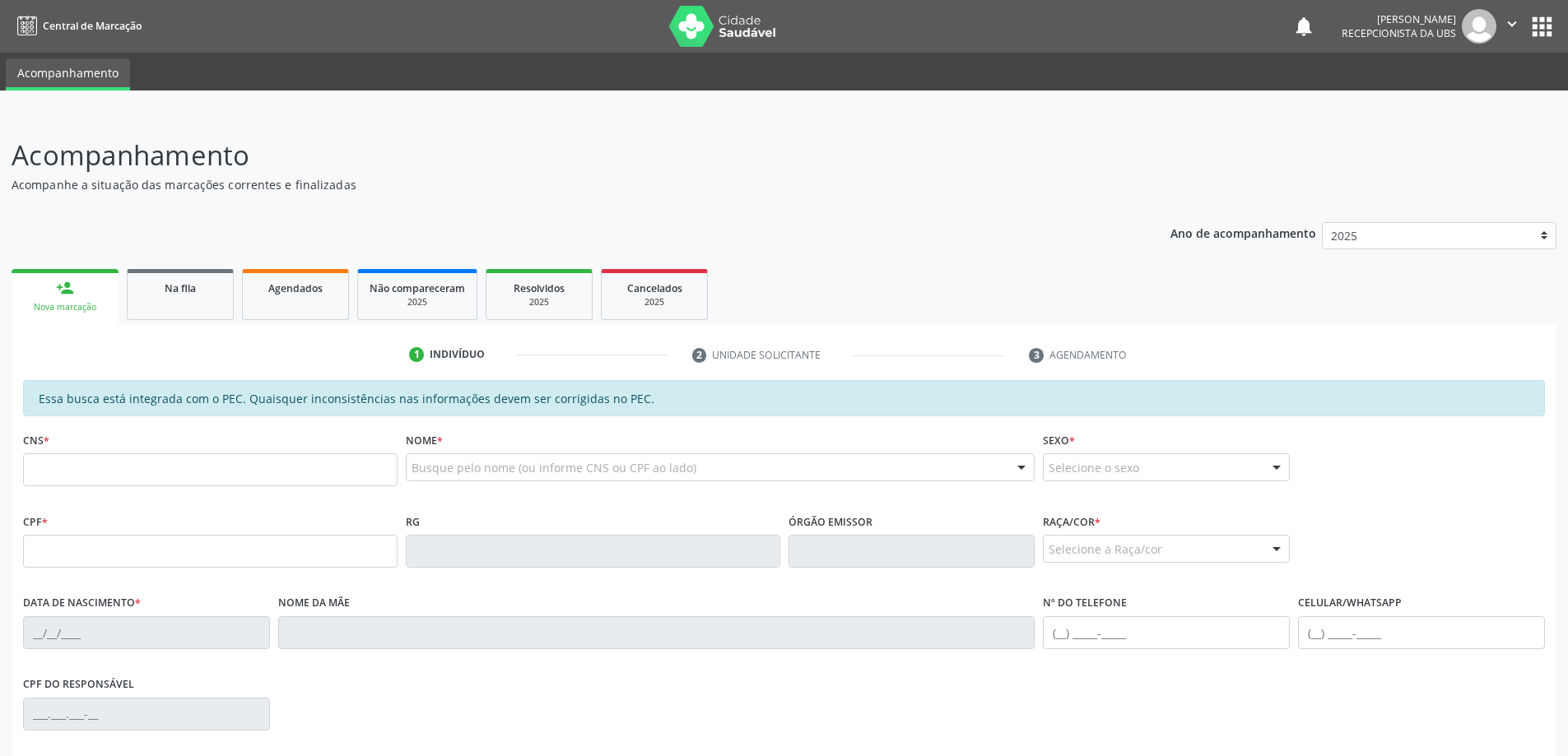
click at [1166, 8] on nav "Central de Marcação notifications [PERSON_NAME] Recepcionista da UBS  Configur…" at bounding box center [784, 26] width 1568 height 52
click at [1508, 23] on icon "" at bounding box center [1511, 23] width 18 height 18
click at [1462, 101] on link "Sair" at bounding box center [1469, 100] width 113 height 23
